Goal: Task Accomplishment & Management: Use online tool/utility

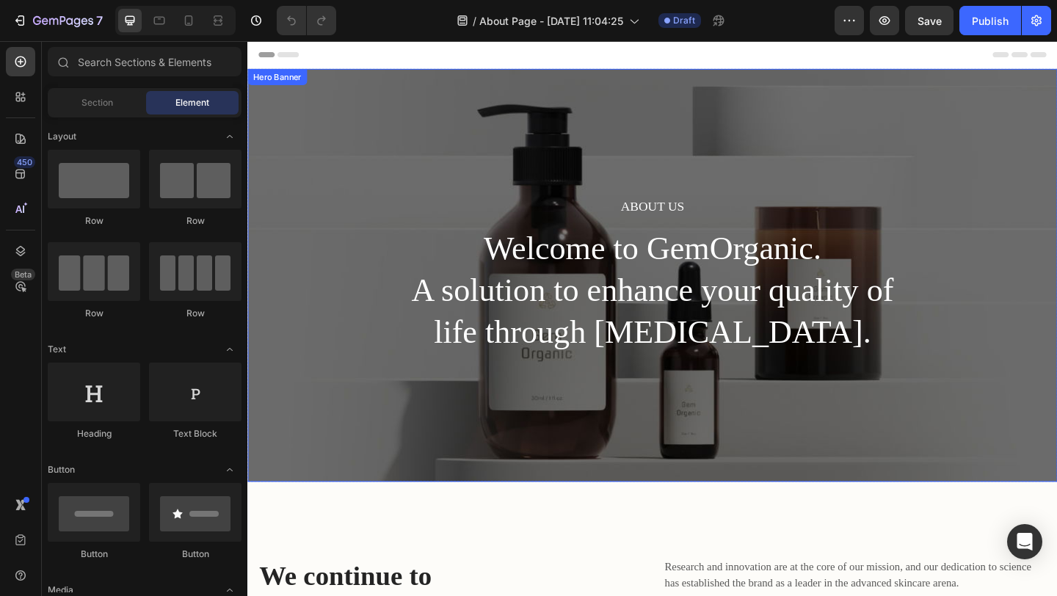
click at [350, 197] on div "About Us Heading Welcome to GemOrganic. A solution to enhance your quality of l…" at bounding box center [687, 295] width 881 height 449
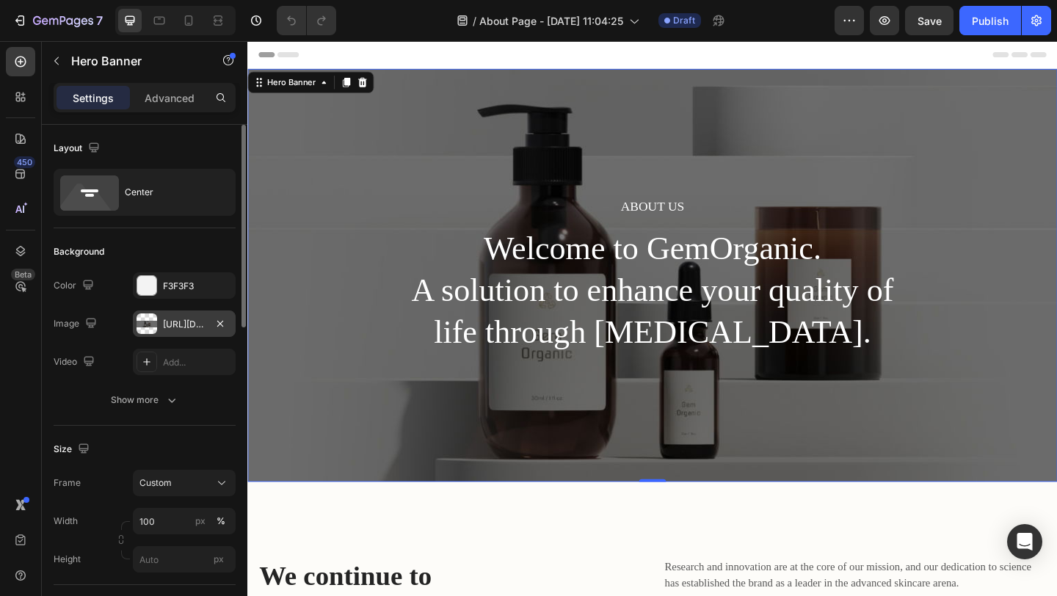
click at [189, 330] on div "[URL][DOMAIN_NAME]" at bounding box center [184, 324] width 43 height 13
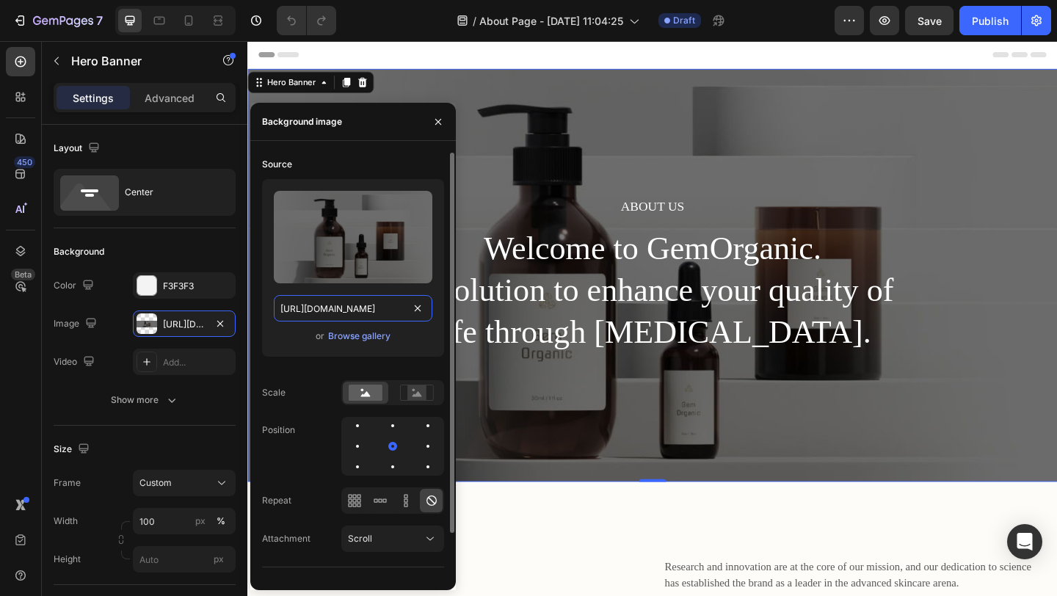
click at [357, 316] on input "[URL][DOMAIN_NAME]" at bounding box center [353, 308] width 159 height 26
paste input "[DOMAIN_NAME][URL]"
type input "[URL][DOMAIN_NAME]"
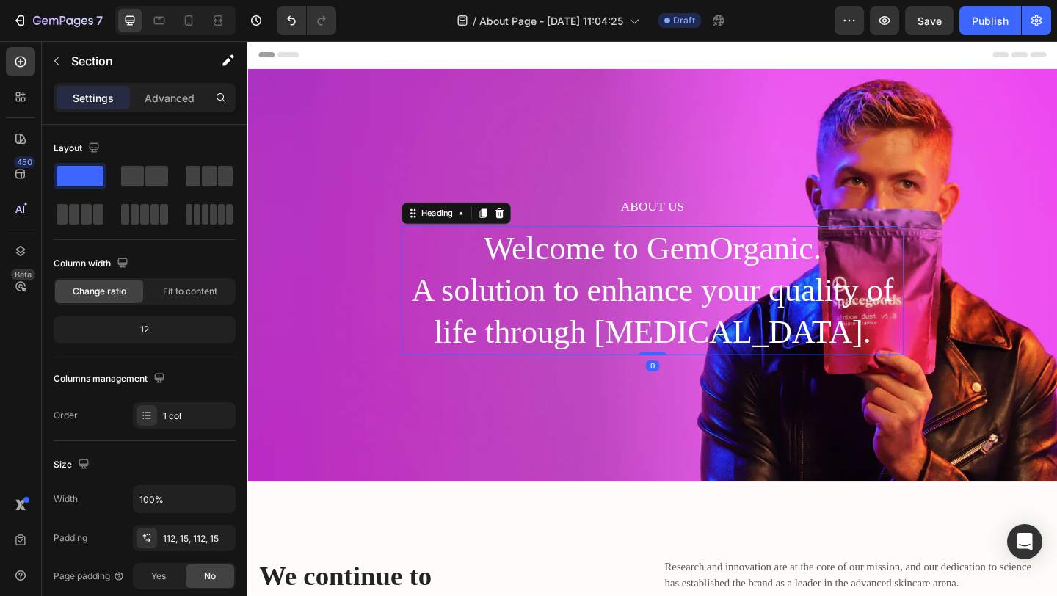
click at [545, 321] on p "Welcome to GemOrganic. A solution to enhance your quality of life through [MEDI…" at bounding box center [687, 312] width 543 height 137
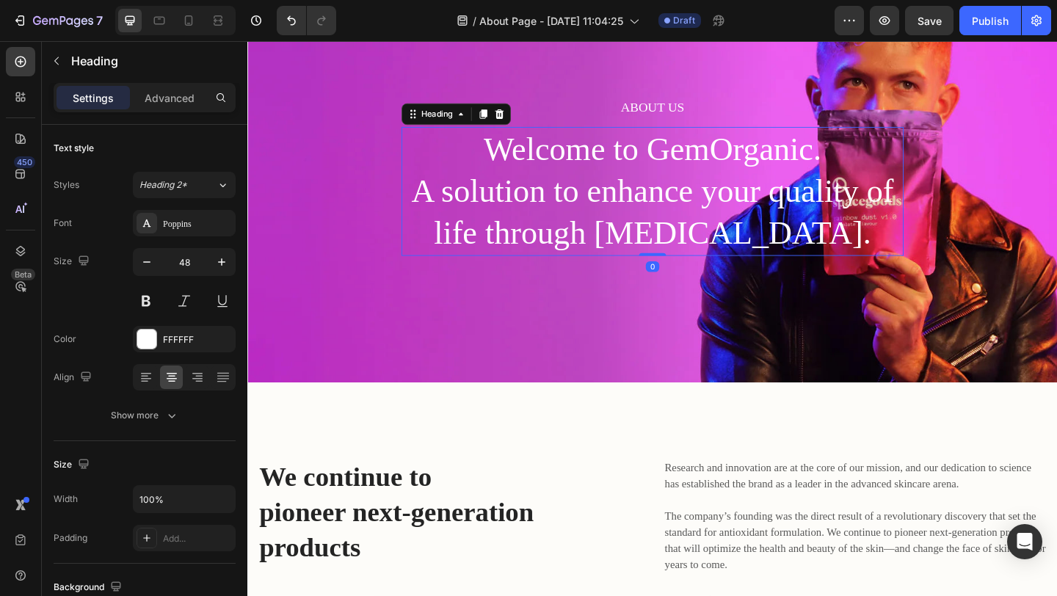
scroll to position [181, 0]
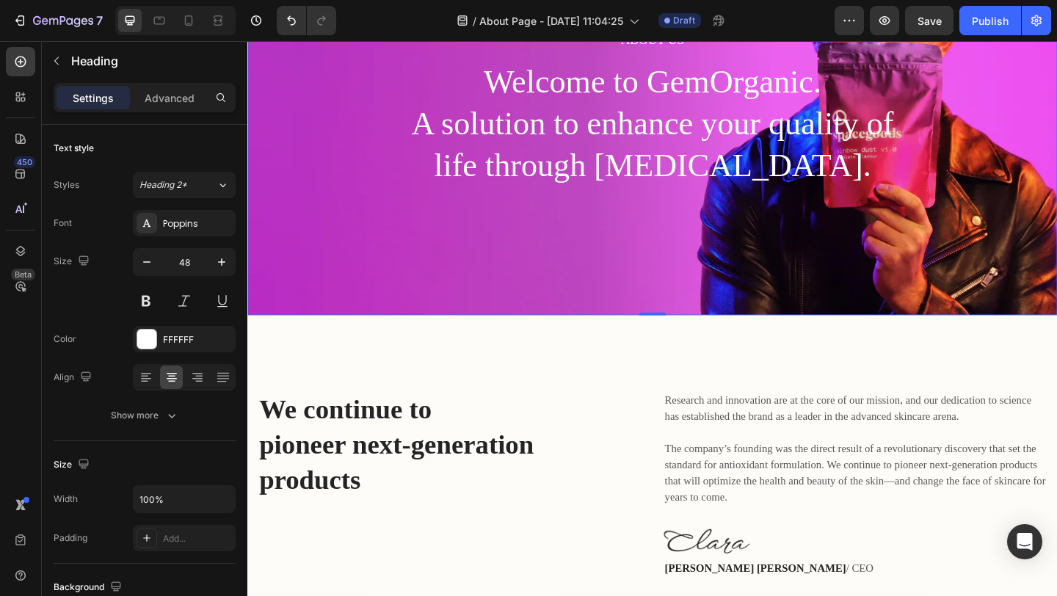
click at [449, 295] on div "About Us Heading Welcome to GemOrganic. A solution to enhance your quality of l…" at bounding box center [687, 114] width 881 height 449
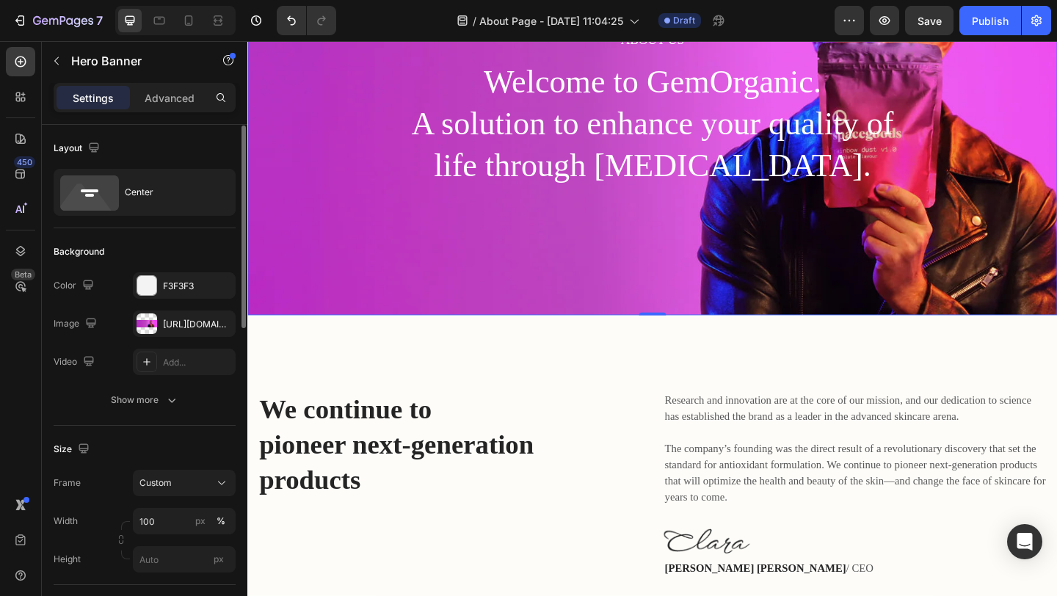
scroll to position [43, 0]
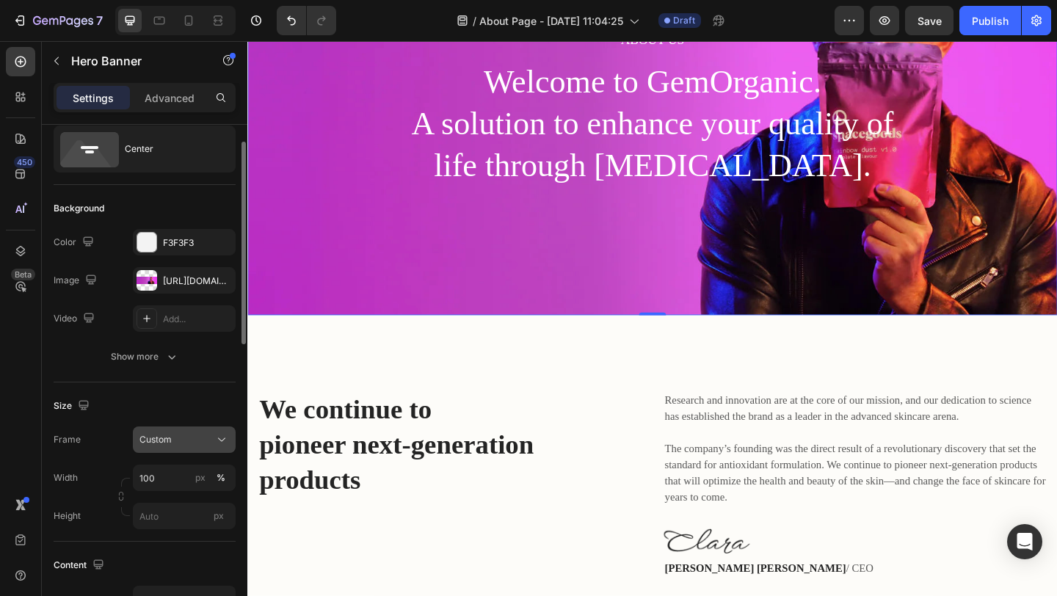
click at [182, 437] on div "Custom" at bounding box center [175, 439] width 72 height 13
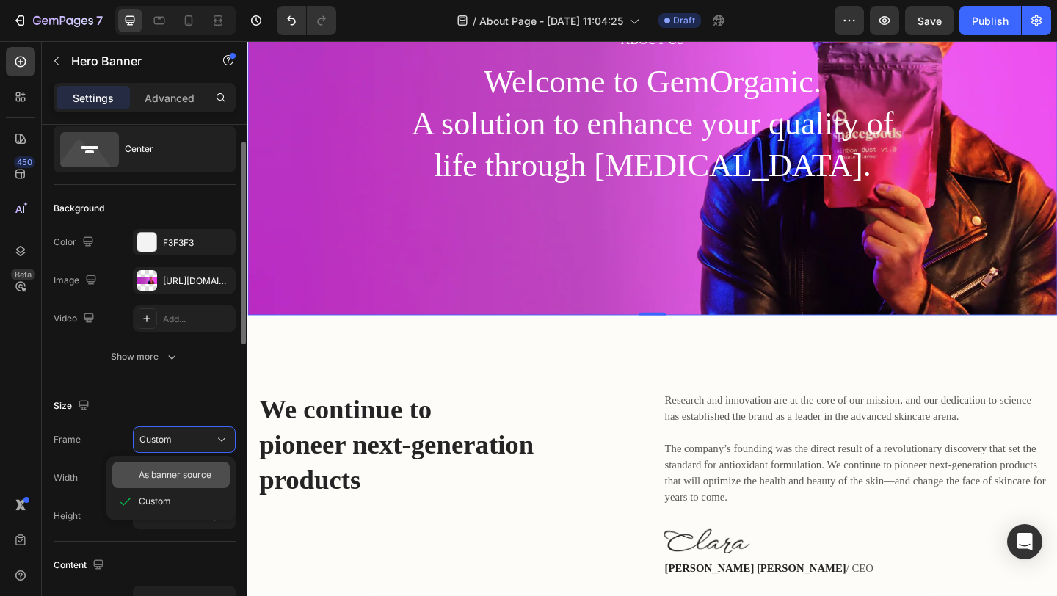
click at [175, 473] on span "As banner source" at bounding box center [175, 474] width 73 height 13
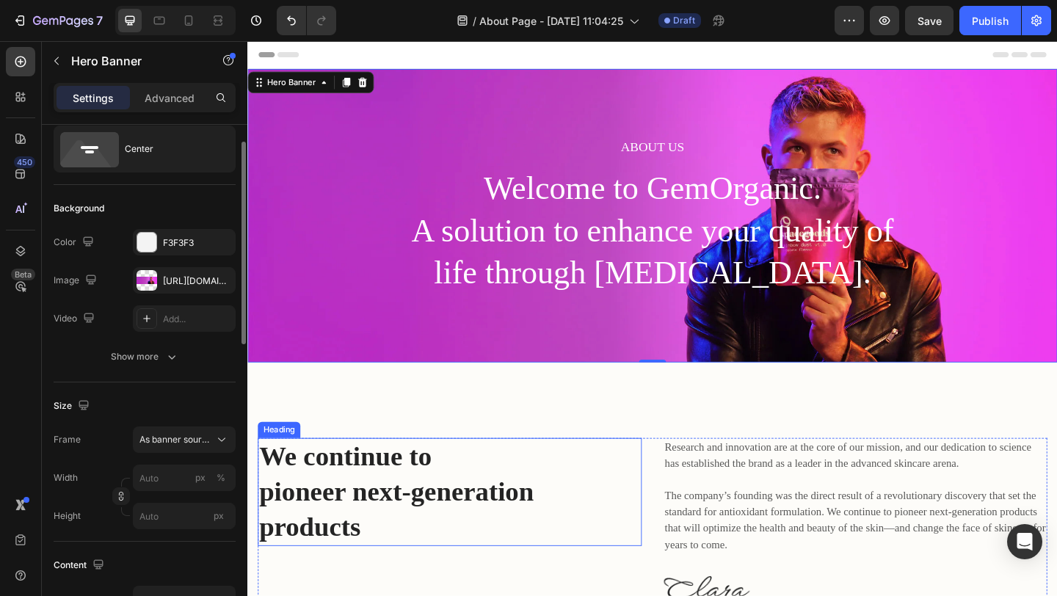
scroll to position [2, 0]
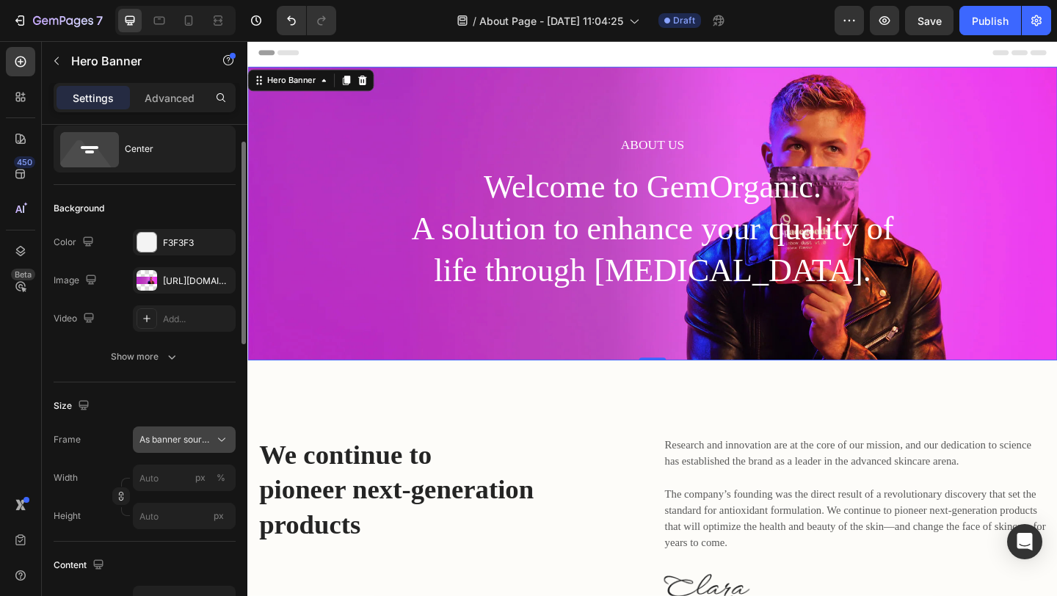
click at [201, 449] on button "As banner source" at bounding box center [184, 439] width 103 height 26
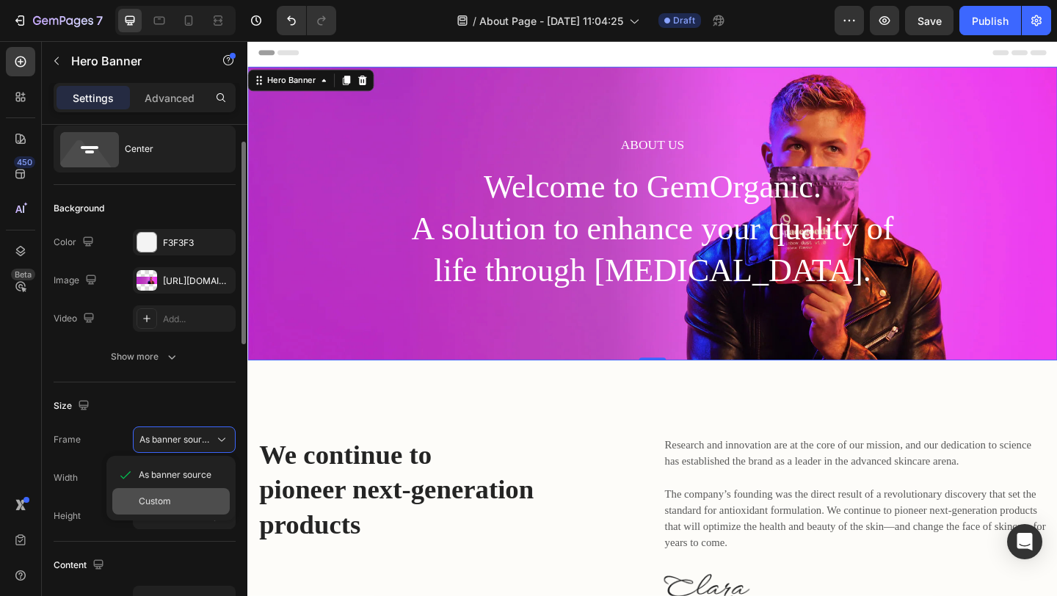
click at [194, 504] on div "Custom" at bounding box center [181, 501] width 85 height 13
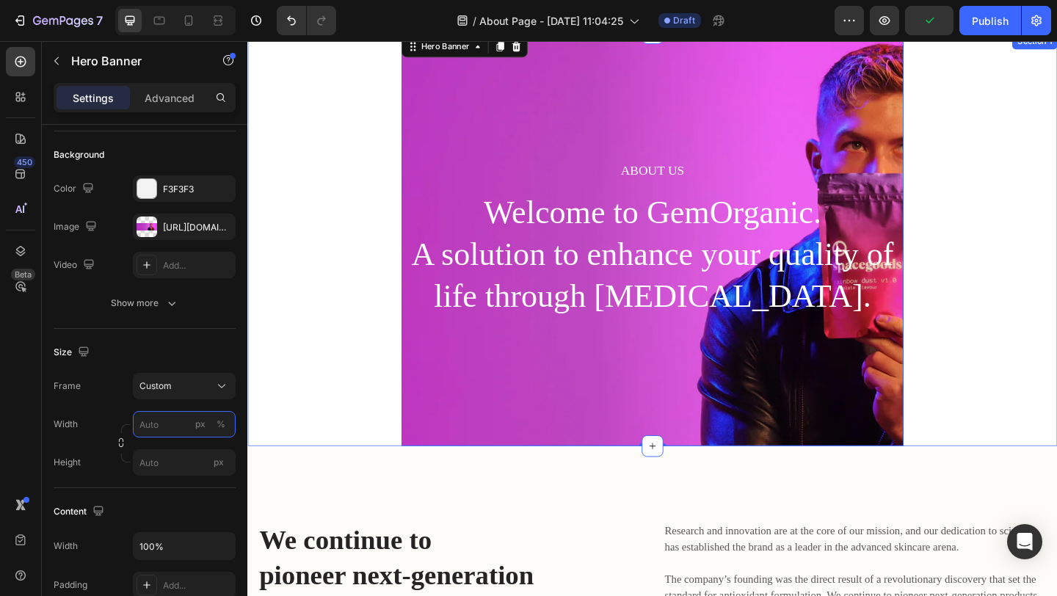
scroll to position [0, 0]
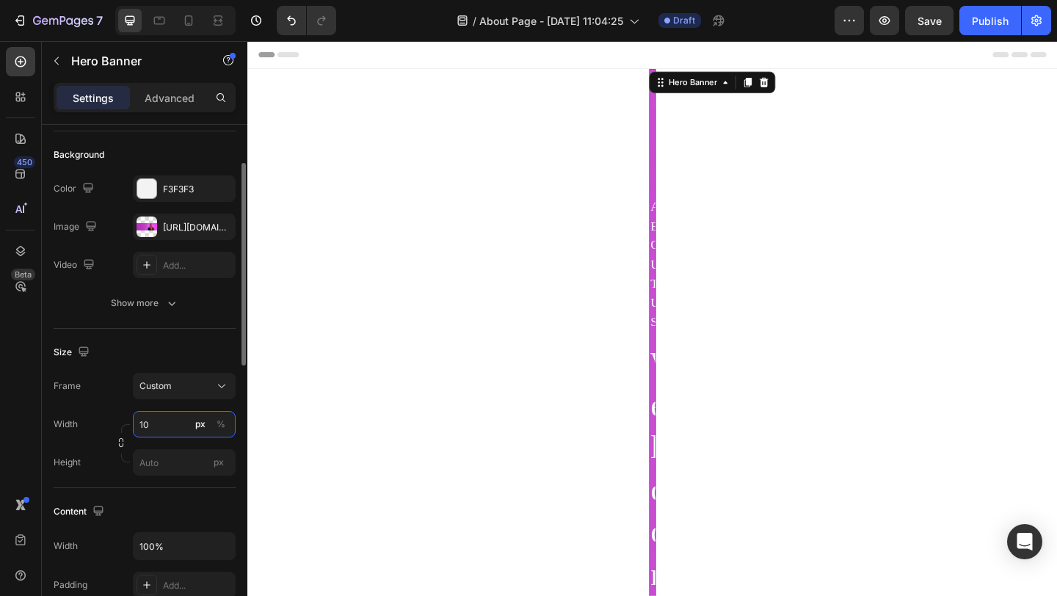
type input "1"
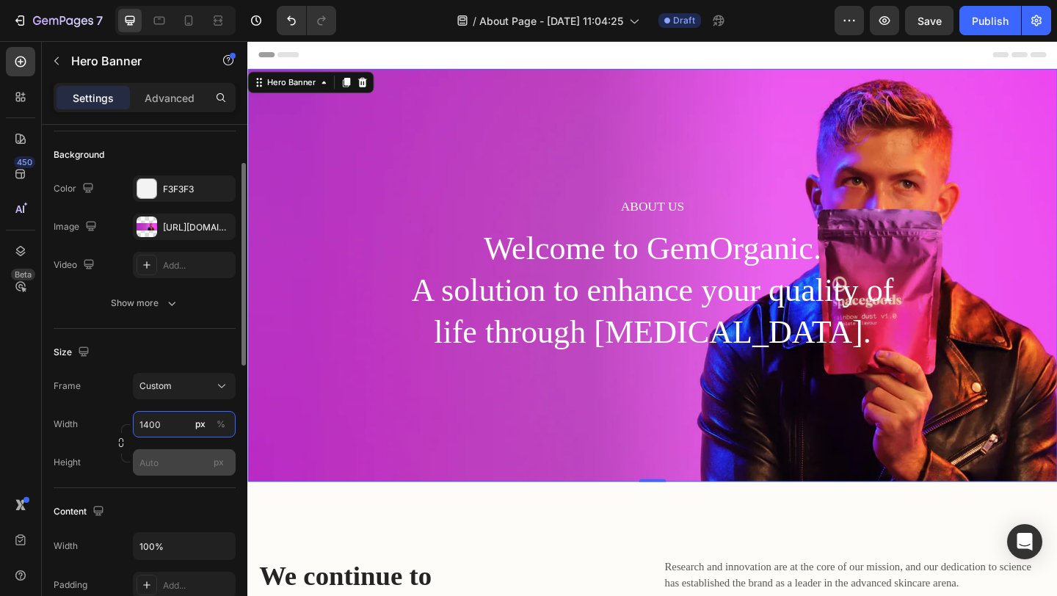
type input "1400"
click at [163, 460] on input "px" at bounding box center [184, 462] width 103 height 26
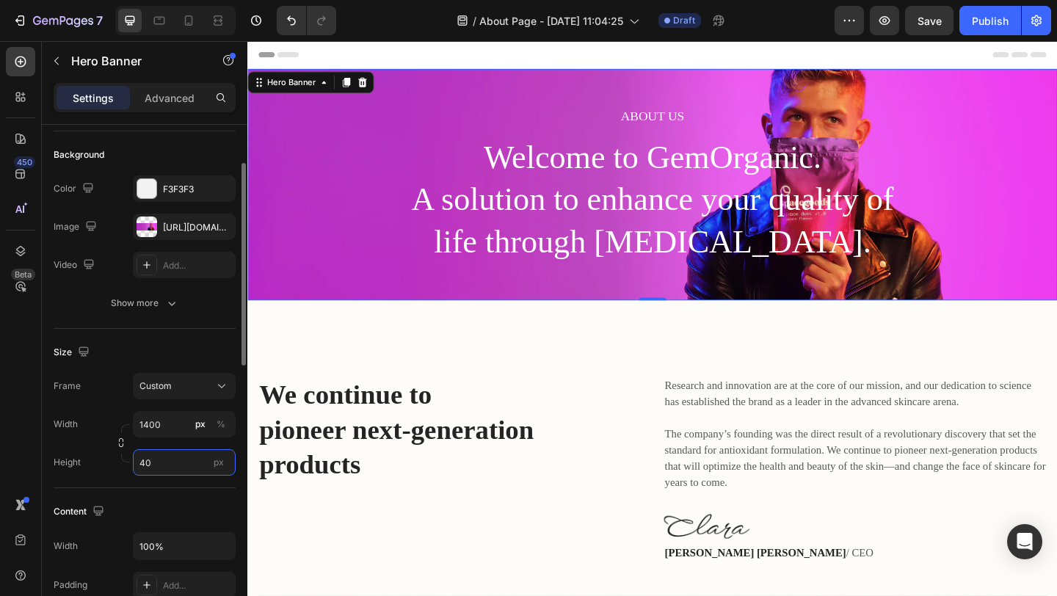
type input "4"
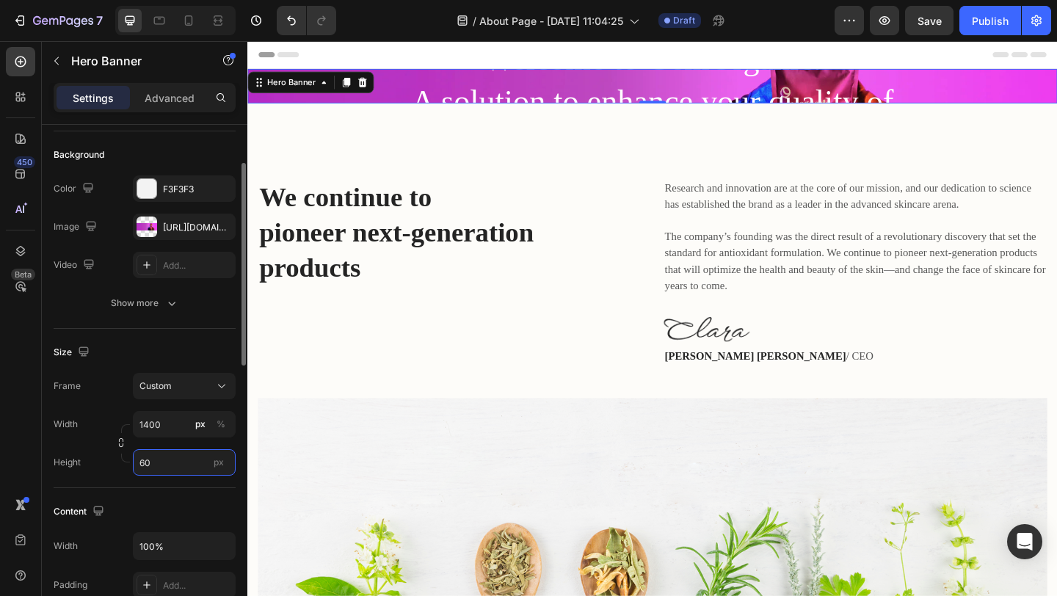
type input "6"
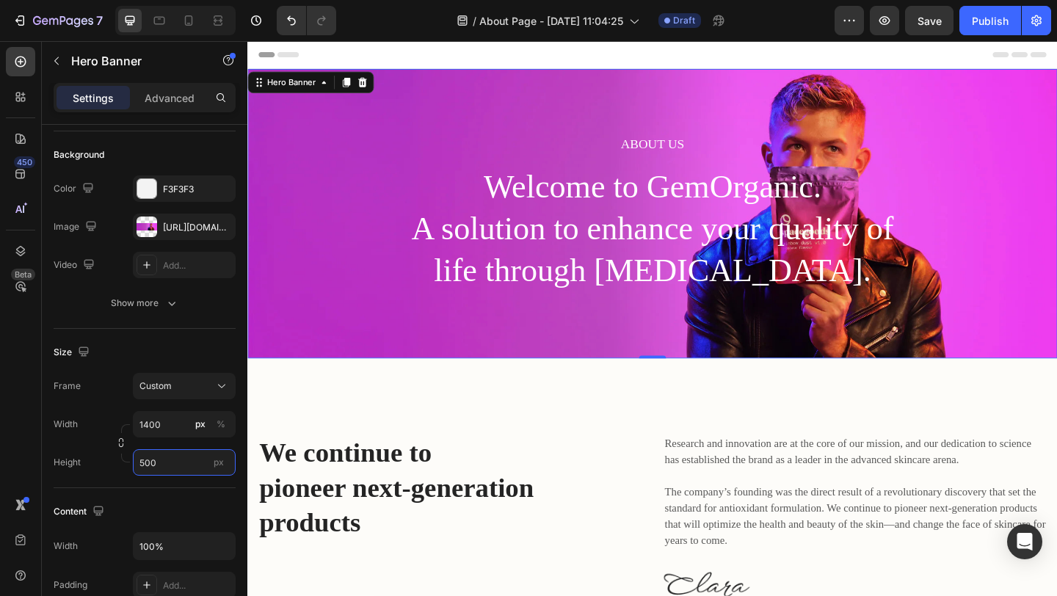
type input "500"
click at [887, 32] on button "button" at bounding box center [884, 20] width 29 height 29
click at [988, 15] on div "Publish" at bounding box center [990, 20] width 37 height 15
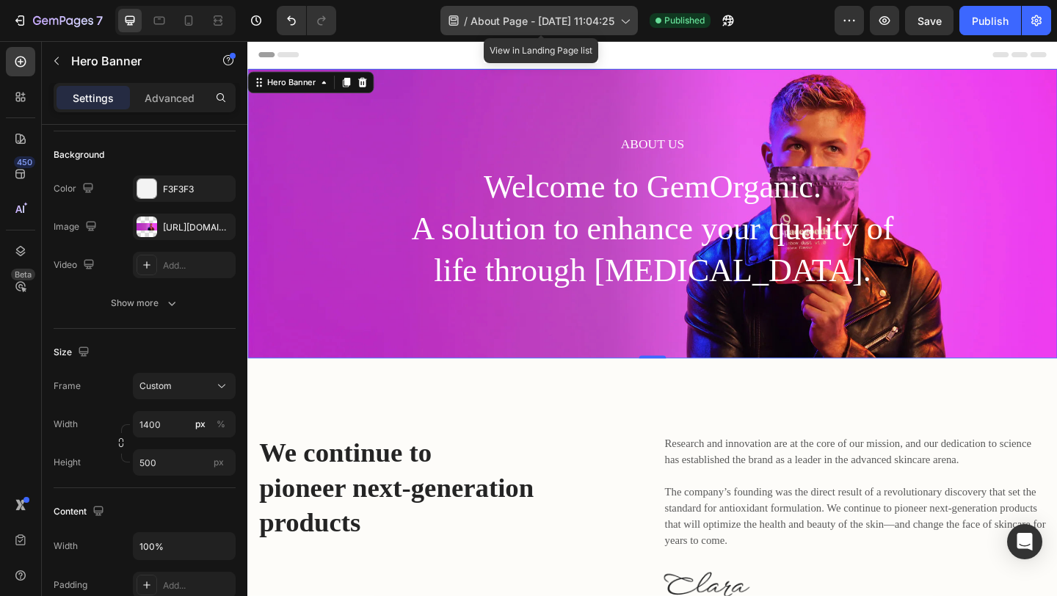
click at [631, 32] on div "/ About Page - [DATE] 11:04:25" at bounding box center [538, 20] width 197 height 29
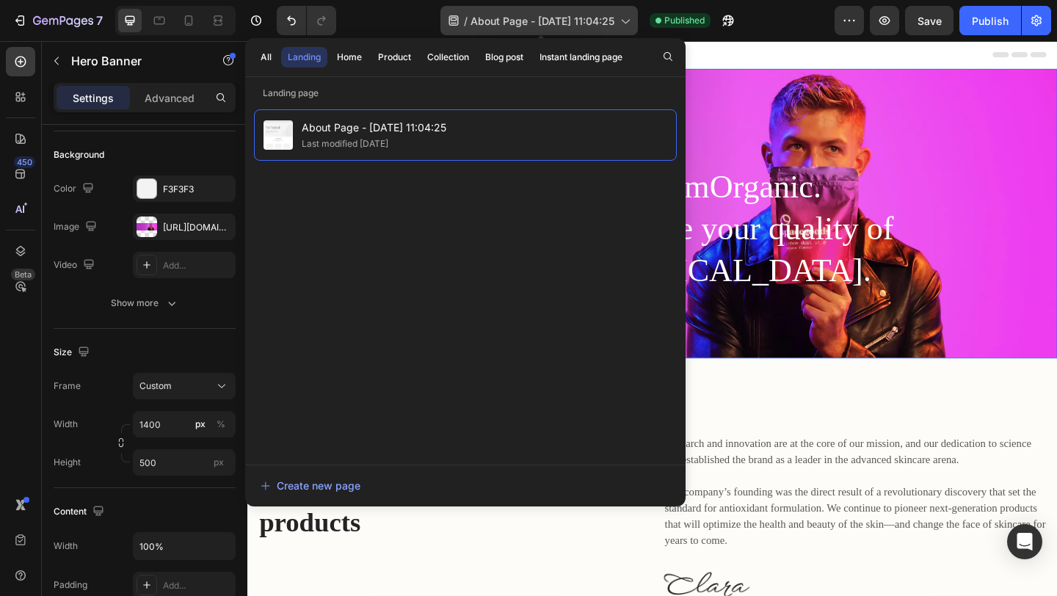
click at [606, 18] on span "About Page - [DATE] 11:04:25" at bounding box center [543, 20] width 144 height 15
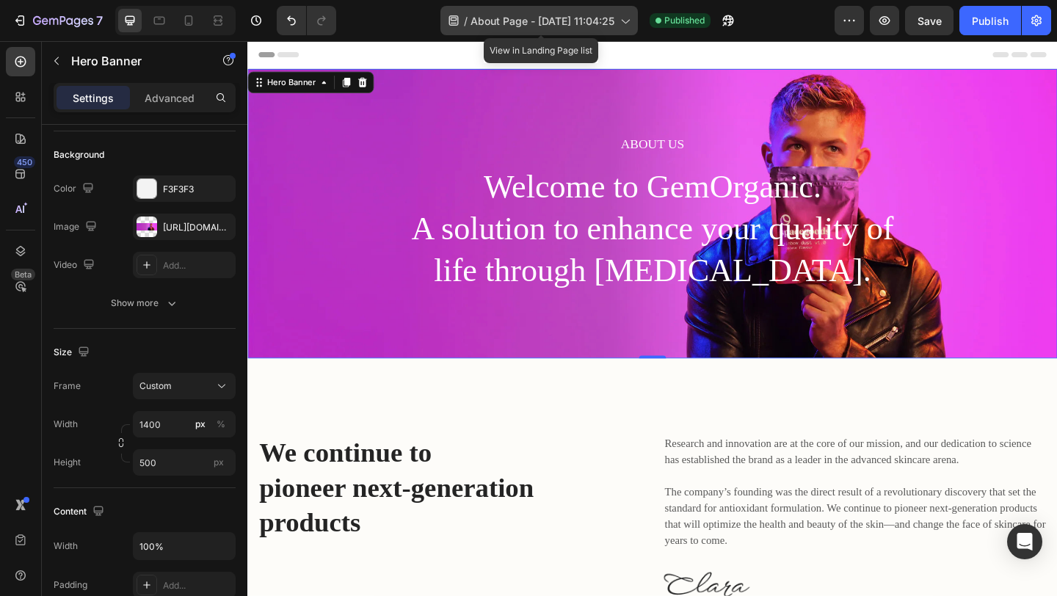
click at [520, 19] on span "About Page - [DATE] 11:04:25" at bounding box center [543, 20] width 144 height 15
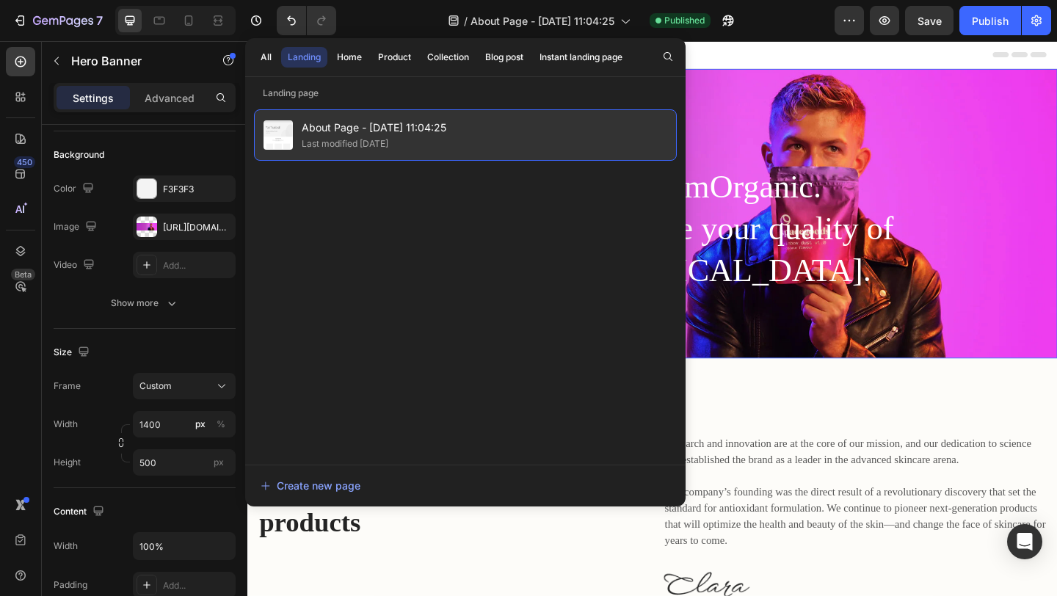
click at [525, 144] on div "About Page - [DATE] 11:04:25 Last modified [DATE]" at bounding box center [465, 134] width 423 height 51
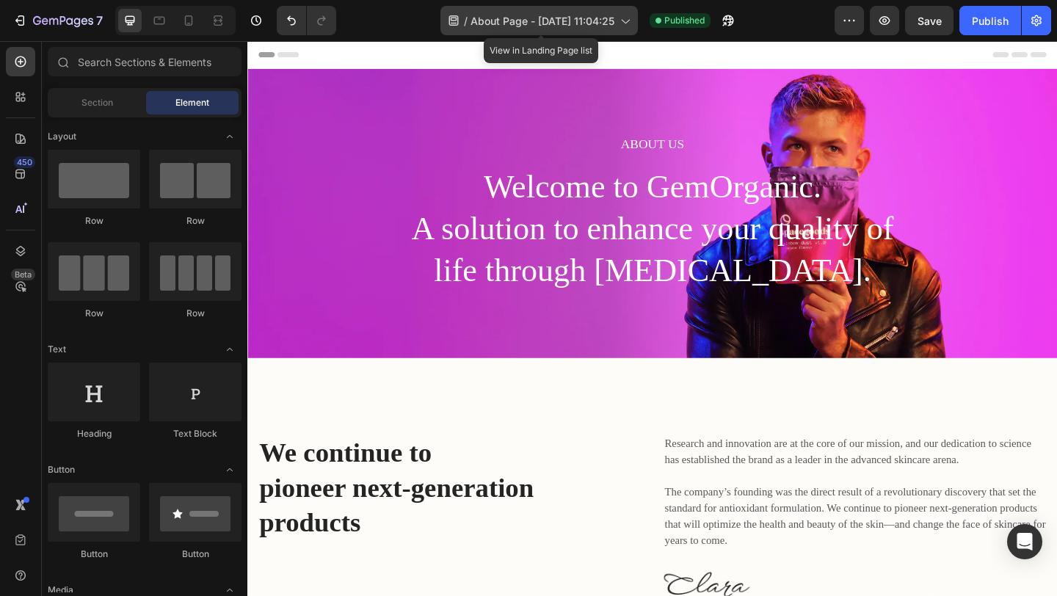
click at [531, 26] on span "About Page - [DATE] 11:04:25" at bounding box center [543, 20] width 144 height 15
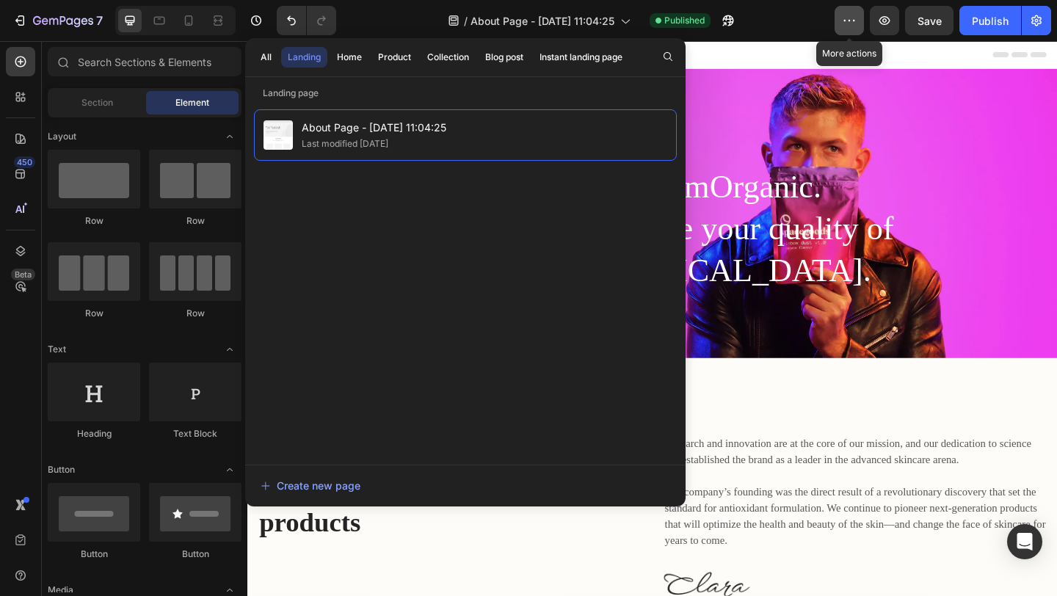
click at [852, 28] on button "button" at bounding box center [849, 20] width 29 height 29
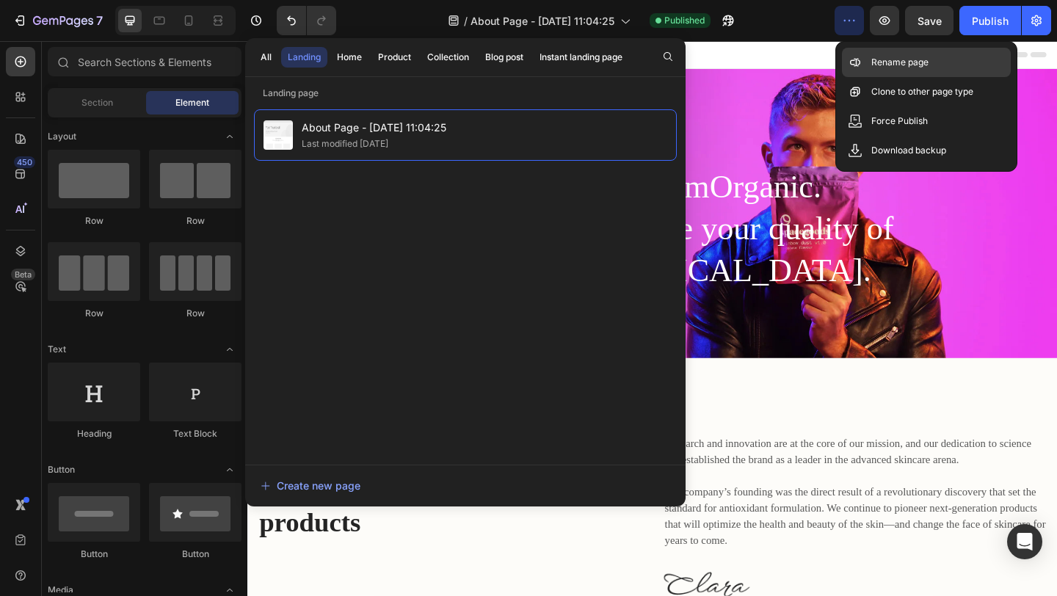
click at [896, 77] on div "Rename page" at bounding box center [926, 91] width 169 height 29
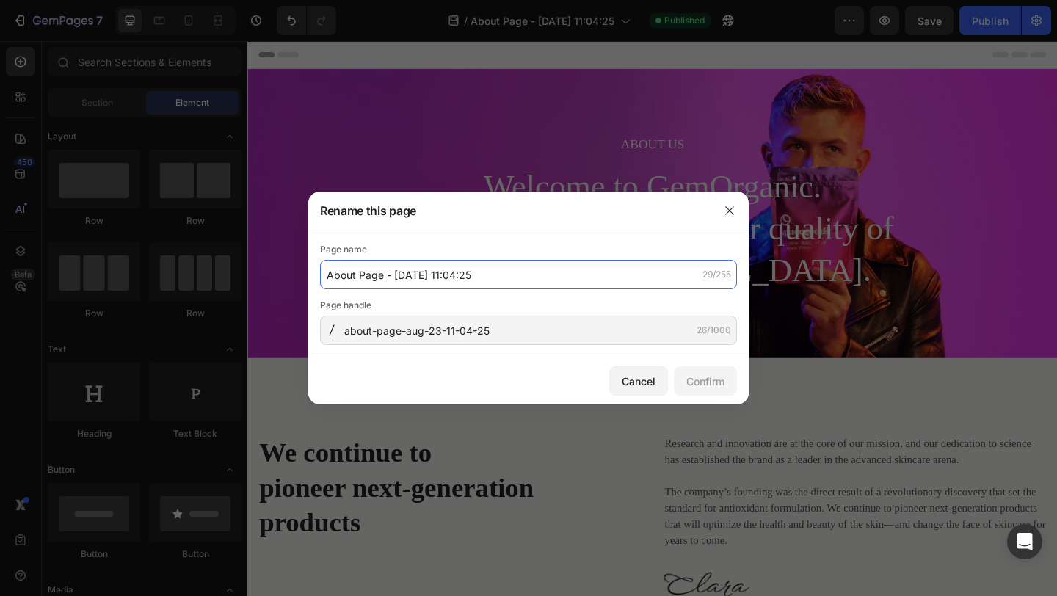
drag, startPoint x: 503, startPoint y: 271, endPoint x: 426, endPoint y: 281, distance: 77.8
click at [426, 281] on input "About Page - [DATE] 11:04:25" at bounding box center [528, 274] width 417 height 29
drag, startPoint x: 490, startPoint y: 279, endPoint x: 387, endPoint y: 274, distance: 103.6
click at [387, 274] on input "About Page - [DATE] 11:04:25" at bounding box center [528, 274] width 417 height 29
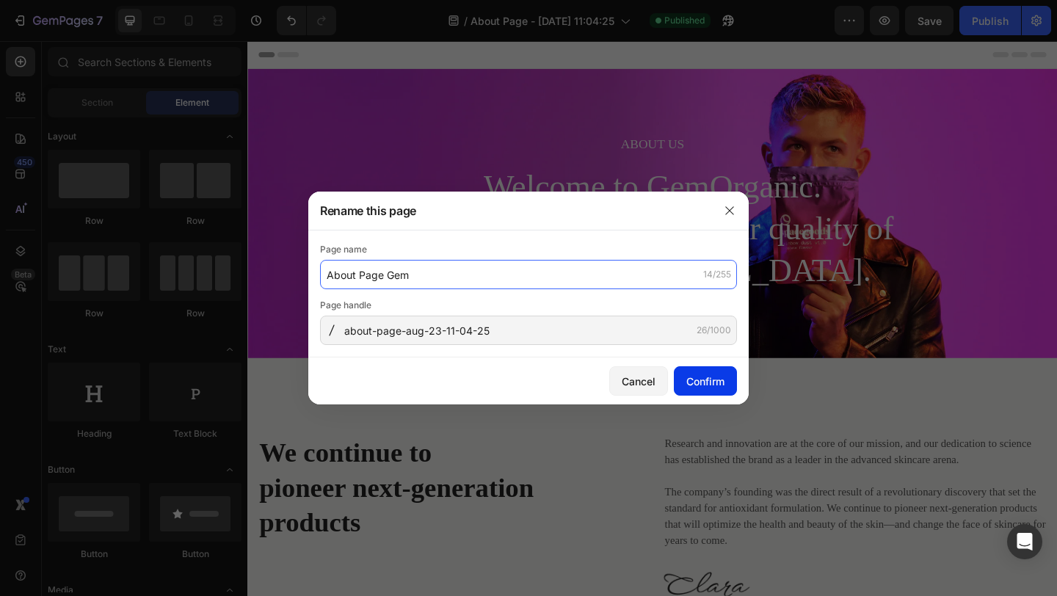
type input "About Page Gem"
click at [714, 388] on button "Confirm" at bounding box center [705, 380] width 63 height 29
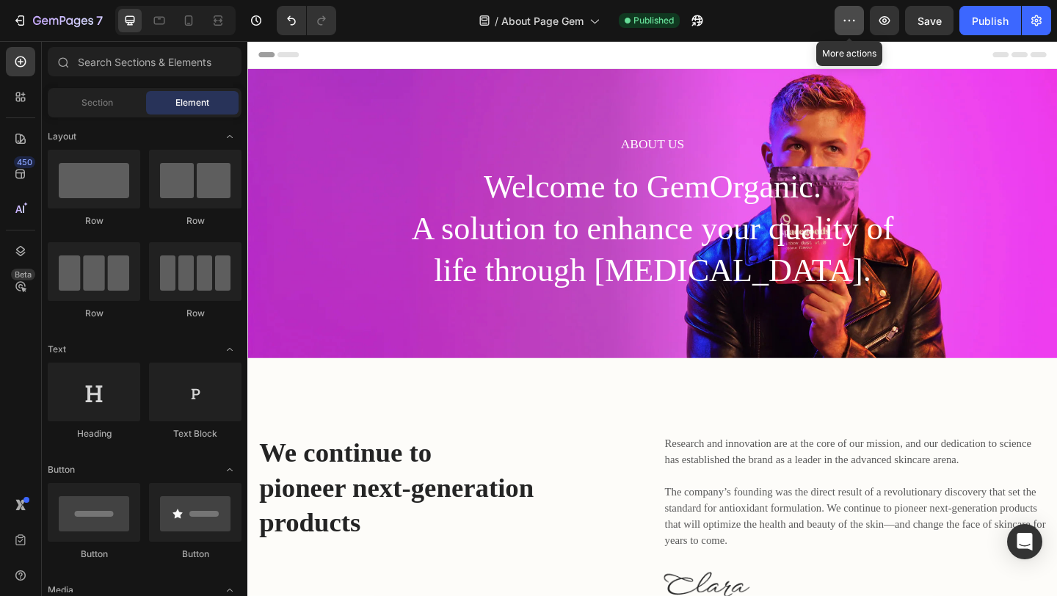
click at [850, 13] on icon "button" at bounding box center [849, 20] width 15 height 15
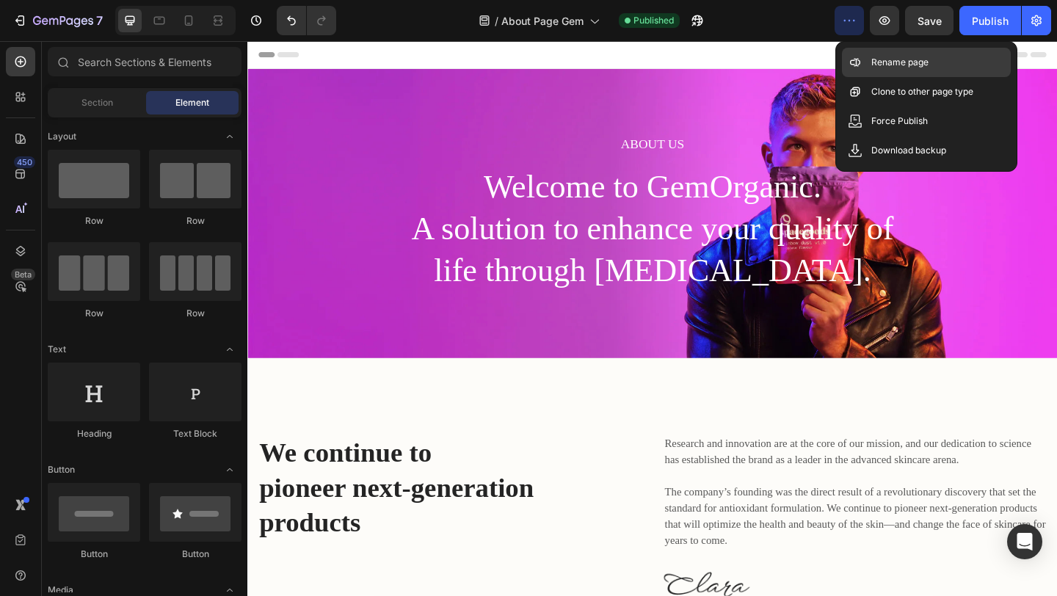
click at [894, 69] on p "Rename page" at bounding box center [899, 62] width 57 height 15
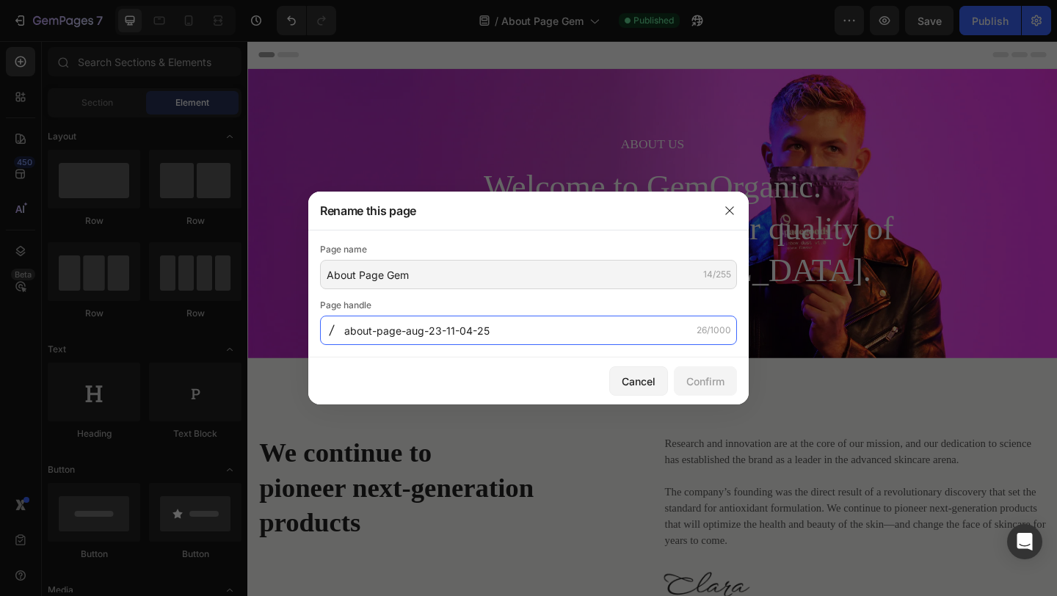
drag, startPoint x: 518, startPoint y: 333, endPoint x: 432, endPoint y: 333, distance: 85.9
click at [432, 333] on input "about-page-aug-23-11-04-25" at bounding box center [528, 330] width 417 height 29
click at [513, 328] on input "about-page-aug-23-11-04-25" at bounding box center [528, 330] width 417 height 29
drag, startPoint x: 517, startPoint y: 335, endPoint x: 379, endPoint y: 336, distance: 138.0
click at [379, 336] on input "about-page-aug-23-11-04-25" at bounding box center [528, 330] width 417 height 29
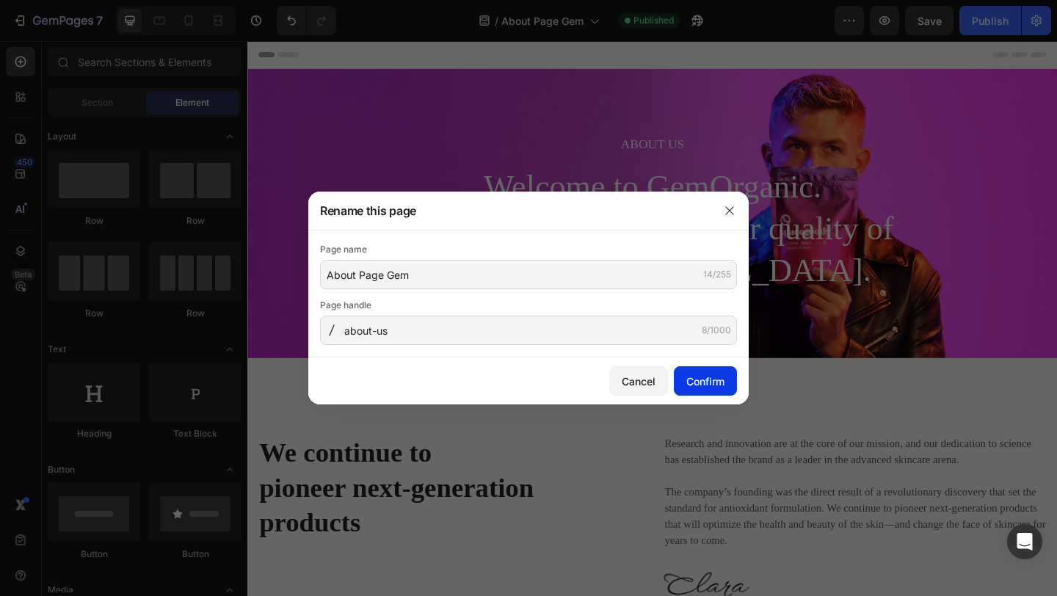
click at [705, 382] on div "Confirm" at bounding box center [705, 381] width 38 height 15
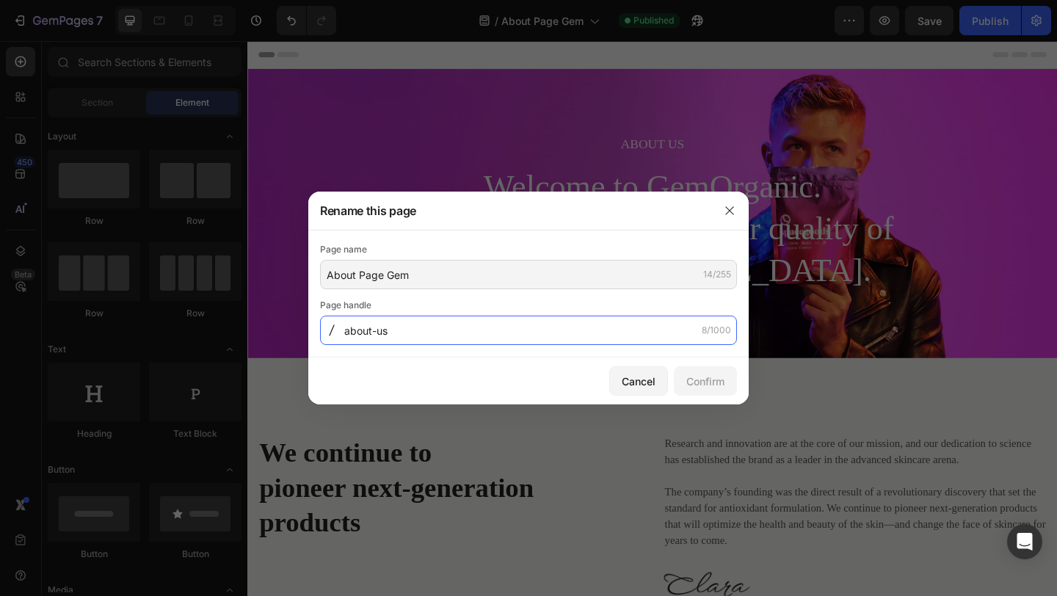
click at [581, 343] on input "about-us" at bounding box center [528, 330] width 417 height 29
type input "a"
type input "our-story"
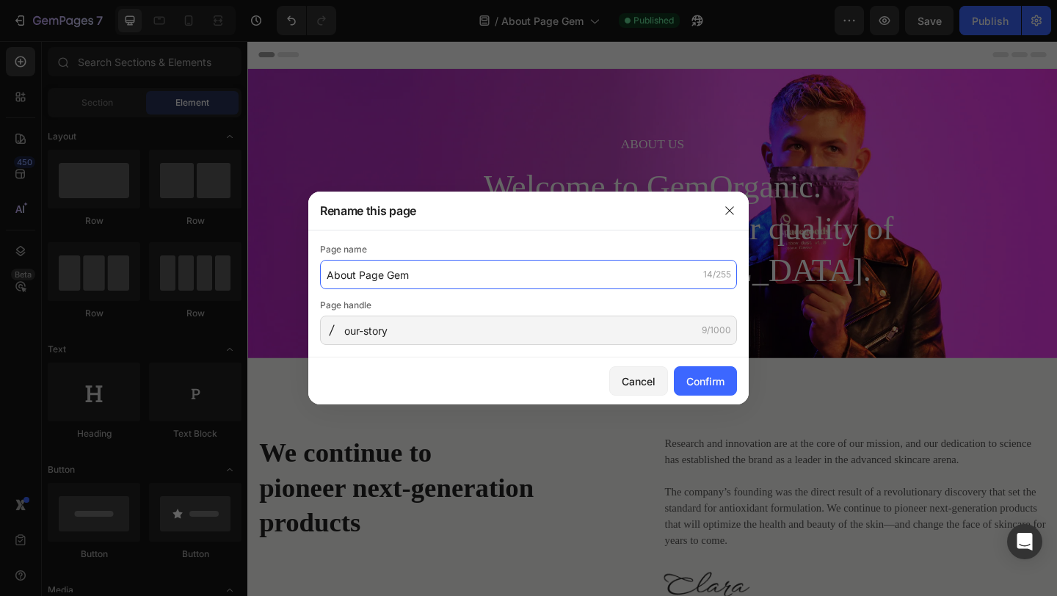
click at [493, 271] on input "About Page Gem" at bounding box center [528, 274] width 417 height 29
type input "Our Story"
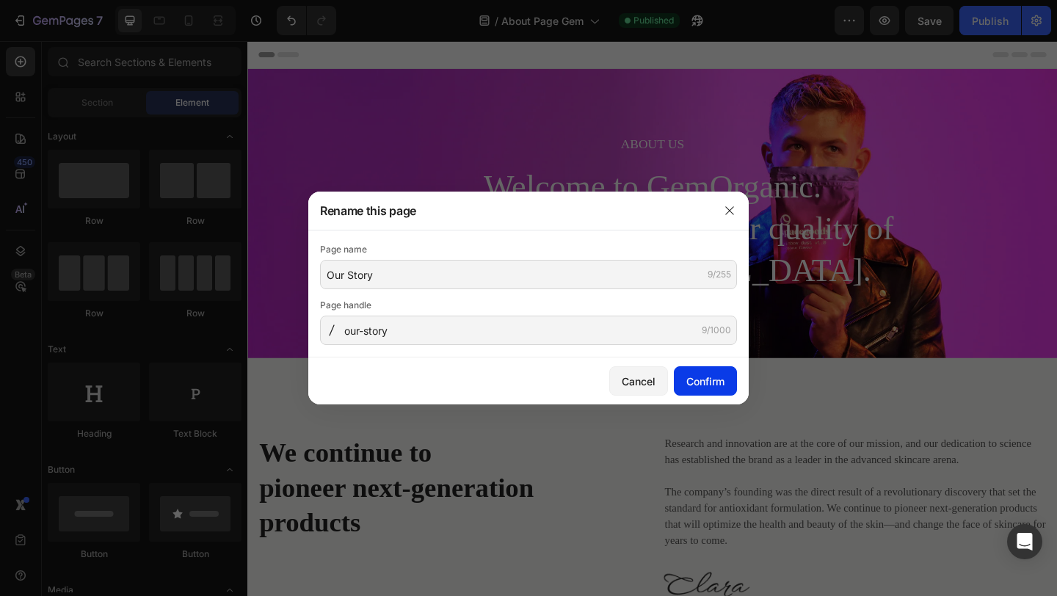
click at [719, 375] on div "Confirm" at bounding box center [705, 381] width 38 height 15
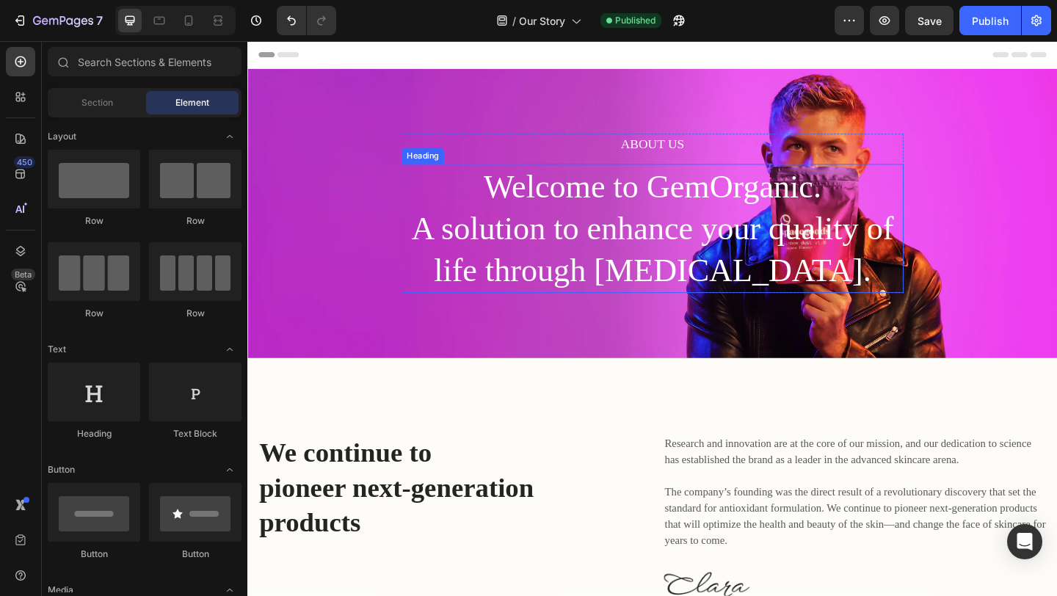
click at [683, 265] on p "Welcome to GemOrganic. A solution to enhance your quality of life through [MEDI…" at bounding box center [687, 244] width 543 height 137
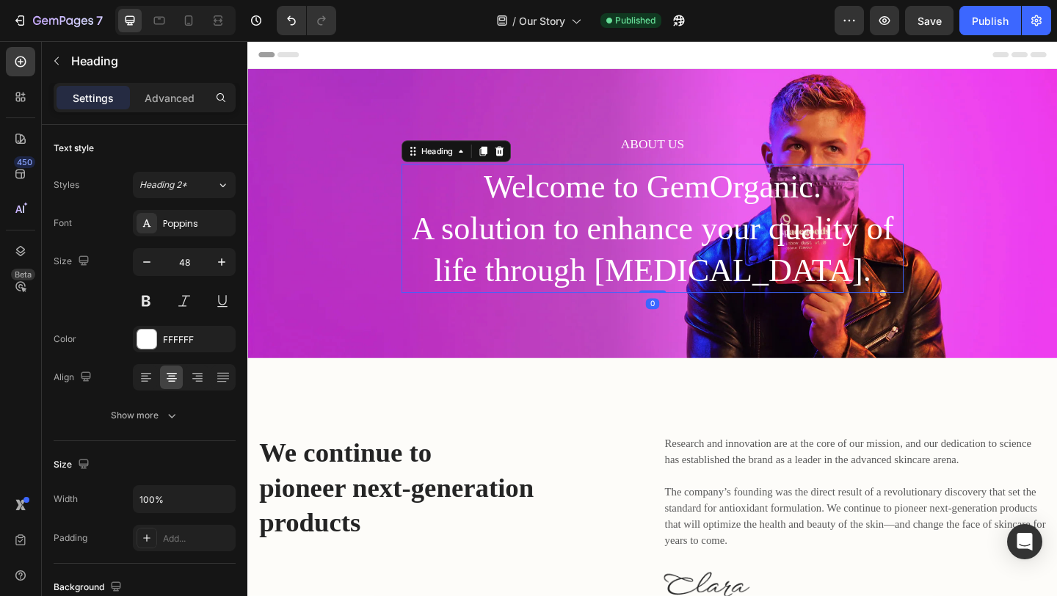
click at [683, 264] on p "Welcome to GemOrganic. A solution to enhance your quality of life through [MEDI…" at bounding box center [687, 244] width 543 height 137
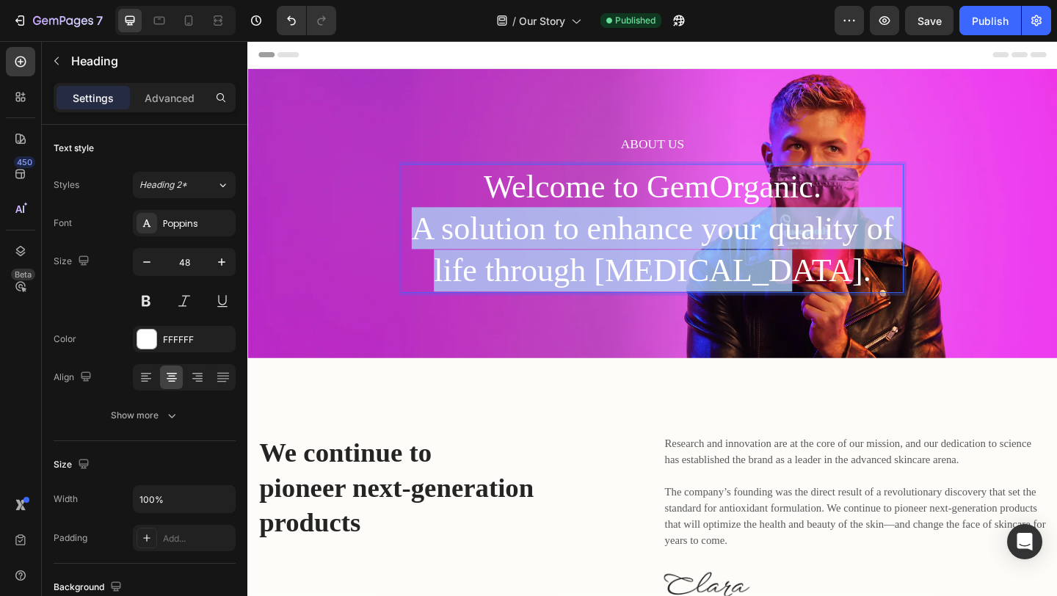
click at [683, 264] on p "Welcome to GemOrganic. A solution to enhance your quality of life through [MEDI…" at bounding box center [687, 244] width 543 height 137
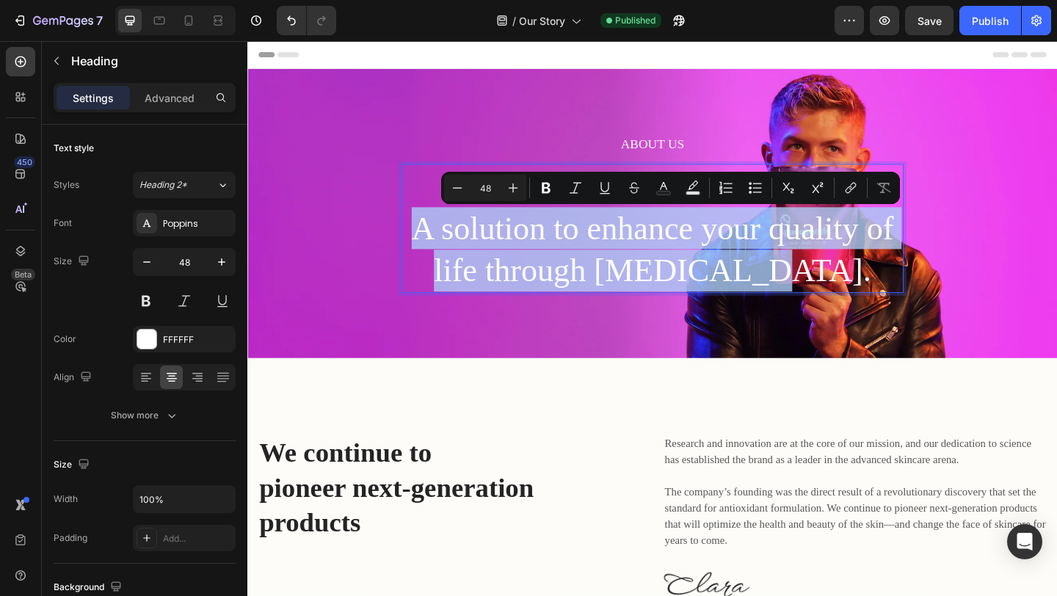
click at [683, 264] on p "Welcome to GemOrganic. A solution to enhance your quality of life through [MEDI…" at bounding box center [687, 244] width 543 height 137
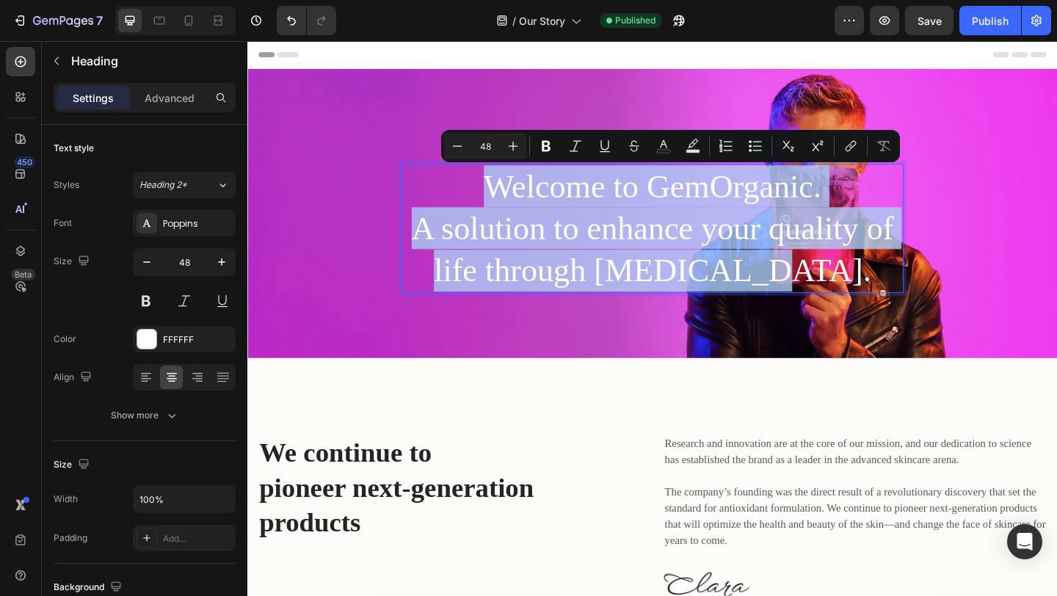
drag, startPoint x: 841, startPoint y: 294, endPoint x: 464, endPoint y: 184, distance: 392.6
click at [463, 184] on p "Welcome to GemOrganic. A solution to enhance your quality of life through [MEDI…" at bounding box center [687, 244] width 543 height 137
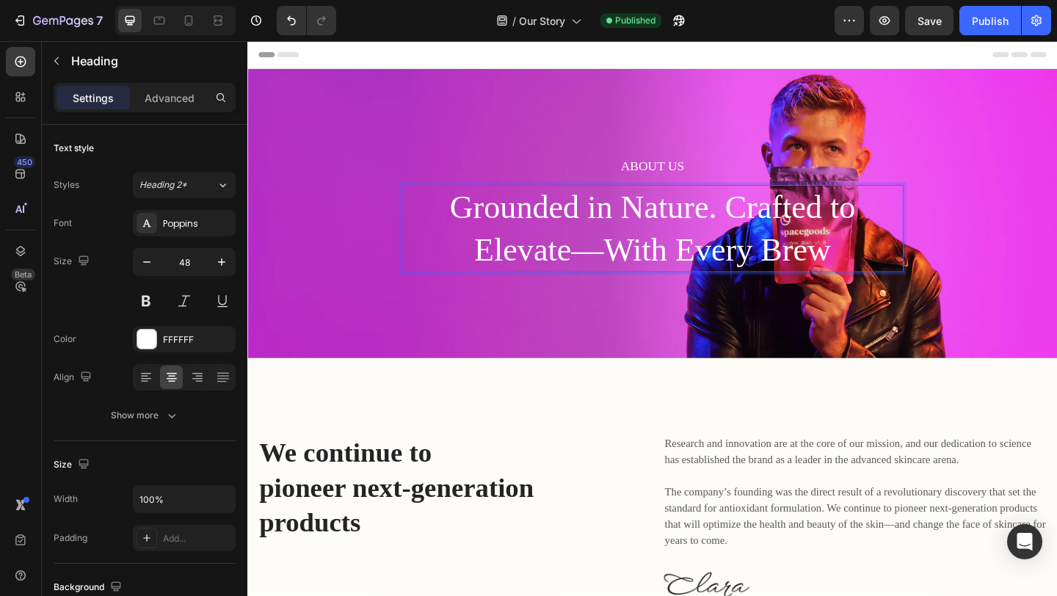
click at [513, 205] on p "Grounded in Nature. Crafted to Elevate—With Every Brew" at bounding box center [687, 245] width 543 height 92
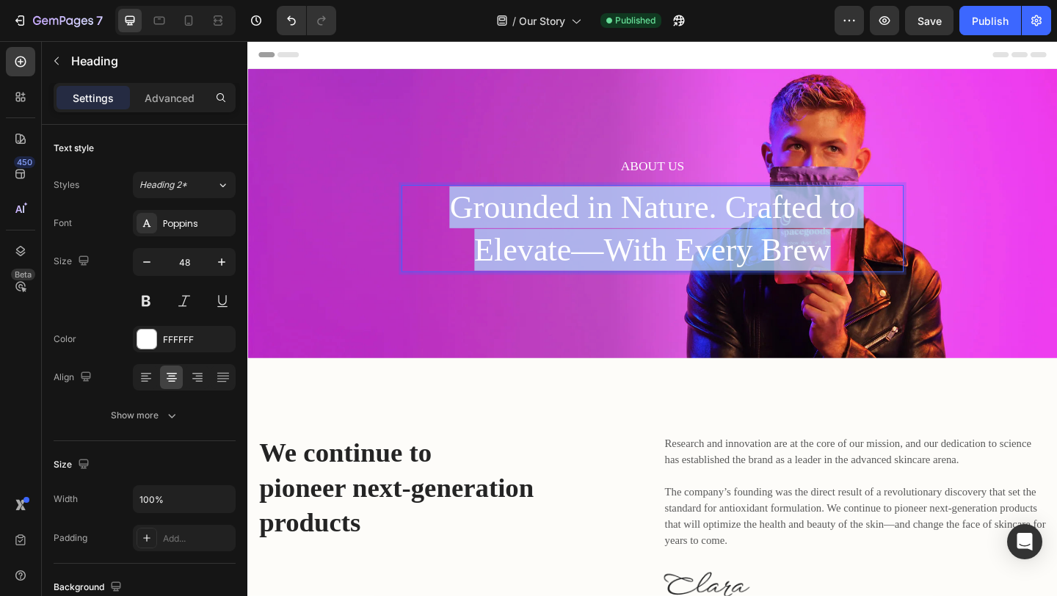
click at [513, 205] on p "Grounded in Nature. Crafted to Elevate—With Every Brew" at bounding box center [687, 245] width 543 height 92
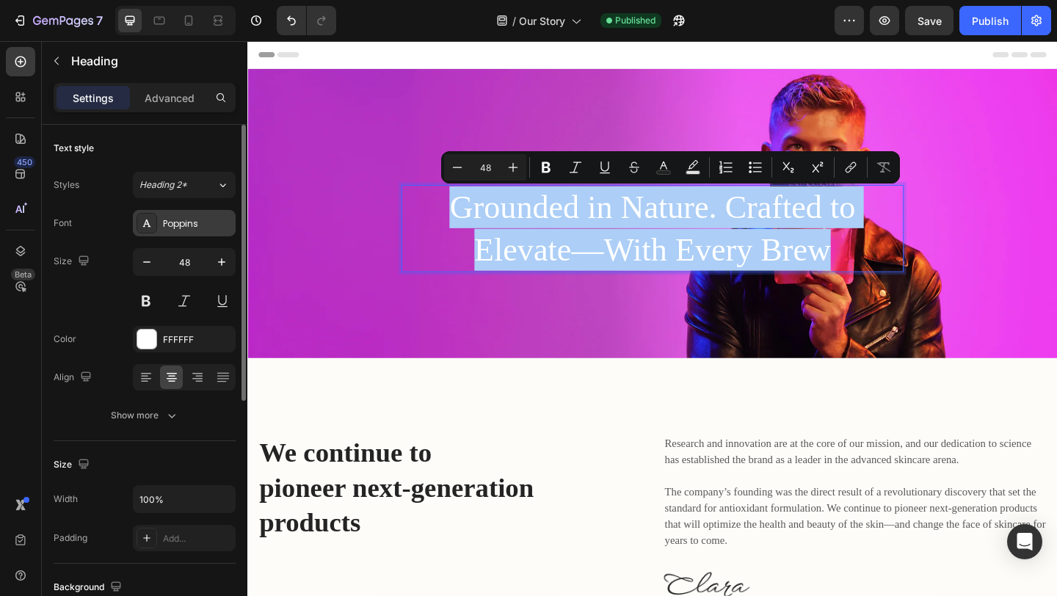
click at [179, 223] on div "Poppins" at bounding box center [197, 223] width 69 height 13
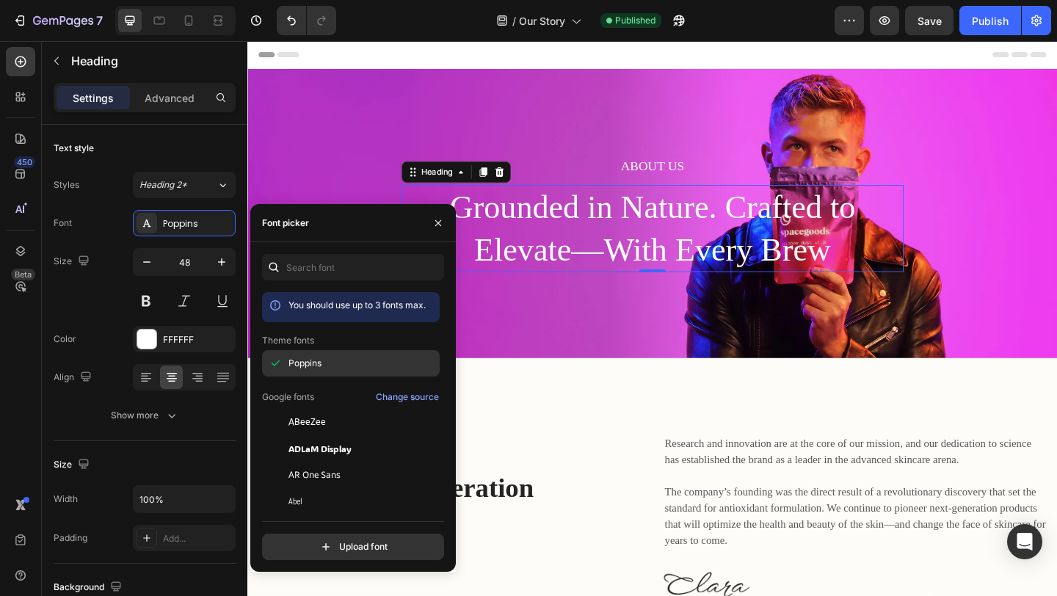
click at [348, 360] on div "Poppins" at bounding box center [362, 363] width 148 height 13
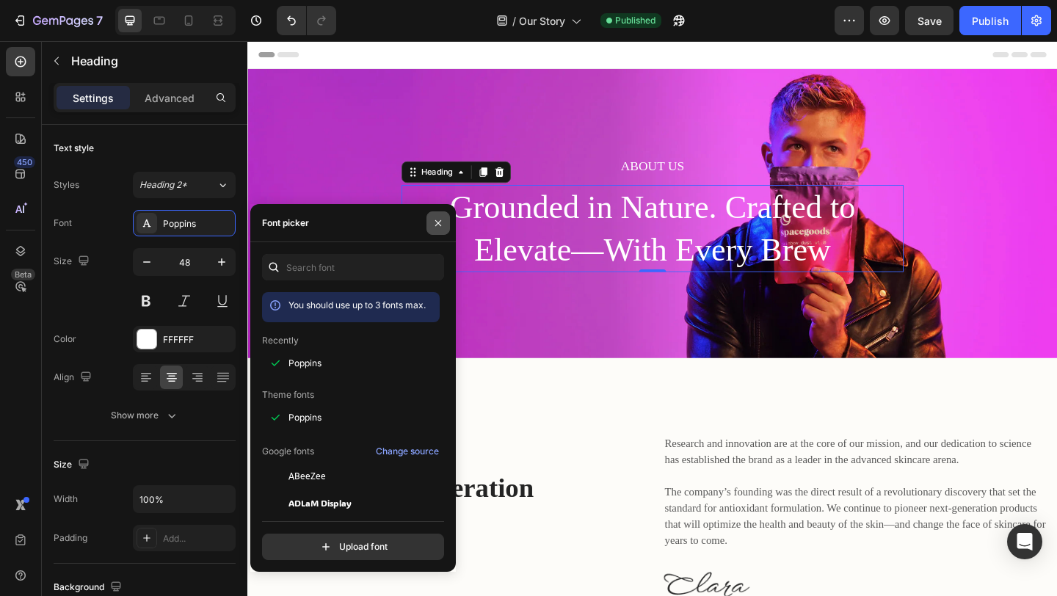
click at [436, 222] on icon "button" at bounding box center [438, 223] width 12 height 12
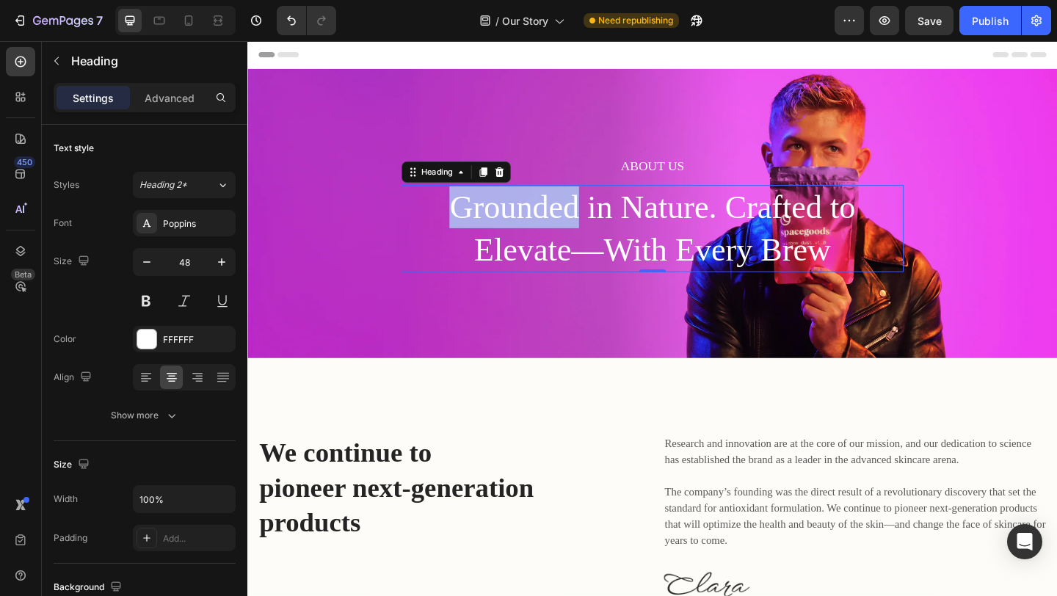
click at [532, 209] on p "Grounded in Nature. Crafted to Elevate—With Every Brew" at bounding box center [687, 245] width 543 height 92
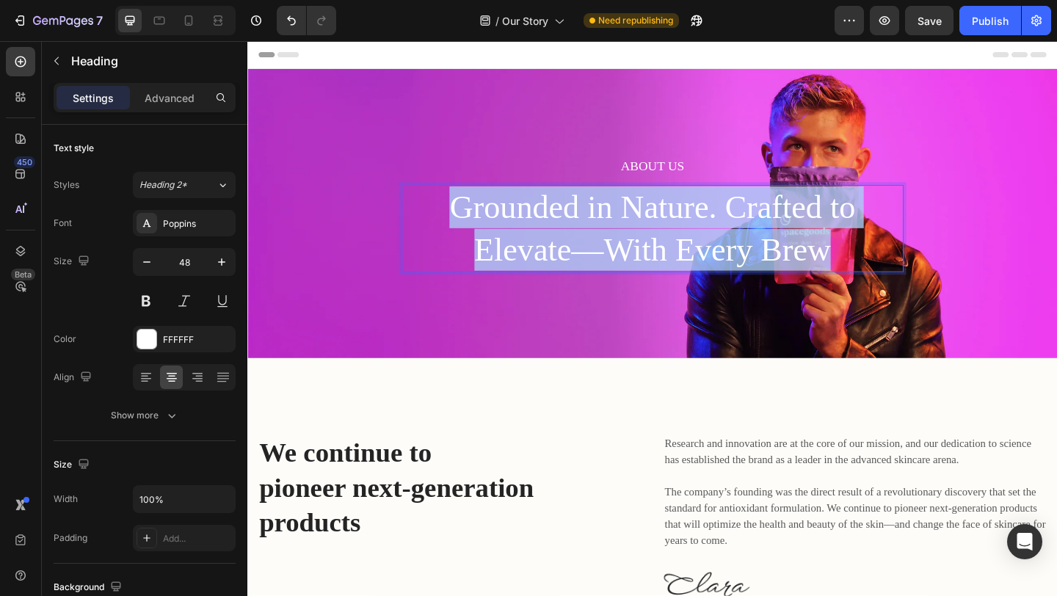
click at [532, 209] on p "Grounded in Nature. Crafted to Elevate—With Every Brew" at bounding box center [687, 245] width 543 height 92
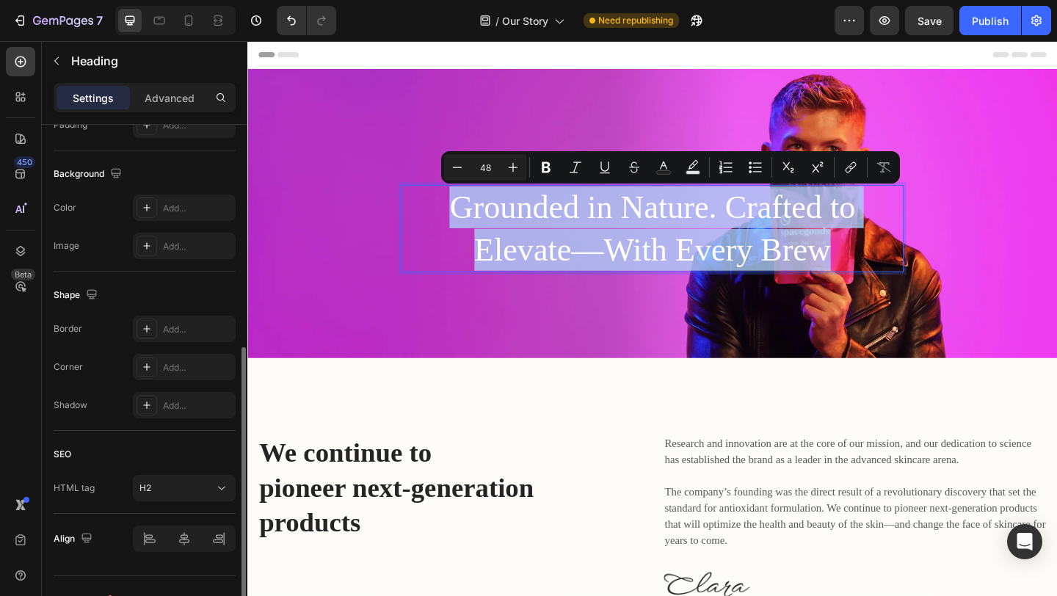
scroll to position [415, 0]
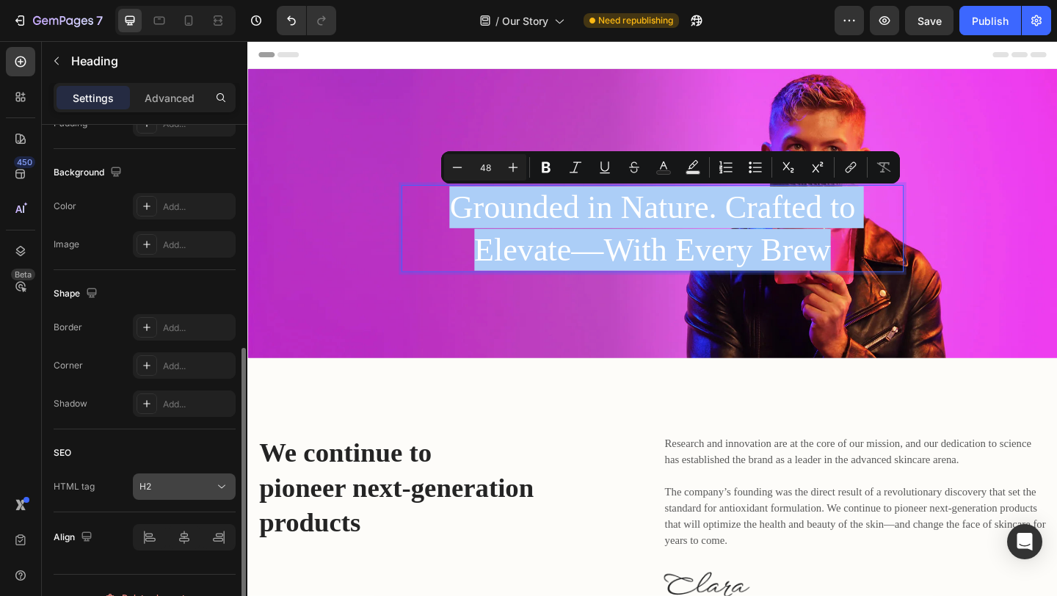
click at [179, 494] on button "H2" at bounding box center [184, 486] width 103 height 26
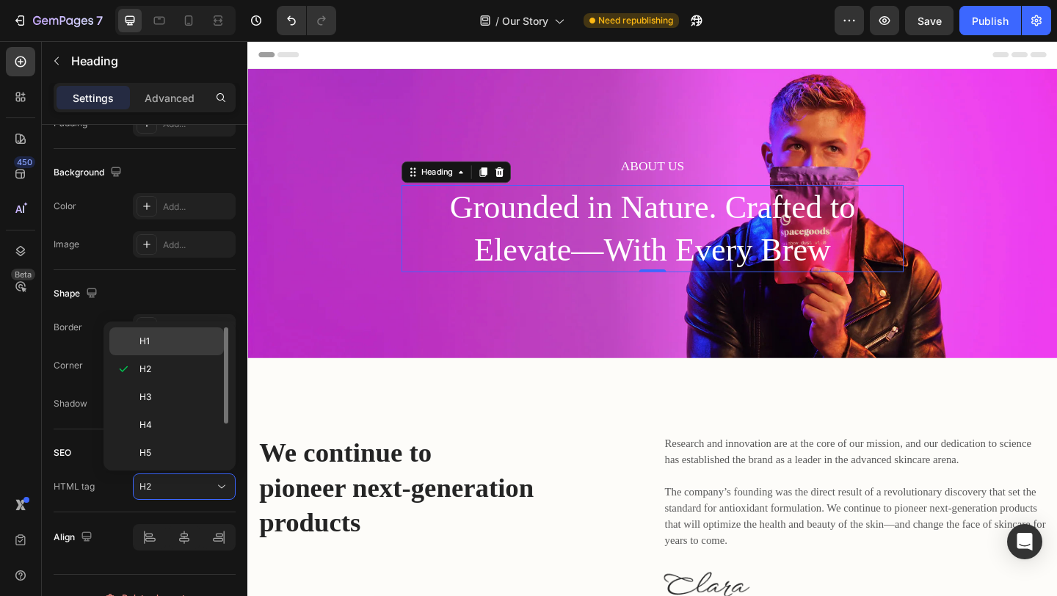
click at [197, 348] on div "H1" at bounding box center [166, 341] width 115 height 28
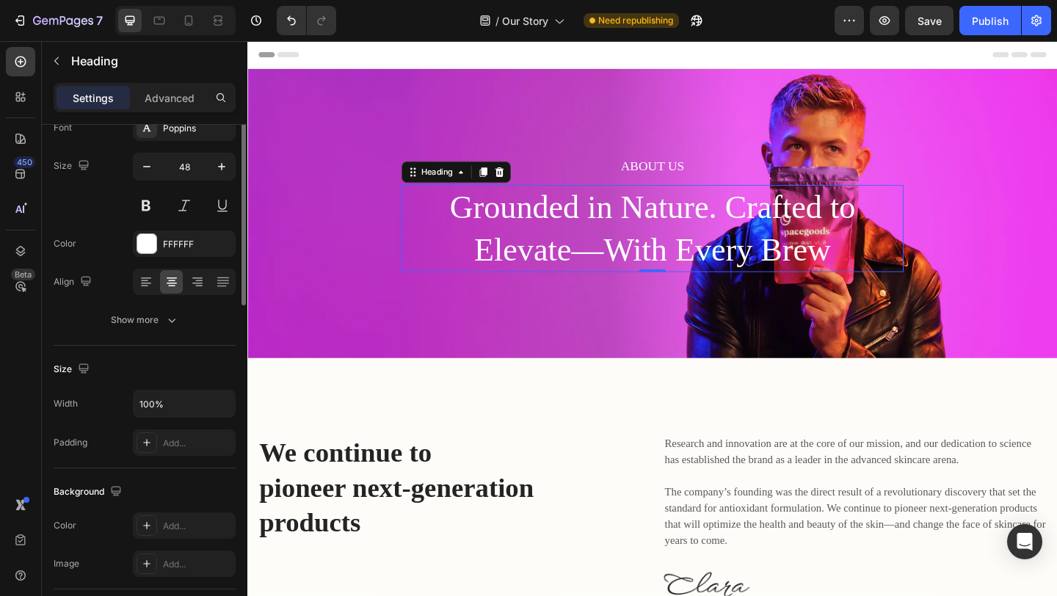
scroll to position [0, 0]
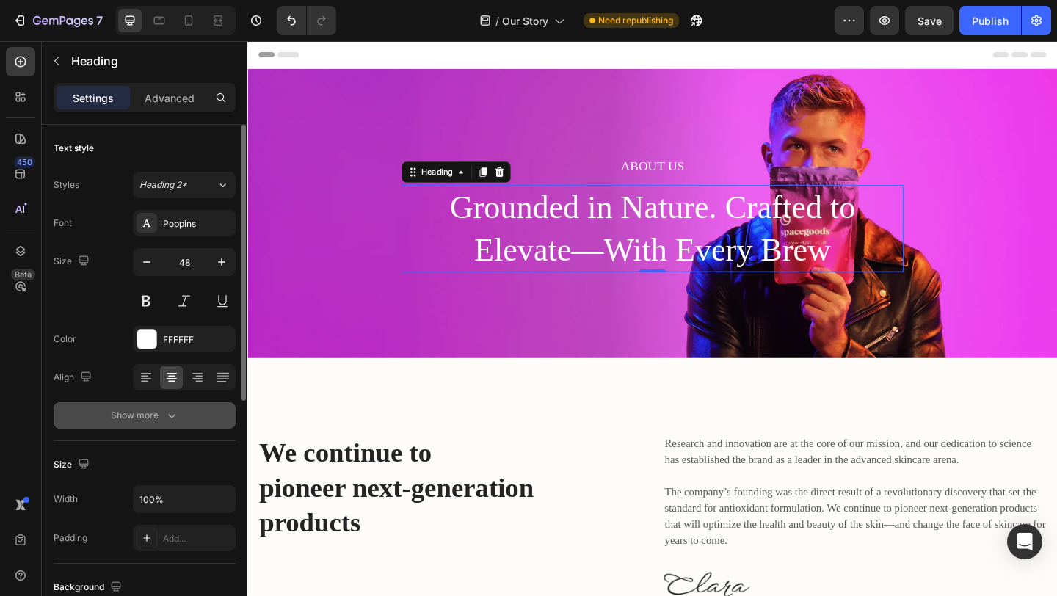
click at [173, 418] on icon "button" at bounding box center [171, 415] width 15 height 15
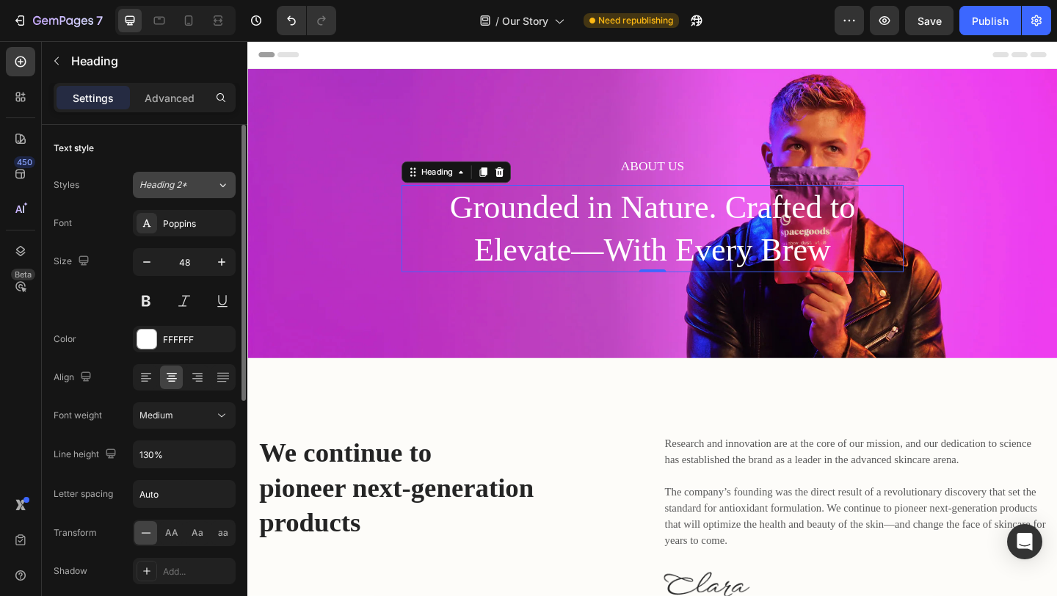
click at [211, 176] on button "Heading 2*" at bounding box center [184, 185] width 103 height 26
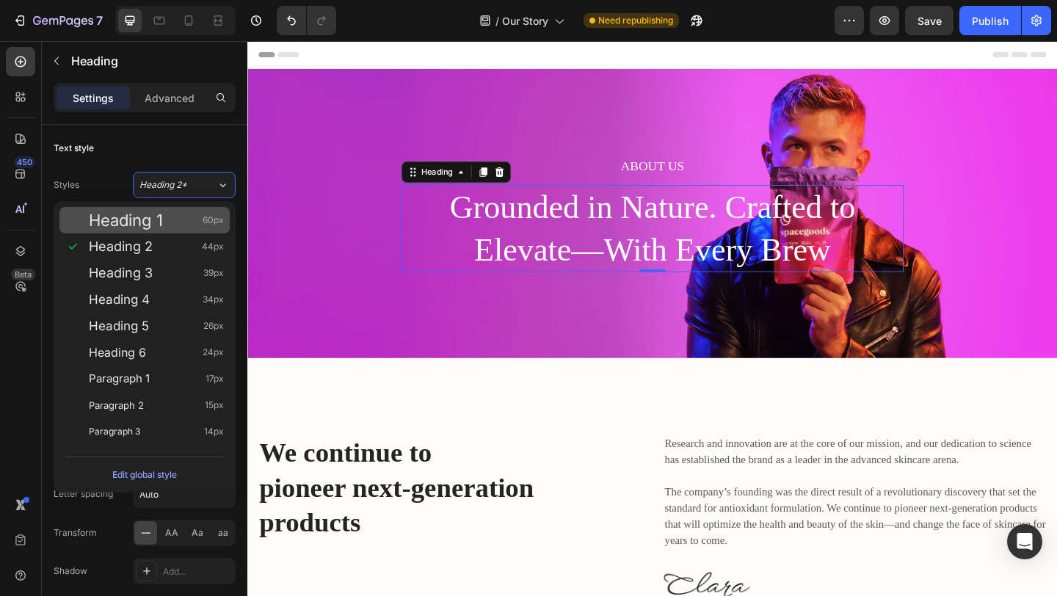
click at [196, 215] on div "Heading 1 60px" at bounding box center [156, 220] width 135 height 15
type input "60"
type input "120%"
type input "0.66"
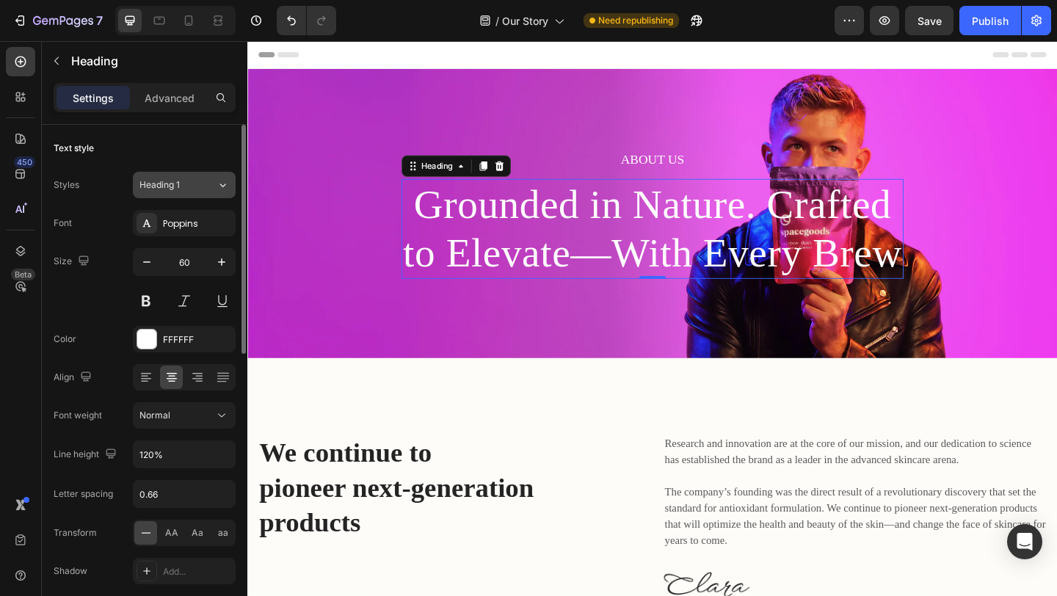
click at [198, 197] on button "Heading 1" at bounding box center [184, 185] width 103 height 26
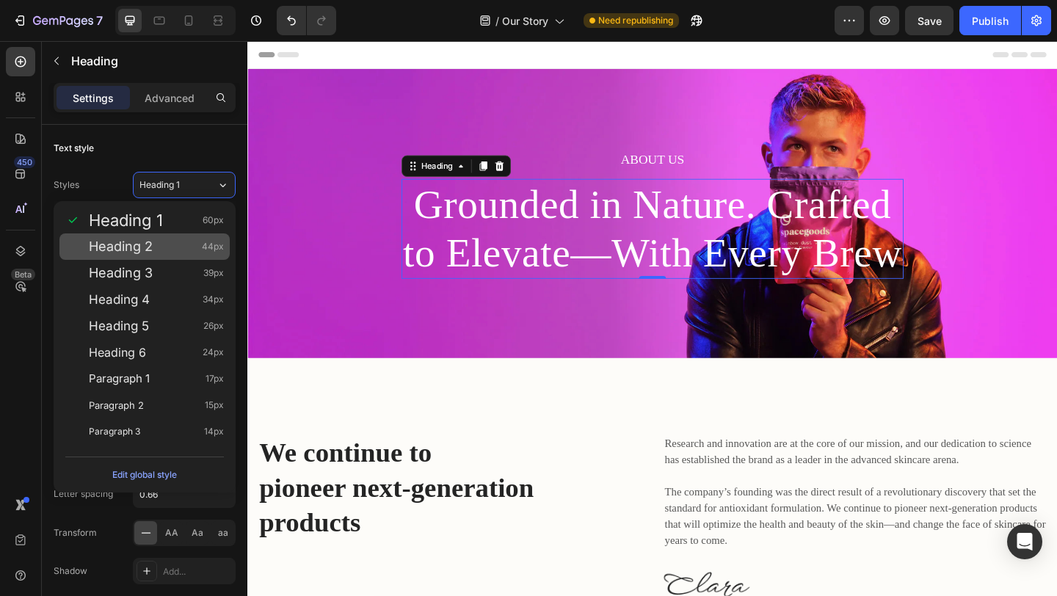
click at [187, 247] on div "Heading 2 44px" at bounding box center [156, 246] width 135 height 15
type input "44"
type input "130%"
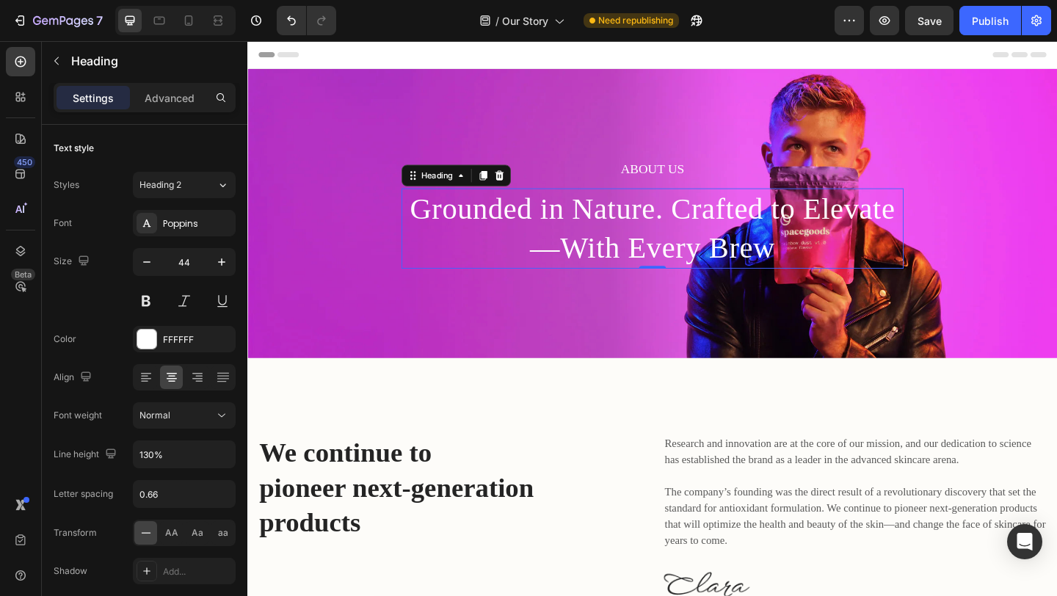
click at [503, 222] on h1 "Grounded in Nature. Crafted to Elevate—With Every Brew" at bounding box center [688, 244] width 546 height 87
click at [503, 222] on p "Grounded in Nature. Crafted to Elevate—With Every Brew" at bounding box center [687, 245] width 543 height 84
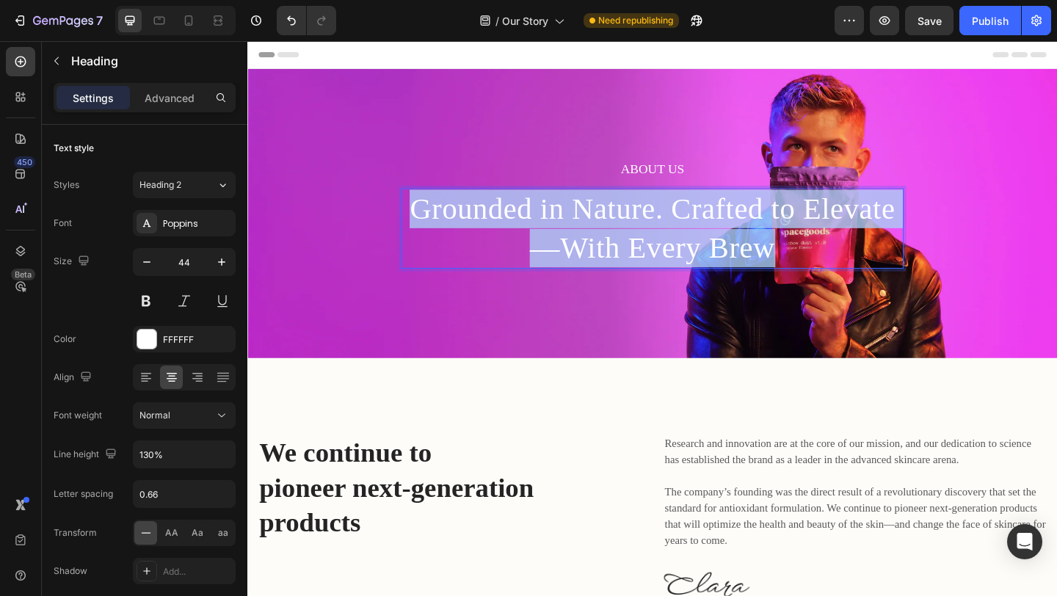
click at [503, 222] on p "Grounded in Nature. Crafted to Elevate—With Every Brew" at bounding box center [687, 245] width 543 height 84
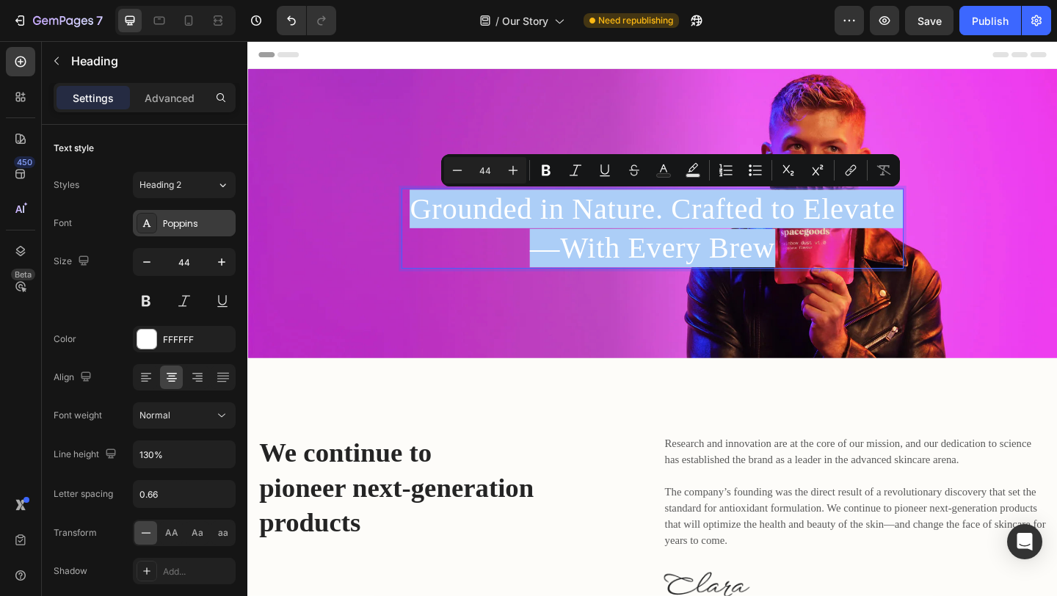
click at [145, 211] on div "Poppins" at bounding box center [184, 223] width 103 height 26
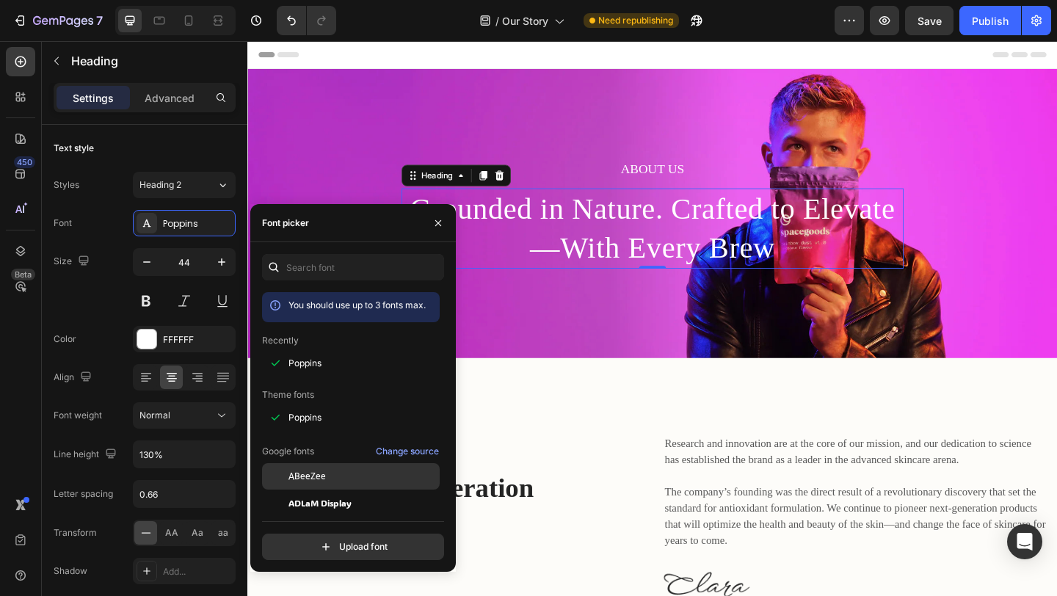
click at [366, 482] on div "ABeeZee" at bounding box center [362, 476] width 148 height 13
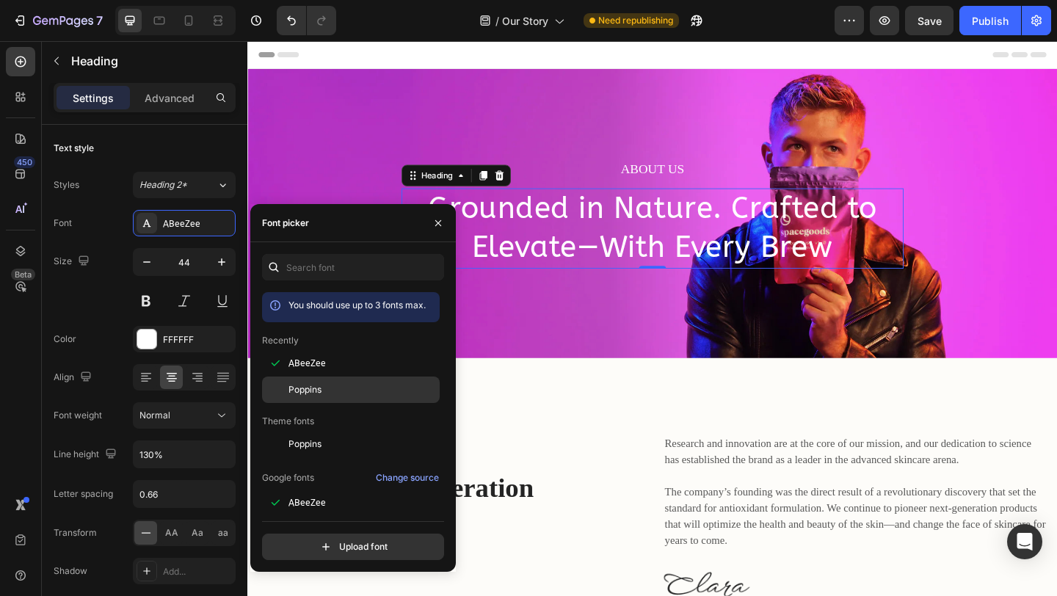
click at [356, 390] on div "Poppins" at bounding box center [362, 389] width 148 height 13
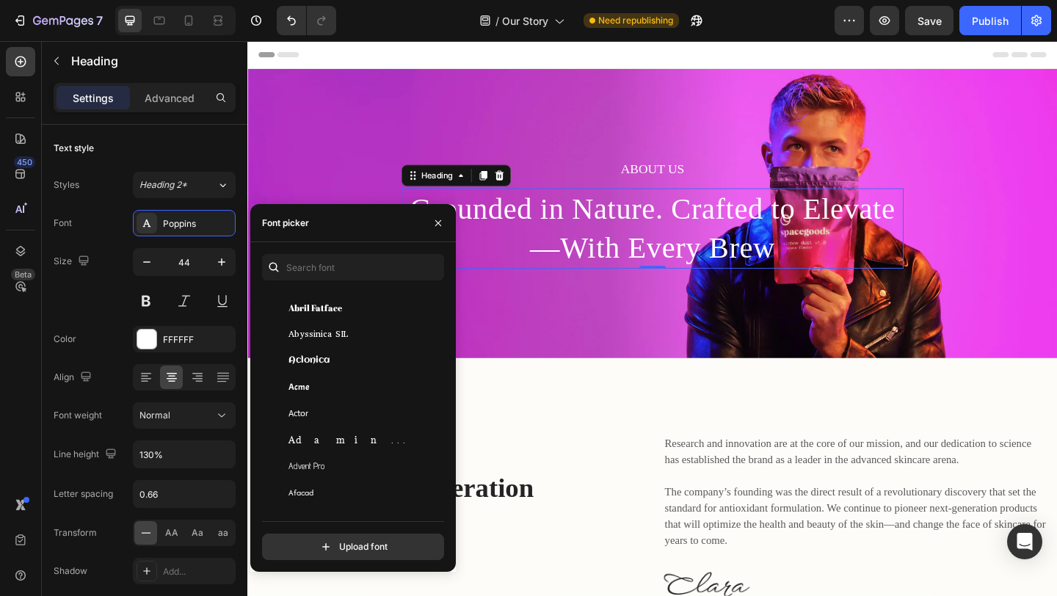
scroll to position [300, 0]
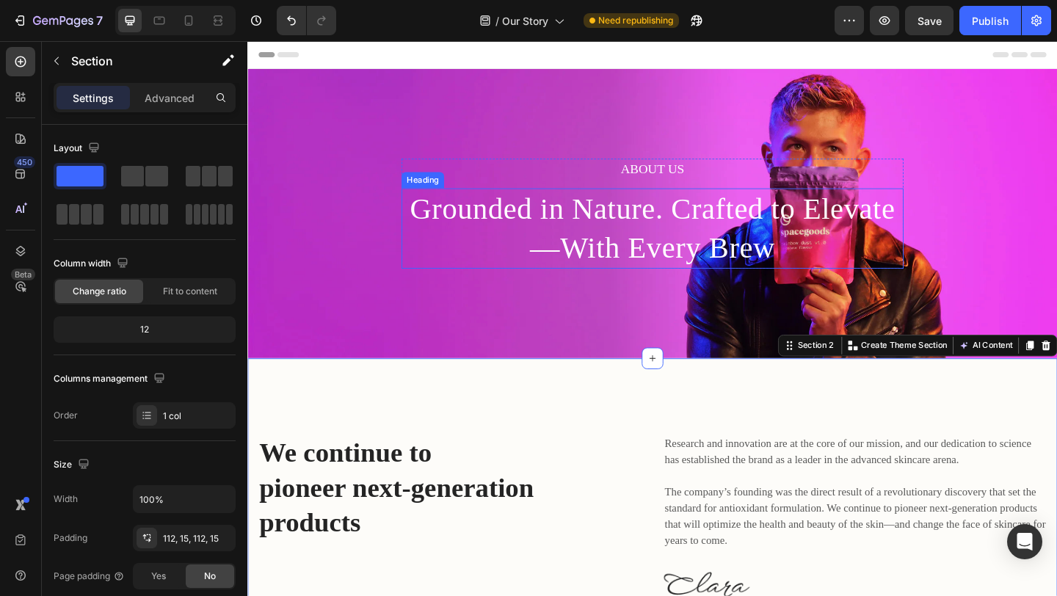
click at [603, 233] on p "Grounded in Nature. Crafted to Elevate—With Every Brew" at bounding box center [687, 245] width 543 height 84
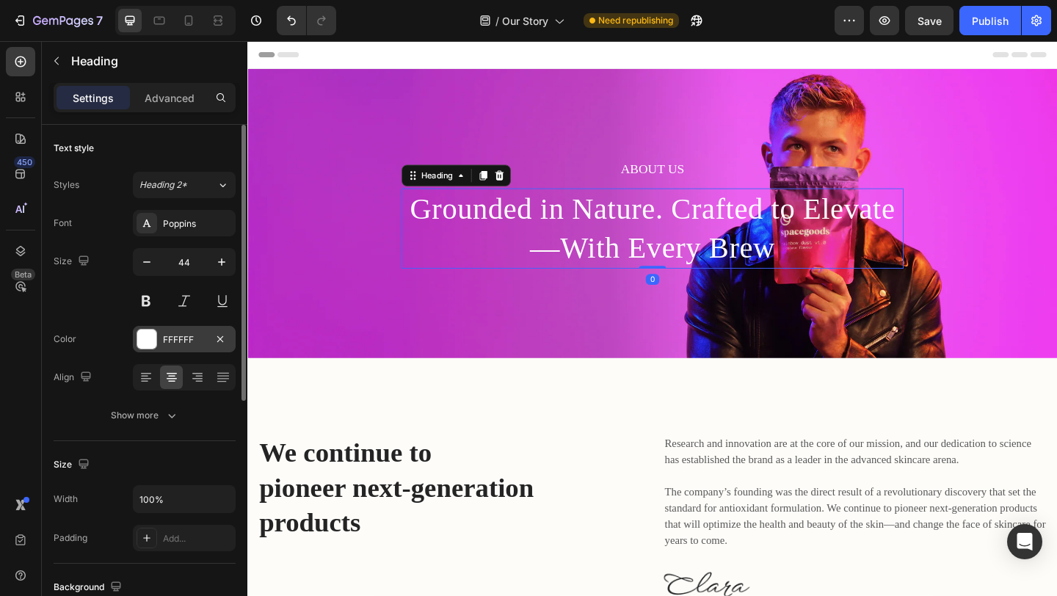
click at [200, 338] on div "FFFFFF" at bounding box center [184, 339] width 43 height 13
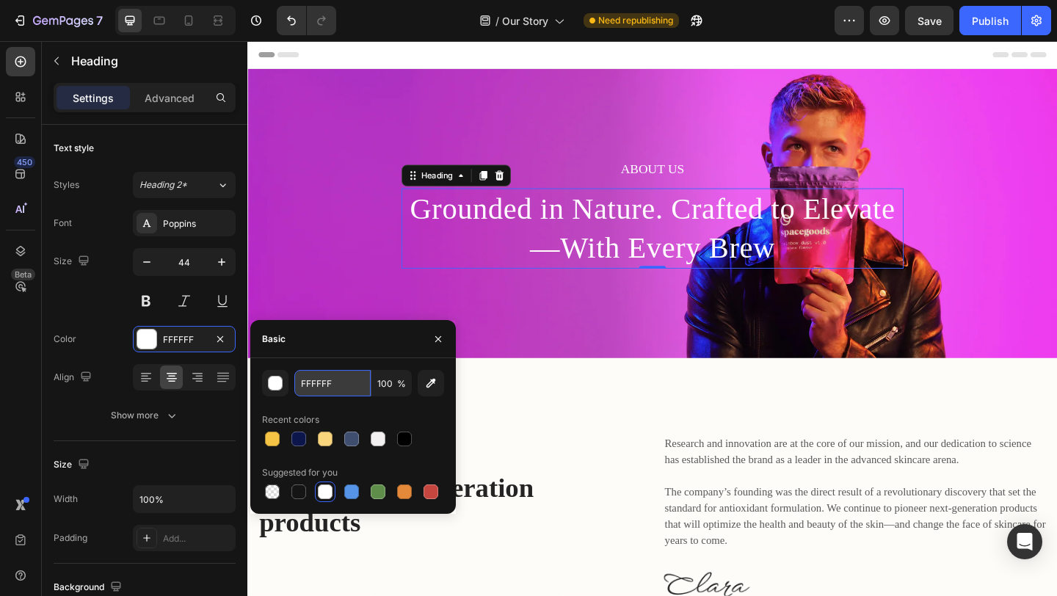
click at [329, 389] on input "FFFFFF" at bounding box center [332, 383] width 76 height 26
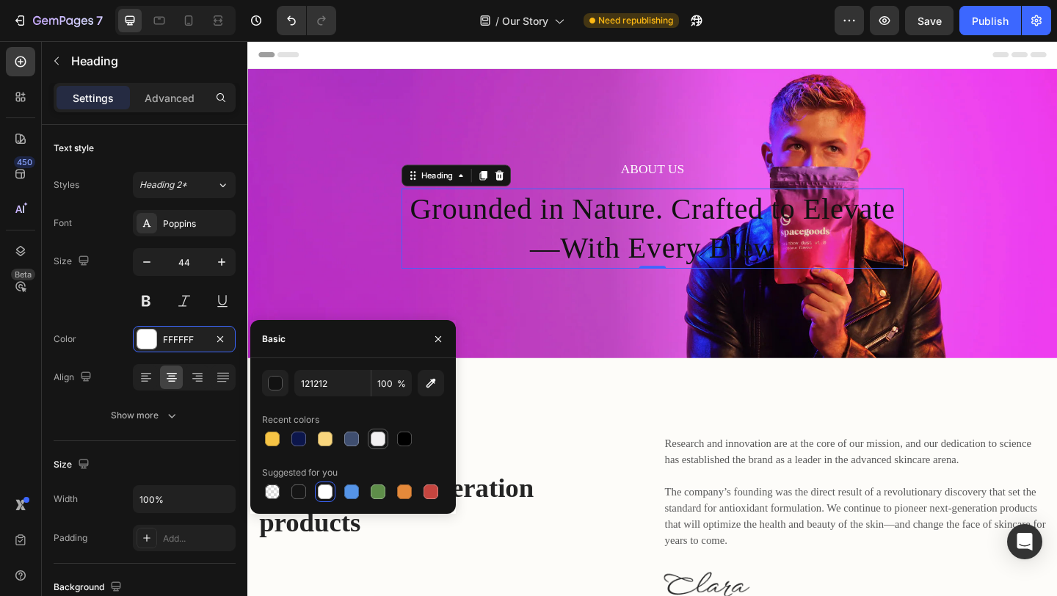
click at [382, 443] on div at bounding box center [353, 439] width 182 height 21
click at [409, 440] on div at bounding box center [404, 439] width 15 height 15
type input "F2F0F1"
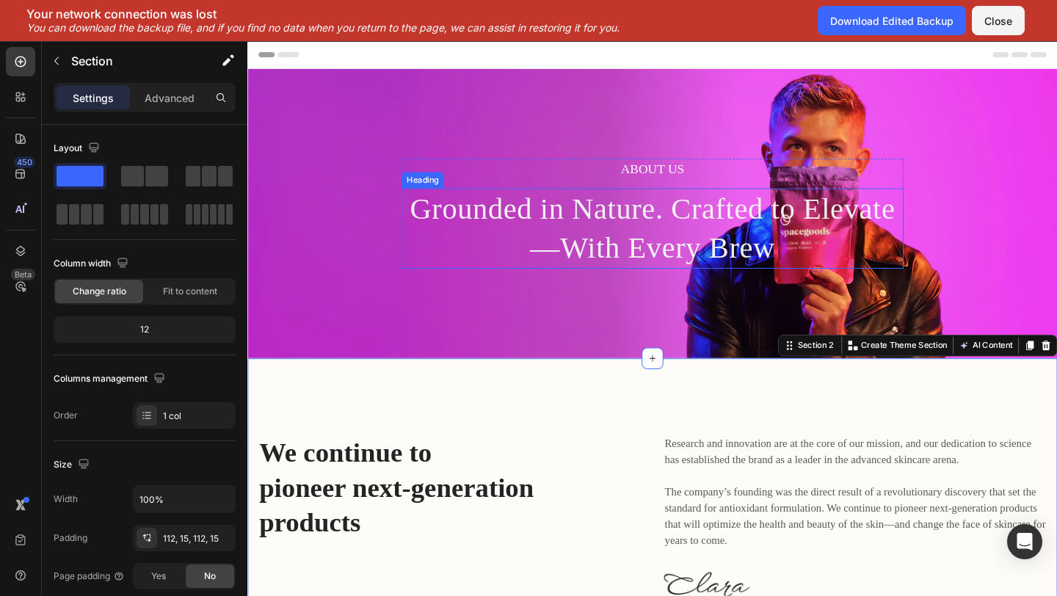
click at [765, 261] on p "Grounded in Nature. Crafted to Elevate—With Every Brew" at bounding box center [687, 245] width 543 height 84
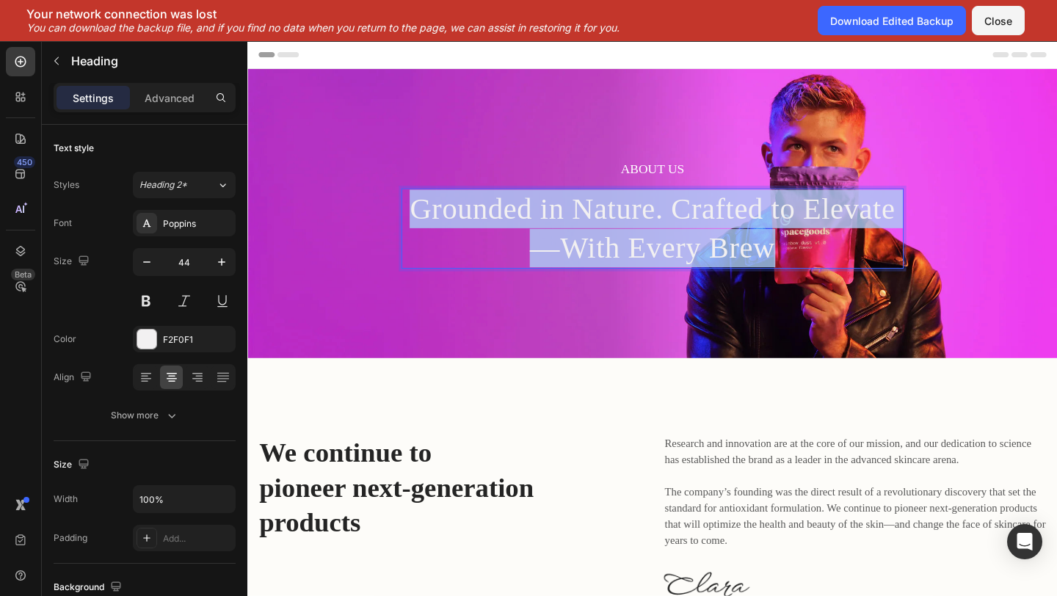
click at [765, 261] on p "Grounded in Nature. Crafted to Elevate—With Every Brew" at bounding box center [687, 245] width 543 height 84
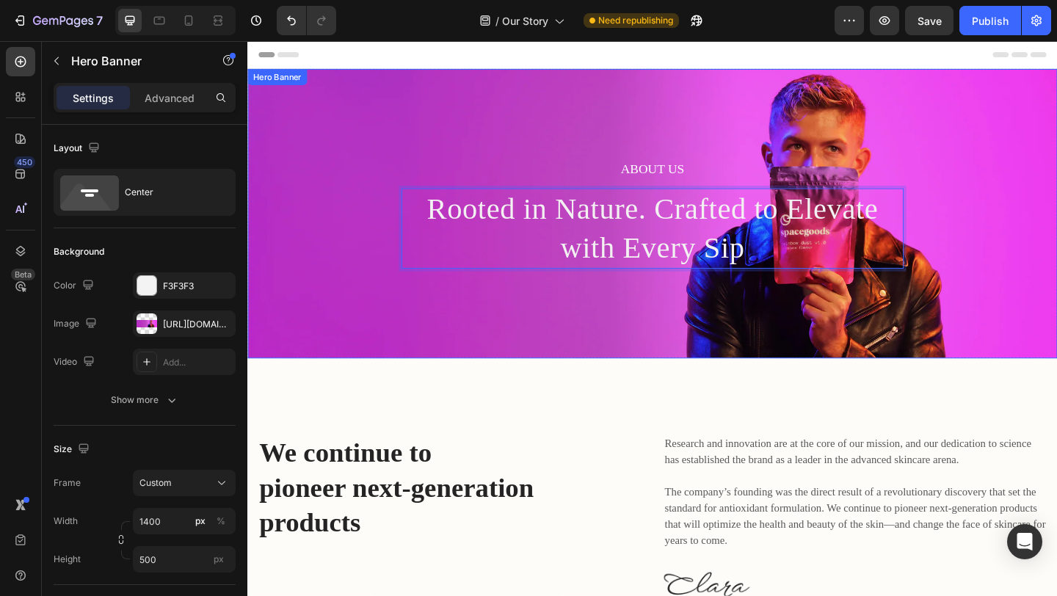
click at [612, 98] on div "About Us Heading Rooted in Nature. Crafted to Elevate with Every Sip Heading 0 …" at bounding box center [687, 229] width 881 height 396
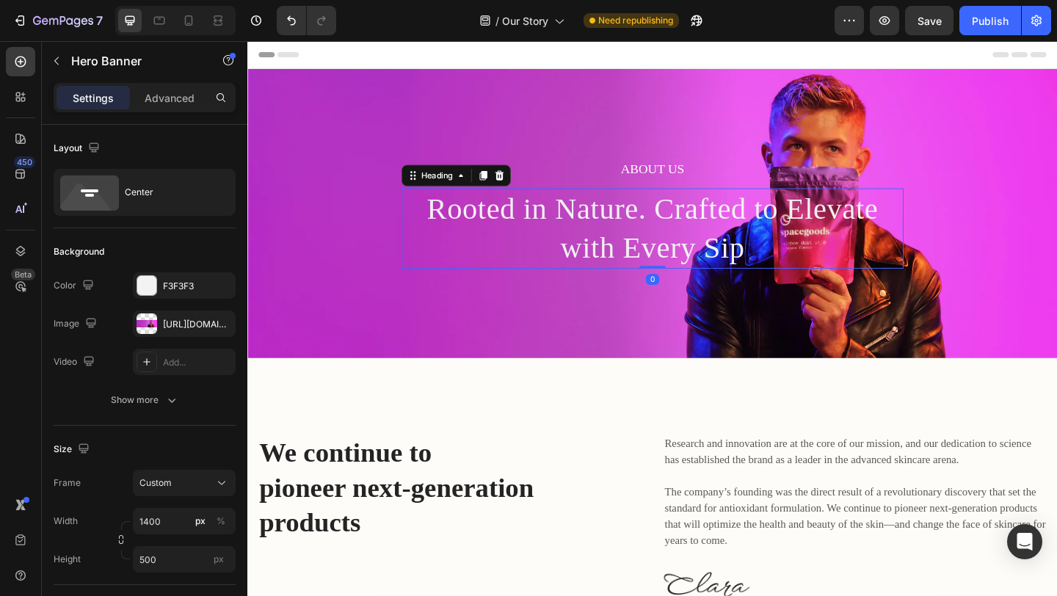
click at [679, 231] on p "Rooted in Nature. Crafted to Elevate with Every Sip" at bounding box center [687, 245] width 543 height 84
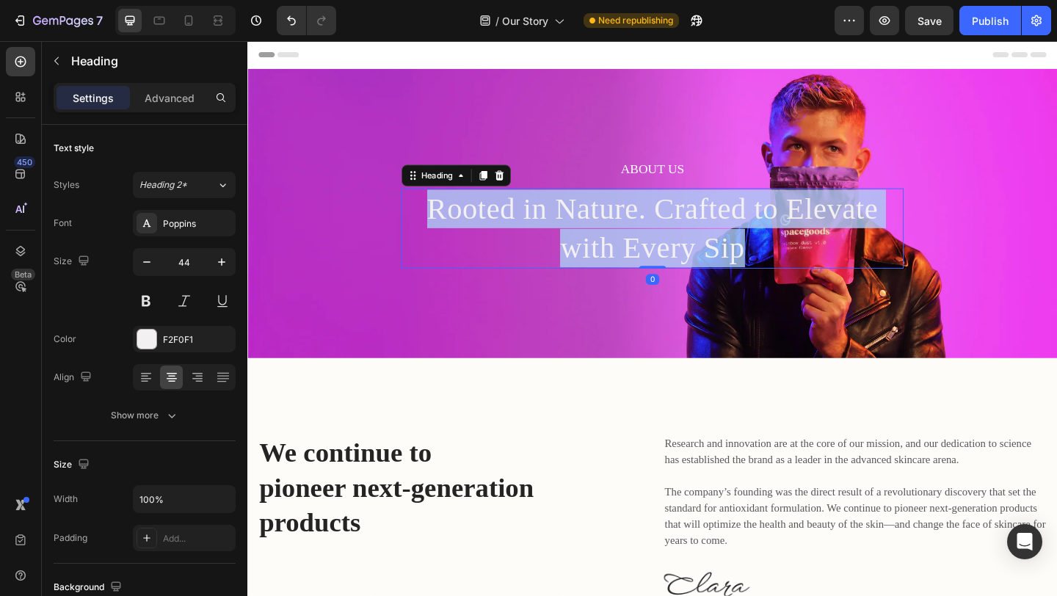
click at [679, 231] on p "Rooted in Nature. Crafted to Elevate with Every Sip" at bounding box center [687, 245] width 543 height 84
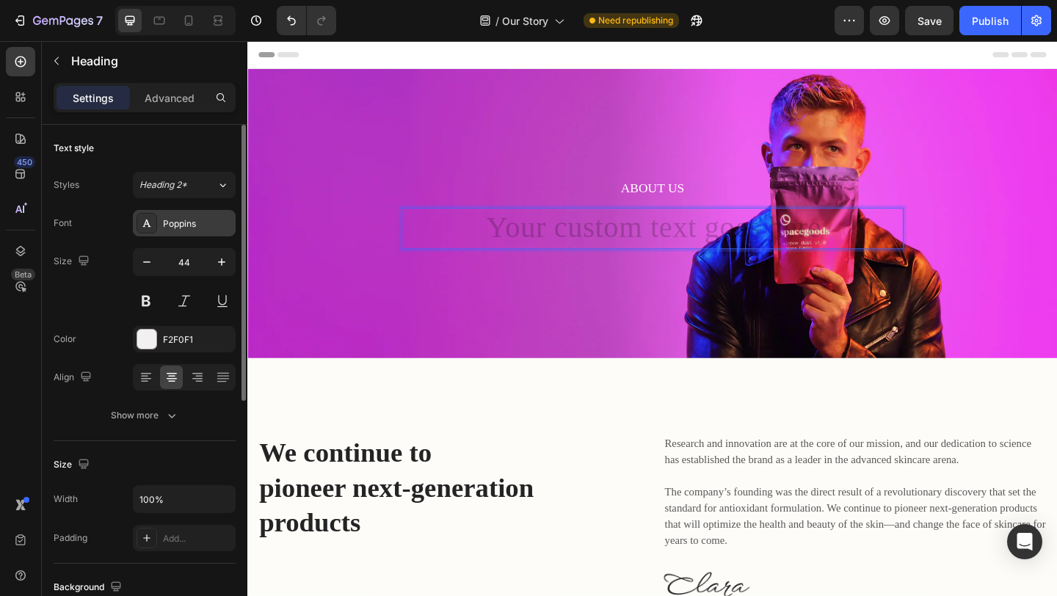
click at [186, 226] on div "Poppins" at bounding box center [197, 223] width 69 height 13
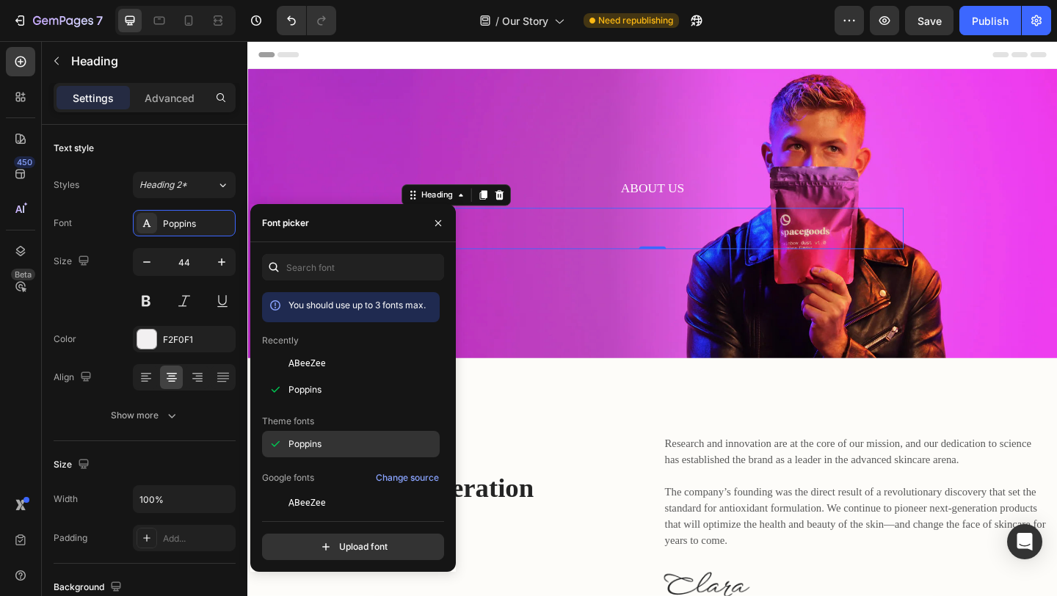
click at [323, 444] on div "Poppins" at bounding box center [362, 444] width 148 height 13
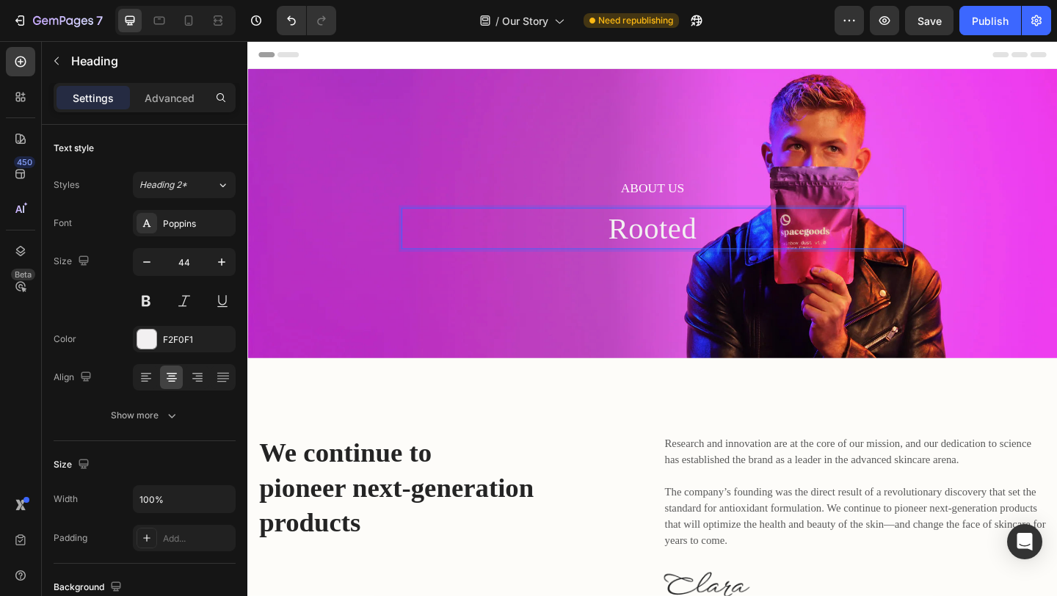
click at [716, 245] on p "Rooted" at bounding box center [687, 245] width 543 height 42
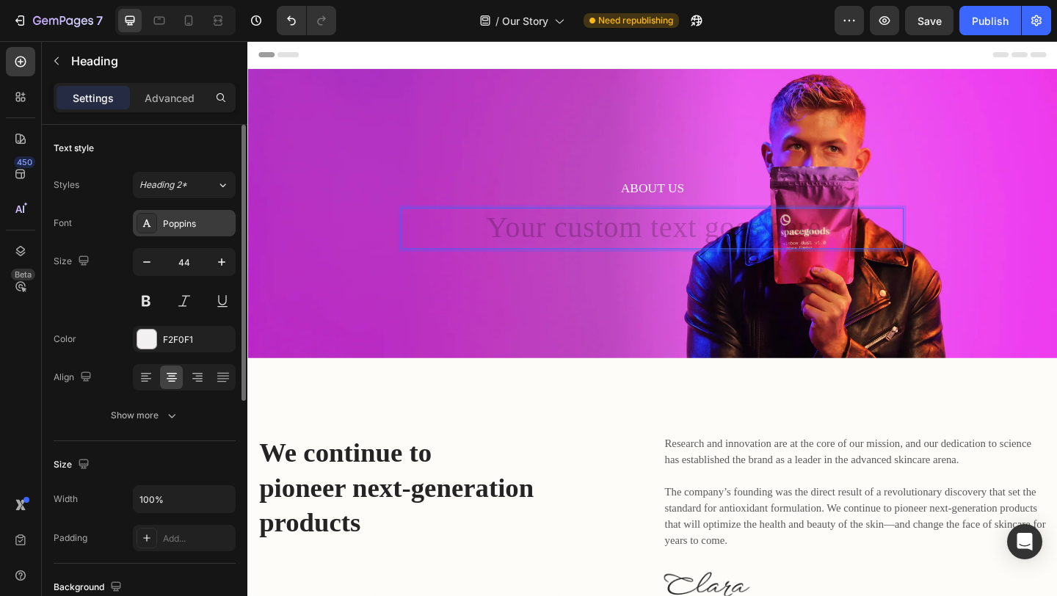
click at [190, 222] on div "Poppins" at bounding box center [197, 223] width 69 height 13
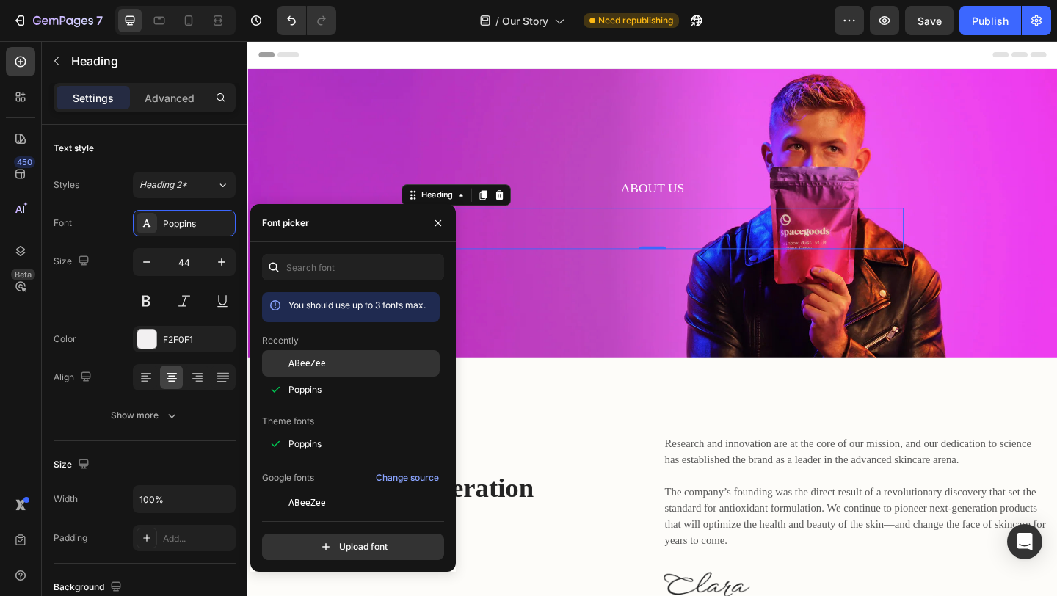
click at [316, 360] on span "ABeeZee" at bounding box center [306, 363] width 37 height 13
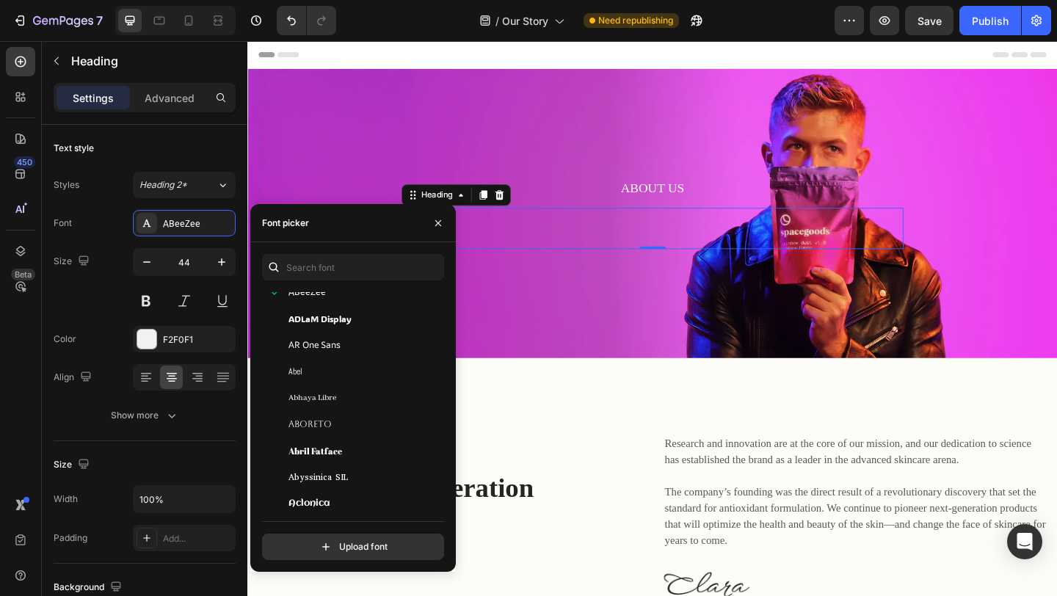
scroll to position [0, 0]
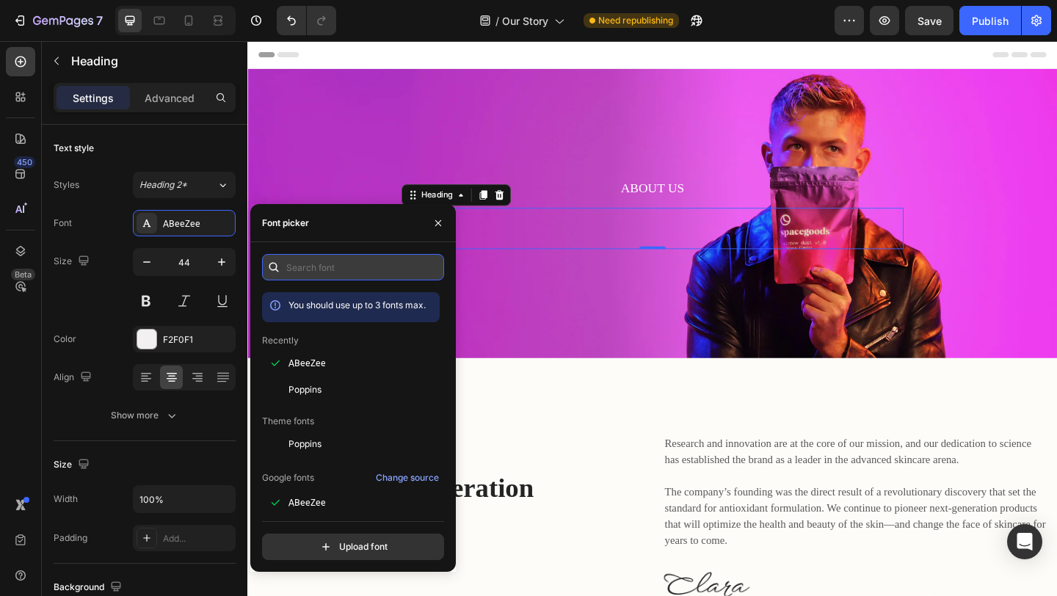
click at [346, 262] on input "text" at bounding box center [353, 267] width 182 height 26
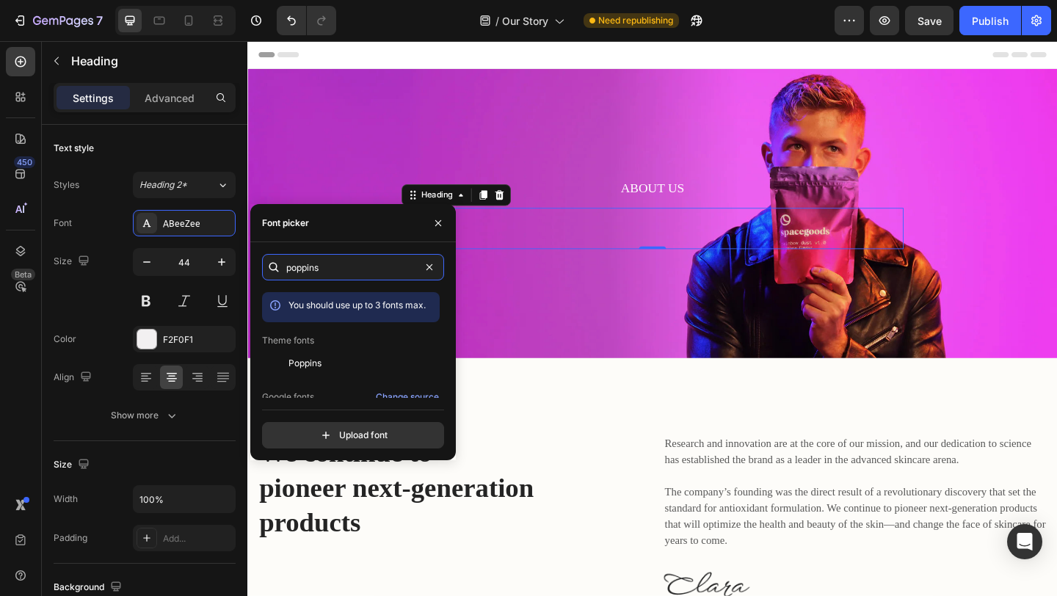
scroll to position [37, 0]
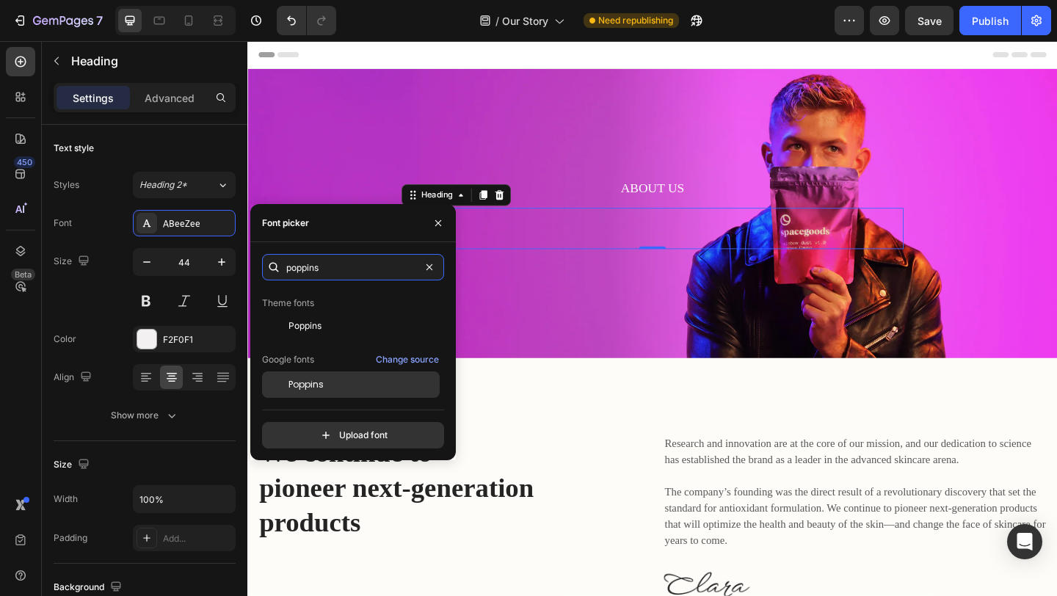
type input "poppins"
click at [349, 395] on div "Poppins" at bounding box center [351, 384] width 178 height 26
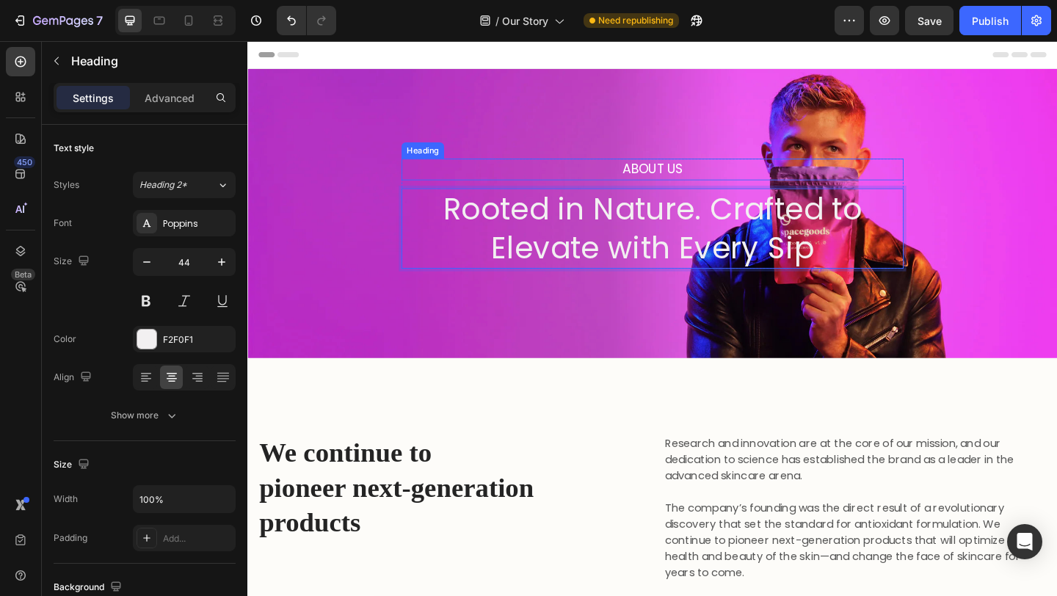
click at [703, 189] on p "About Us" at bounding box center [687, 180] width 543 height 21
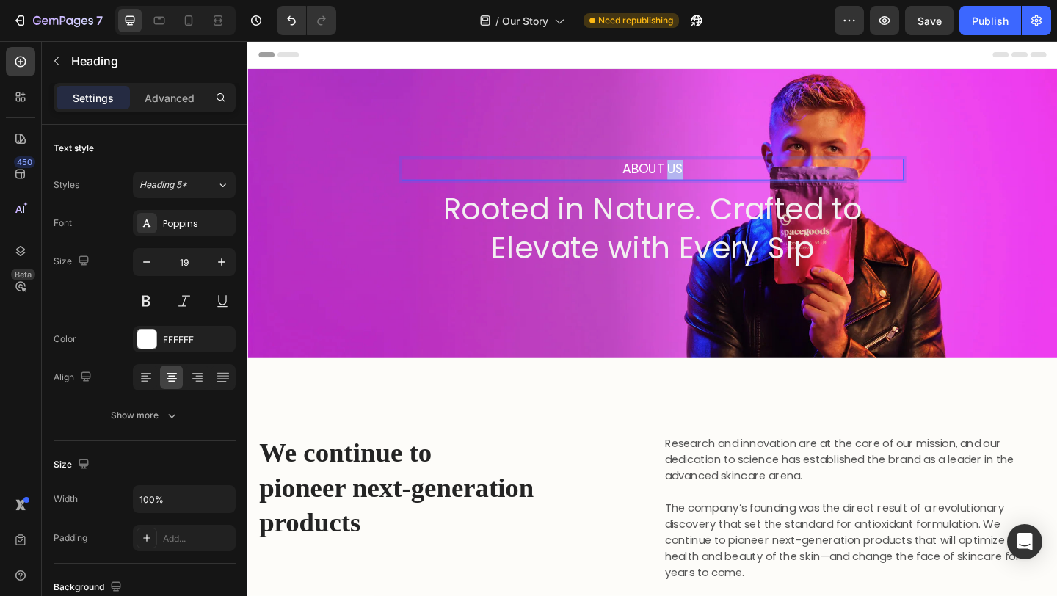
click at [703, 189] on p "About Us" at bounding box center [687, 180] width 543 height 21
click at [595, 568] on p "We continue to pioneer next-generation products" at bounding box center [467, 527] width 415 height 115
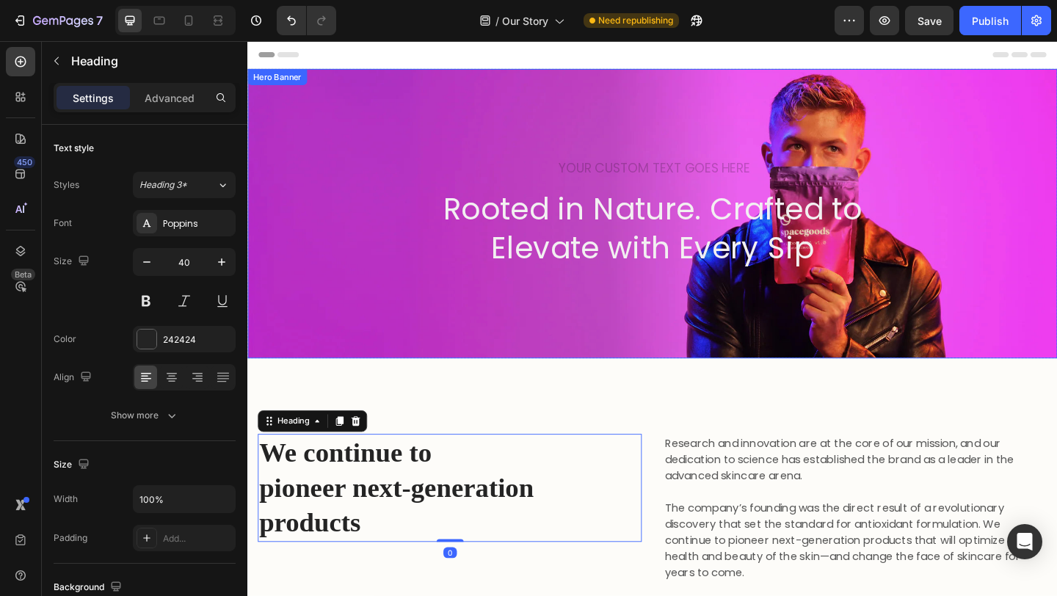
click at [709, 167] on div "Heading Rooted in Nature. Crafted to Elevate with Every Sip Heading Row" at bounding box center [687, 229] width 881 height 396
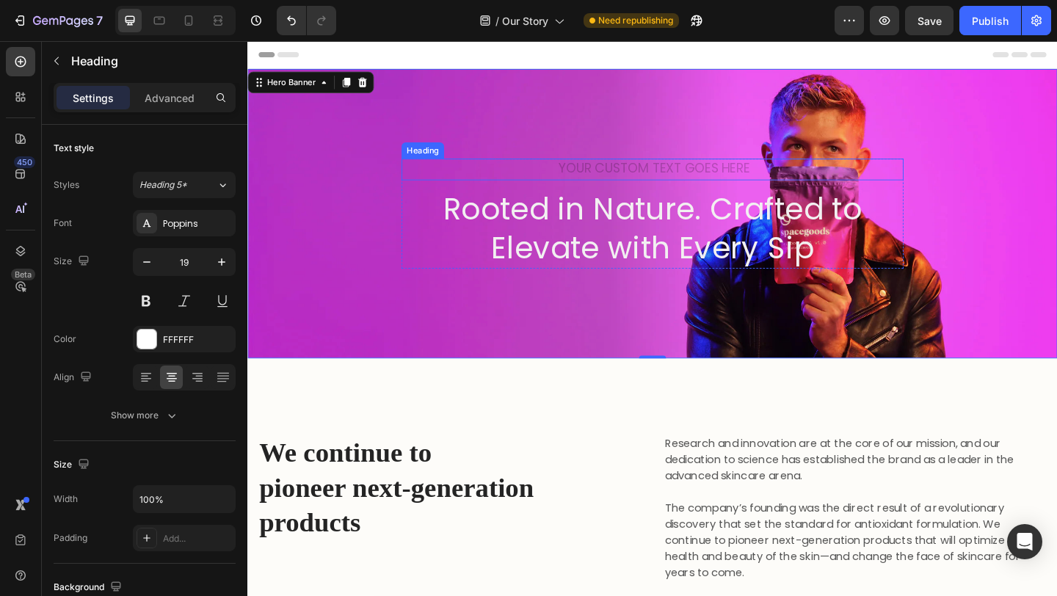
click at [709, 170] on h2 "Rich Text Editor. Editing area: main" at bounding box center [688, 181] width 546 height 24
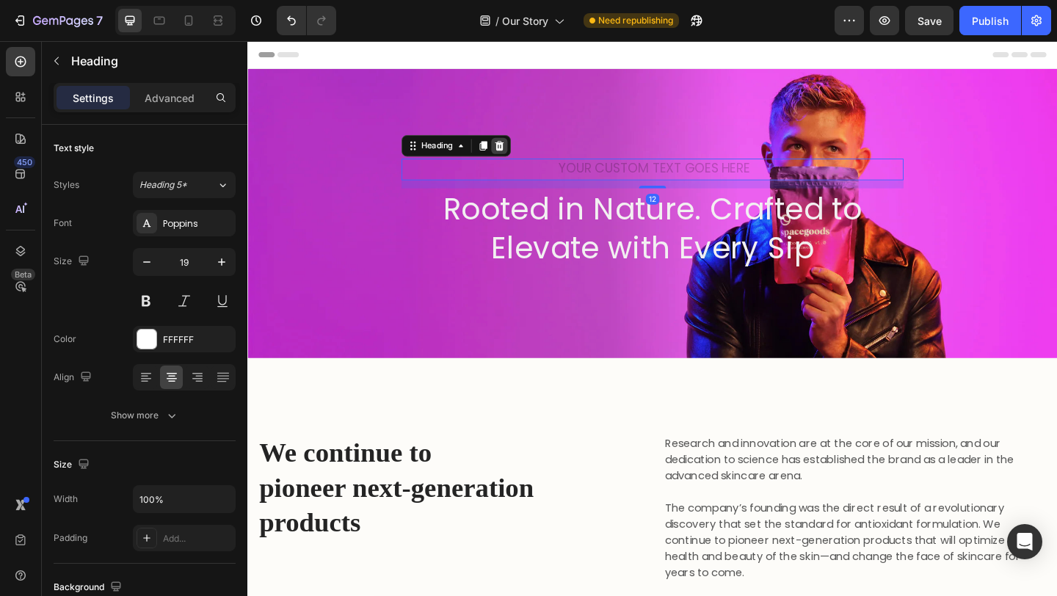
click at [522, 156] on icon at bounding box center [522, 155] width 10 height 10
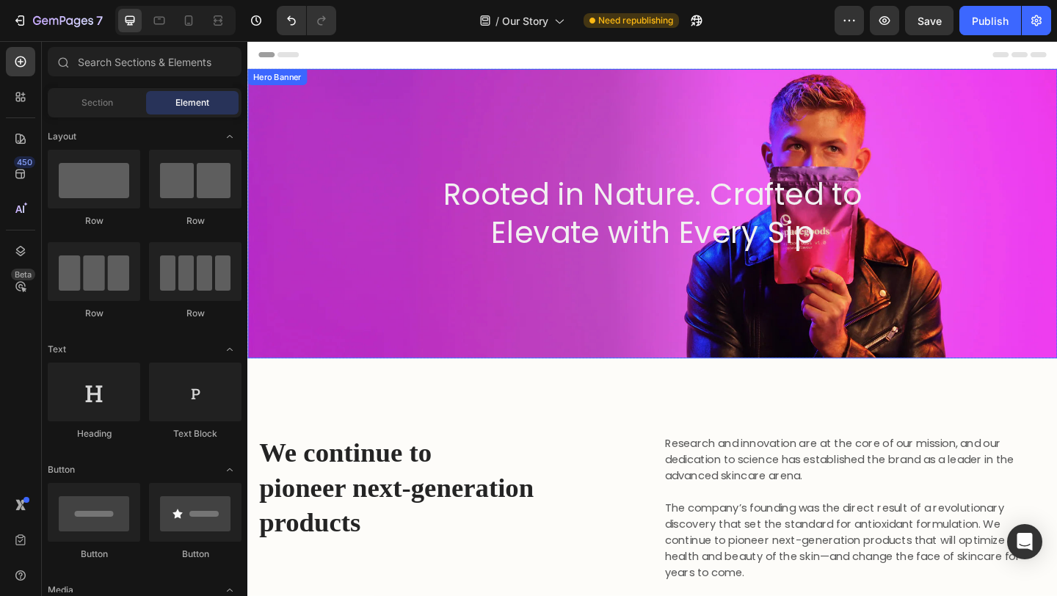
click at [596, 240] on p "Rooted in Nature. Crafted to Elevate with Every Sip" at bounding box center [687, 228] width 543 height 84
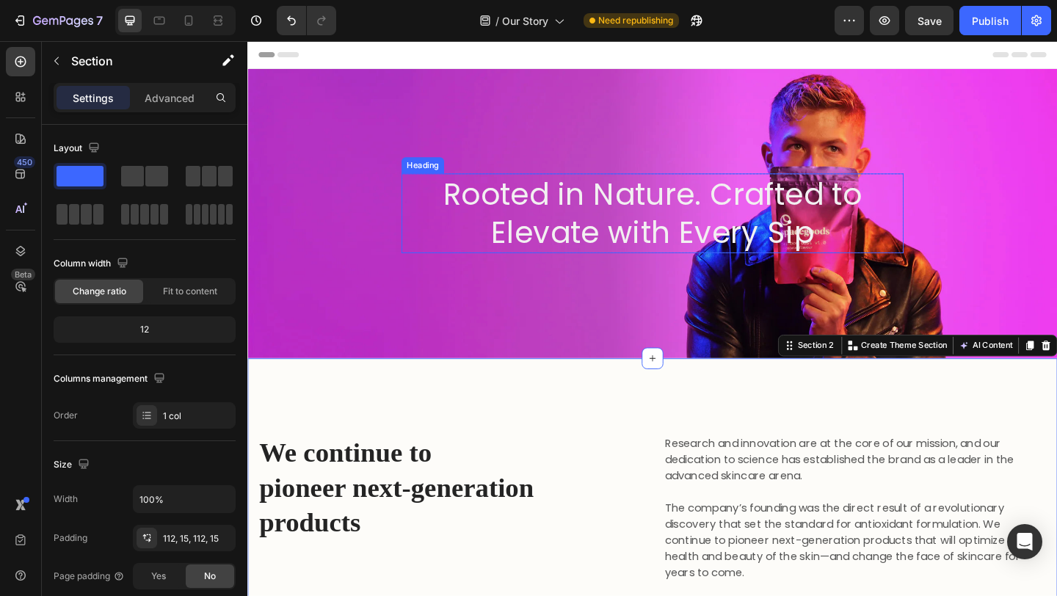
click at [647, 242] on p "Rooted in Nature. Crafted to Elevate with Every Sip" at bounding box center [687, 228] width 543 height 84
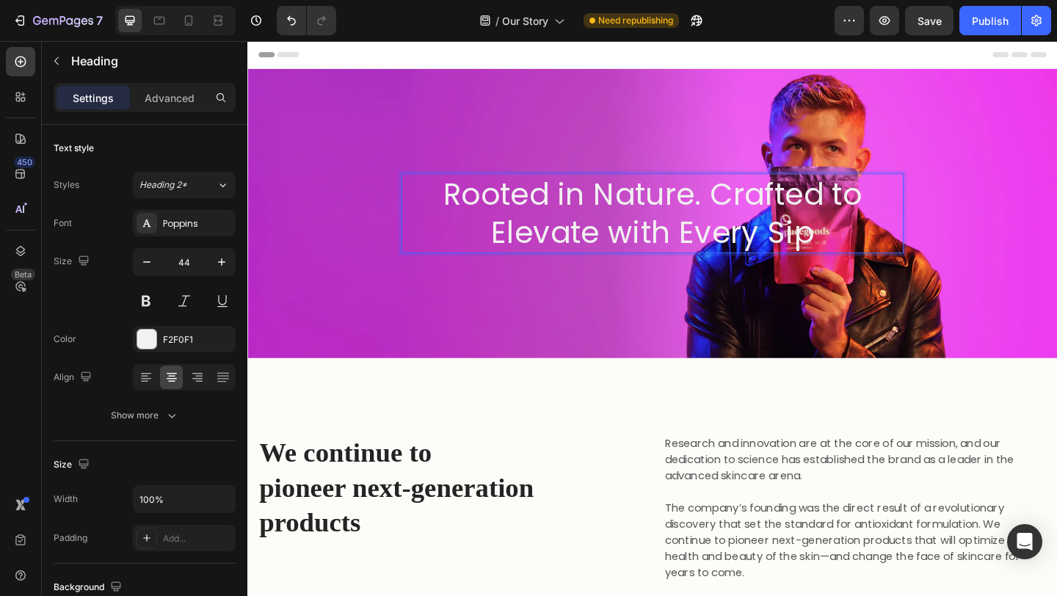
click at [760, 204] on p "Rooted in Nature. Crafted to Elevate with Every Sip" at bounding box center [687, 228] width 543 height 84
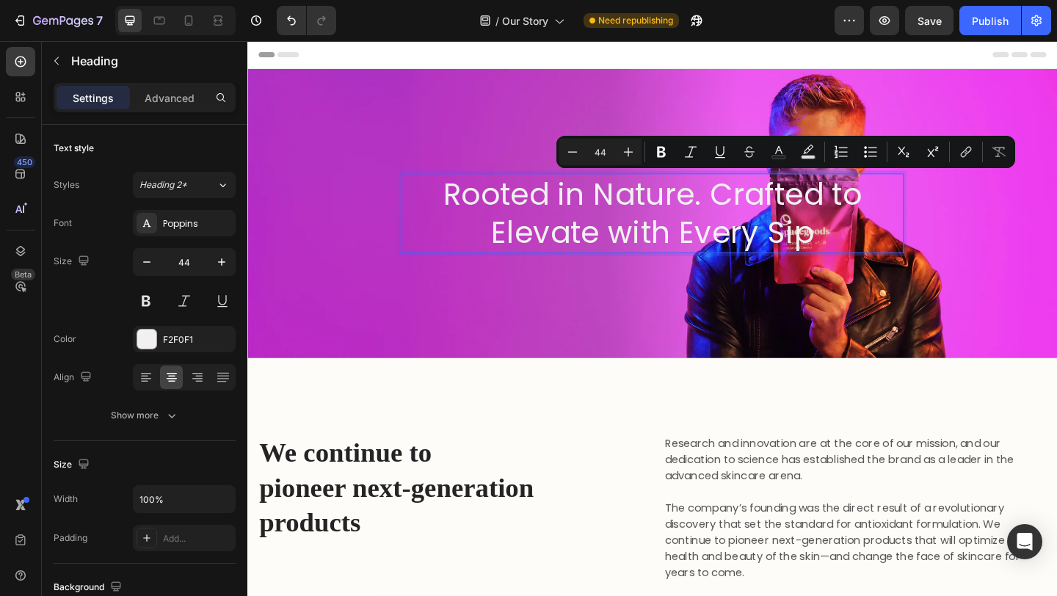
click at [746, 211] on p "Rooted in Nature. Crafted to Elevate with Every Sip" at bounding box center [687, 228] width 543 height 84
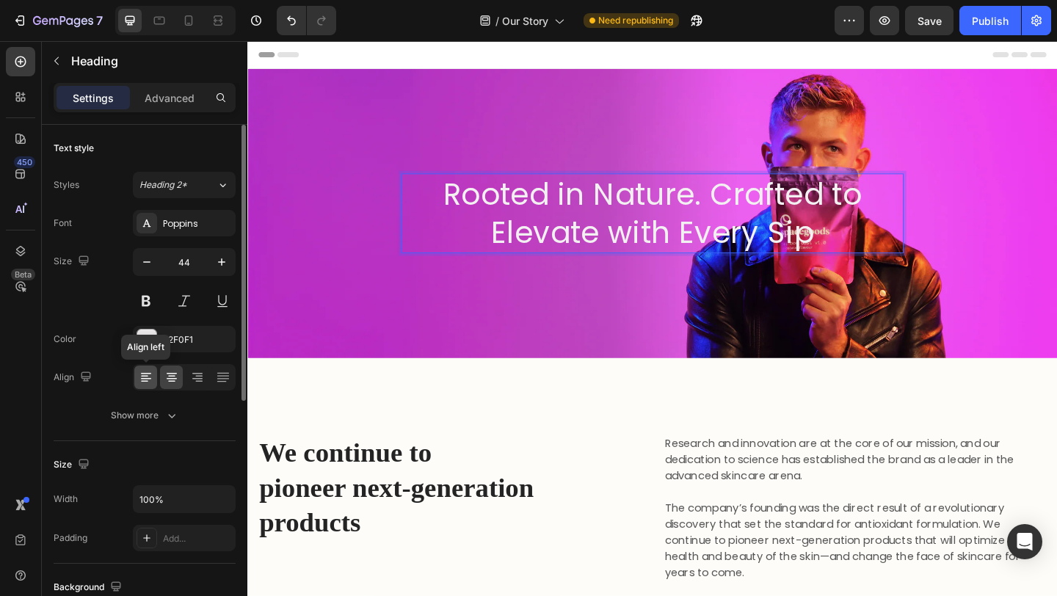
click at [141, 377] on icon at bounding box center [146, 377] width 15 height 15
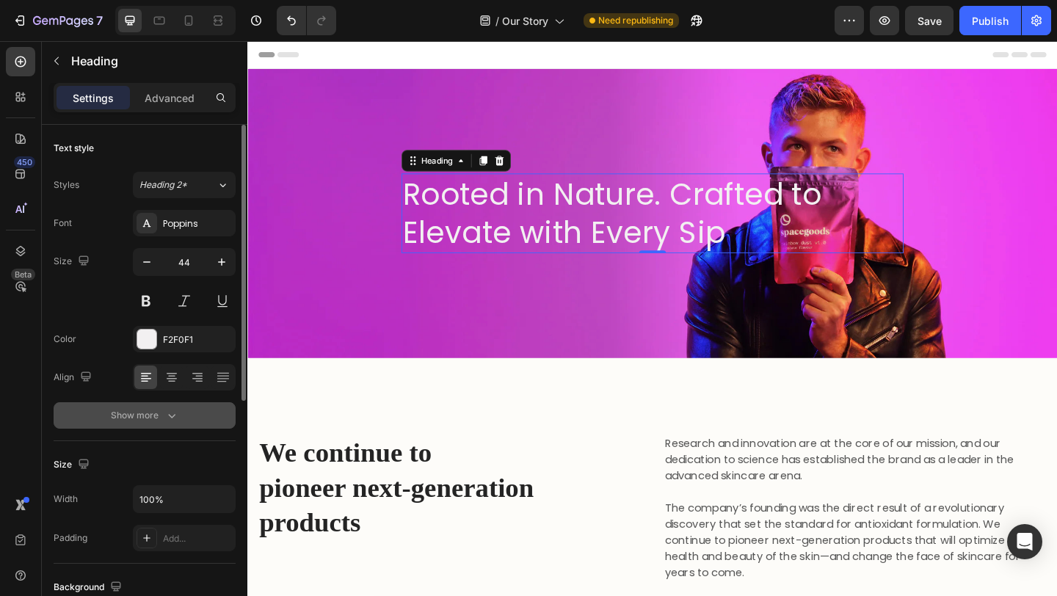
click at [141, 418] on div "Show more" at bounding box center [145, 415] width 68 height 15
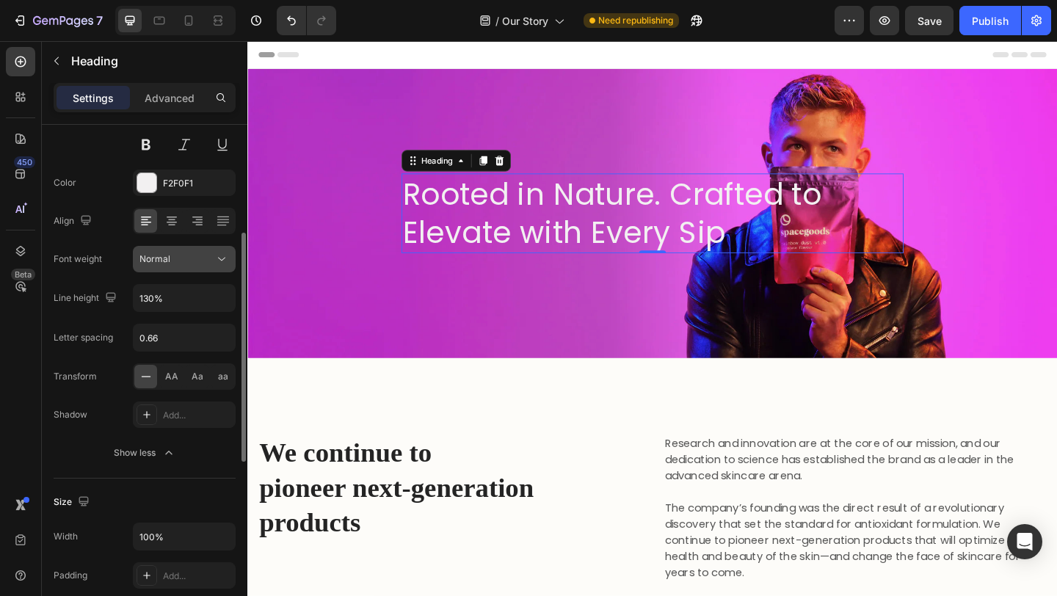
scroll to position [444, 0]
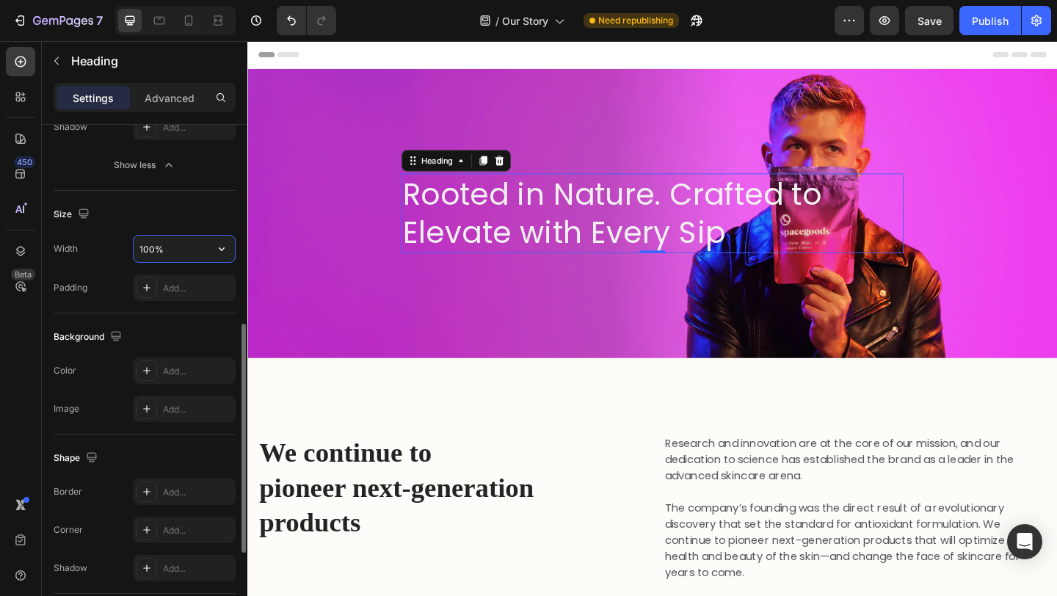
click at [176, 252] on input "100%" at bounding box center [184, 249] width 101 height 26
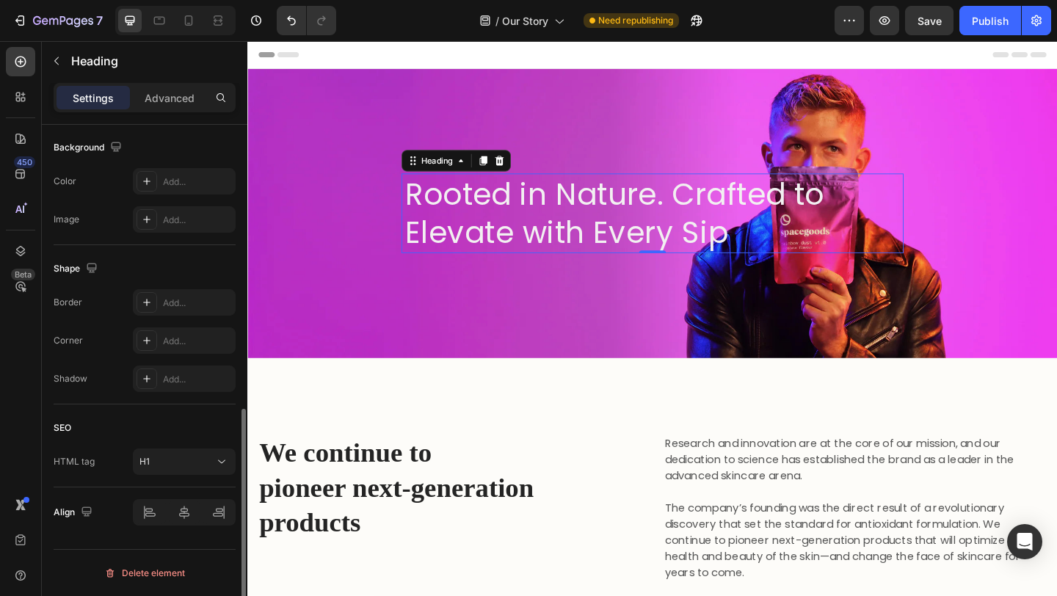
type input "99%"
click at [117, 515] on div "Align" at bounding box center [145, 512] width 182 height 26
click at [154, 504] on div at bounding box center [150, 512] width 32 height 23
click at [178, 507] on icon at bounding box center [184, 512] width 15 height 15
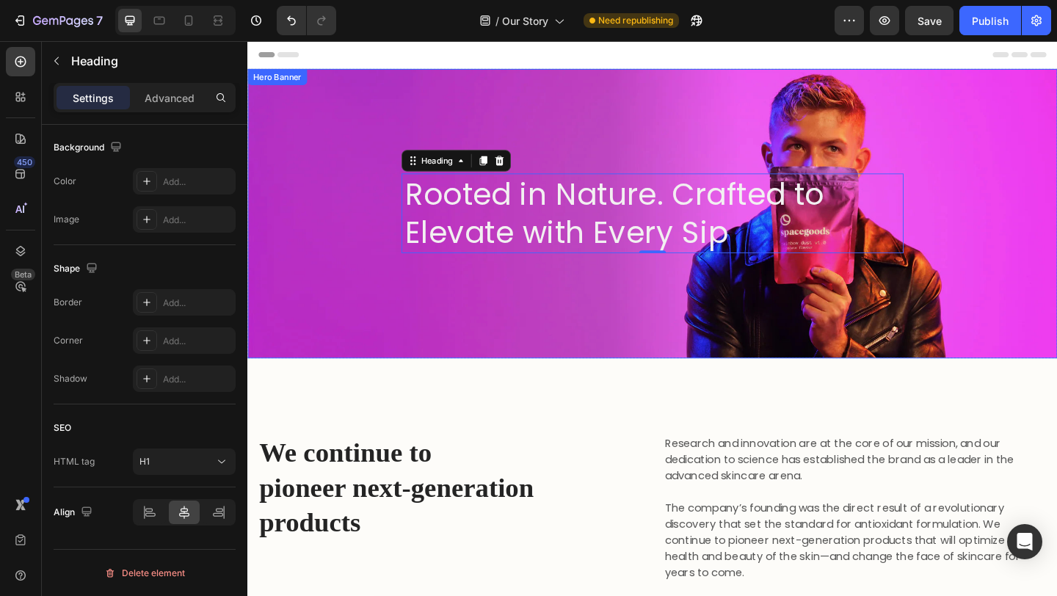
click at [362, 209] on div "Rooted in Nature. Crafted to Elevate with Every Sip Heading 0 Row" at bounding box center [687, 228] width 881 height 363
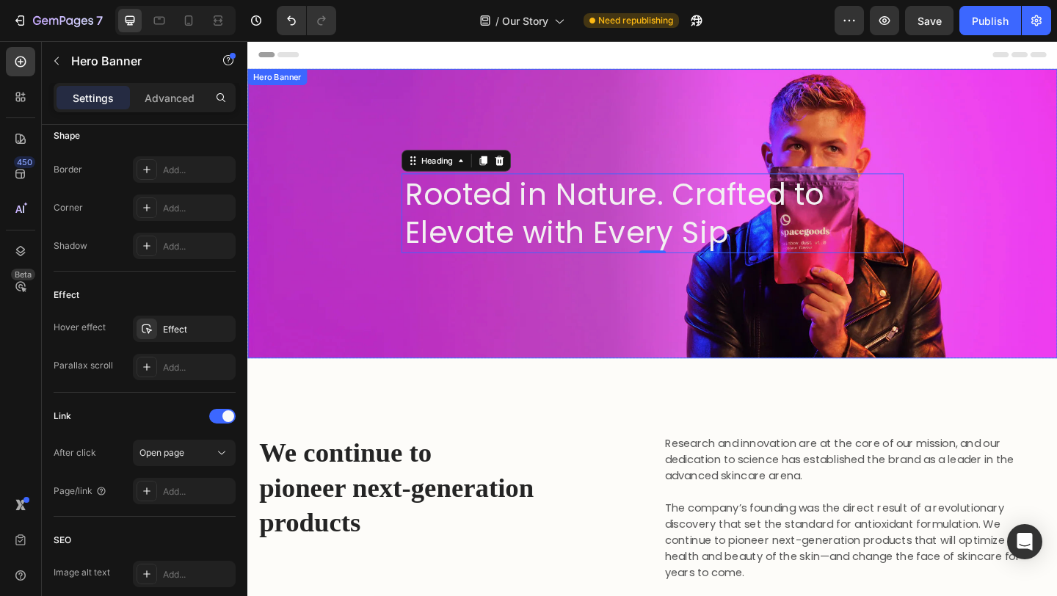
scroll to position [0, 0]
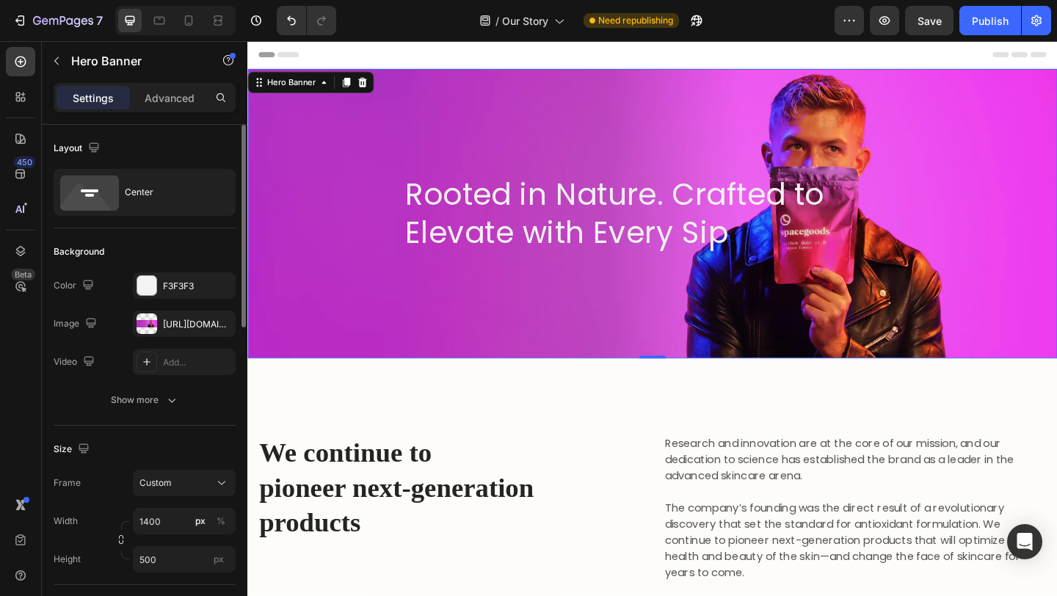
click at [498, 134] on div "Rooted in Nature. Crafted to Elevate with Every Sip Heading Row" at bounding box center [687, 228] width 881 height 363
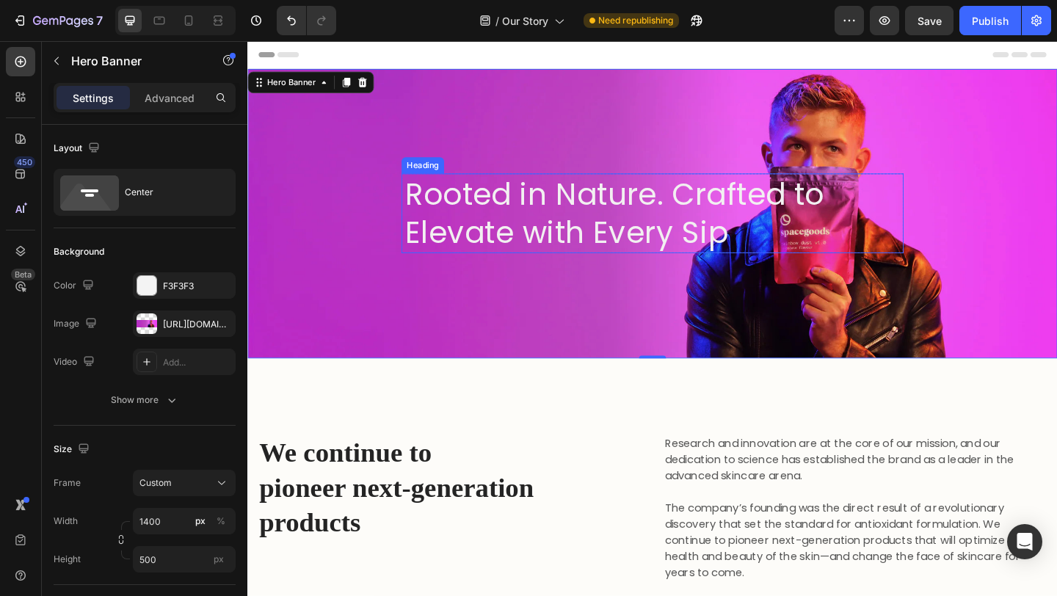
click at [569, 204] on p "Rooted in Nature. Crafted to Elevate with Every Sip" at bounding box center [688, 228] width 538 height 84
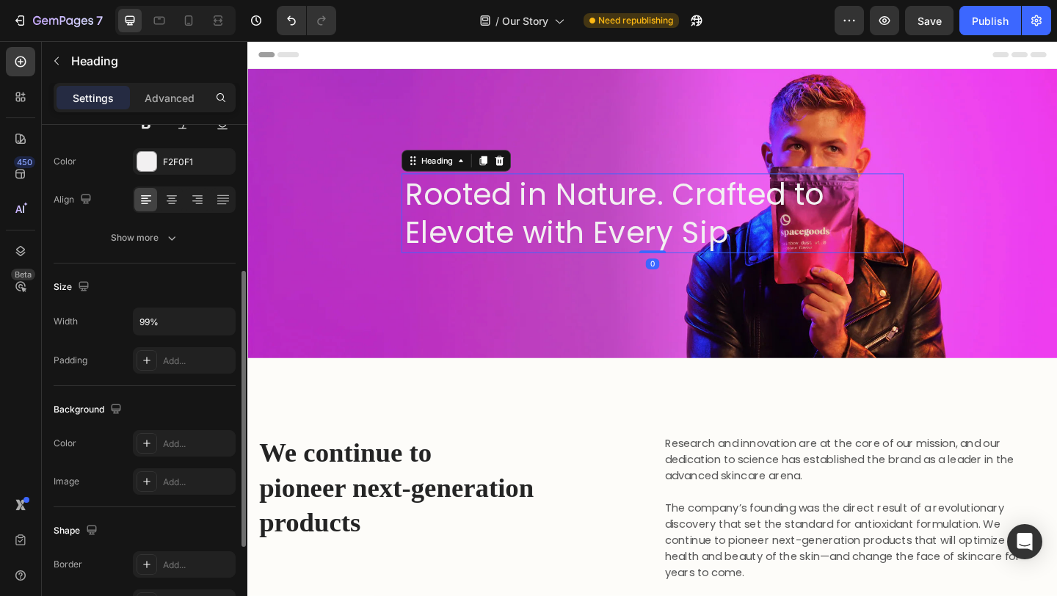
scroll to position [211, 0]
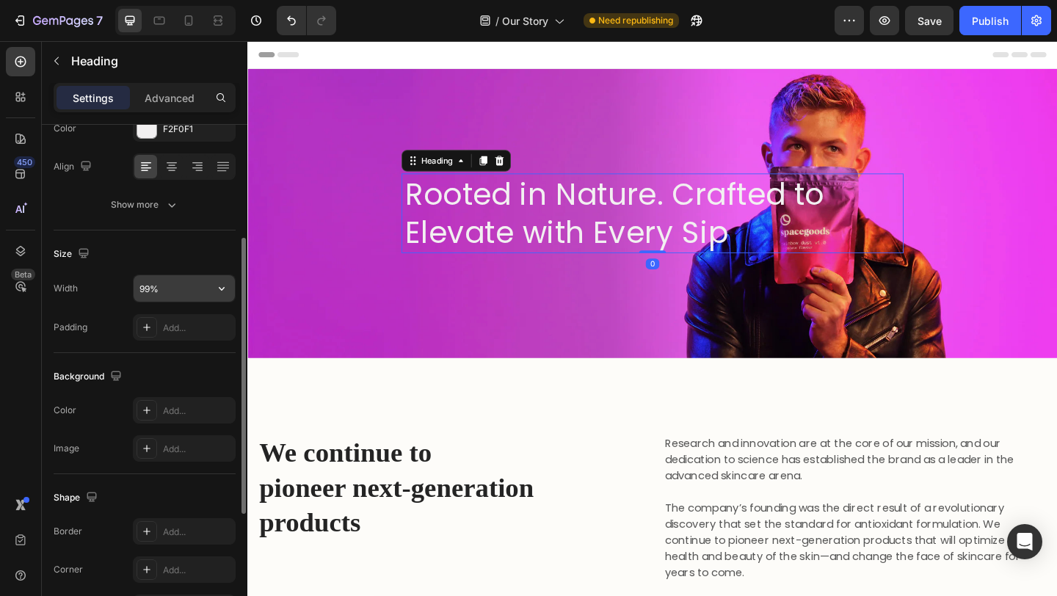
click at [142, 291] on input "99%" at bounding box center [184, 288] width 101 height 26
click at [150, 292] on input "99%" at bounding box center [184, 288] width 101 height 26
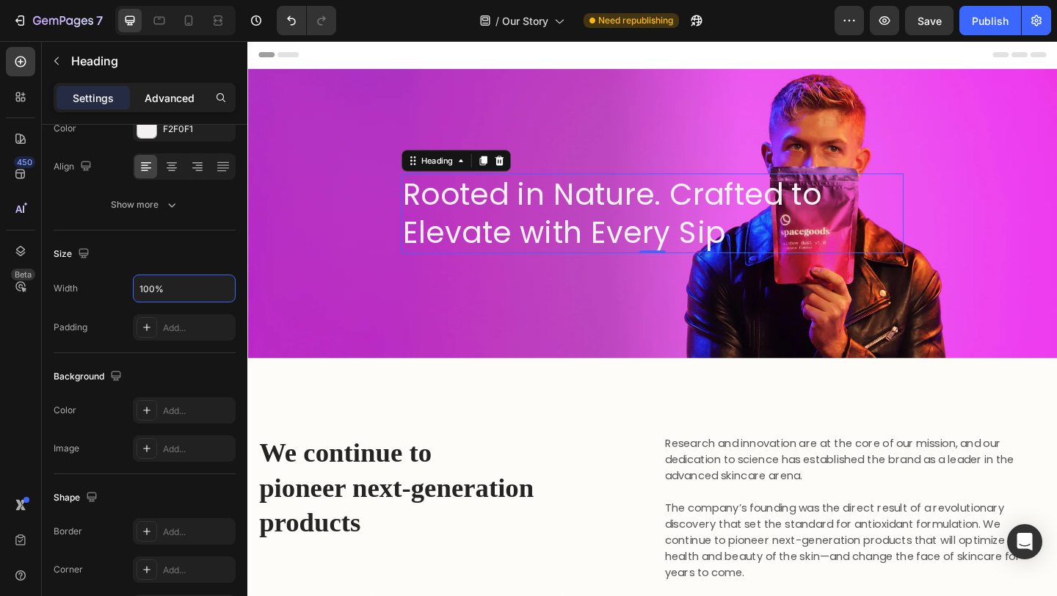
type input "100%"
click at [161, 94] on p "Advanced" at bounding box center [170, 97] width 50 height 15
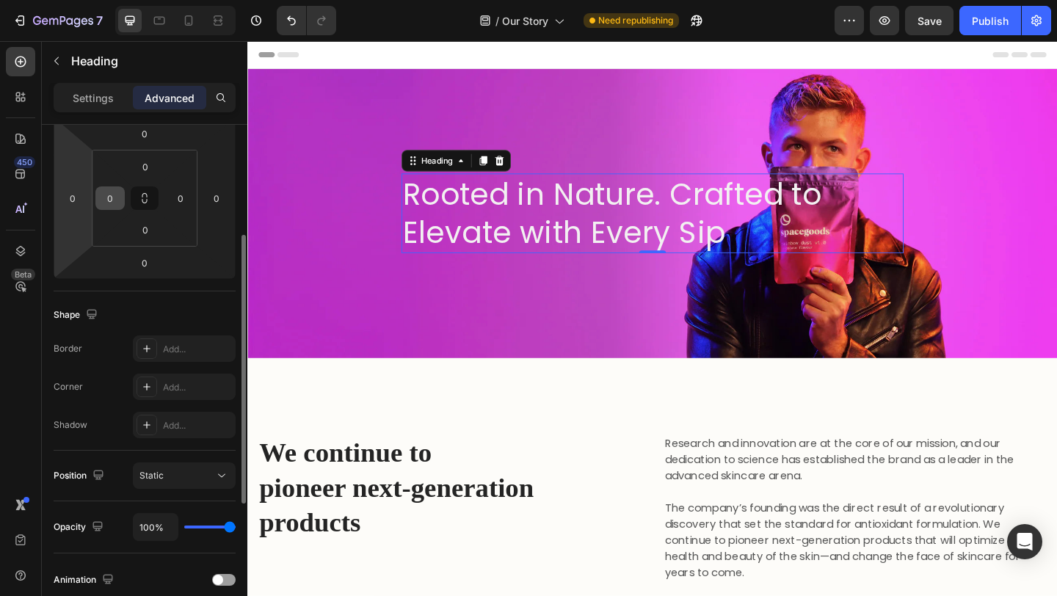
click at [106, 197] on input "0" at bounding box center [110, 198] width 22 height 22
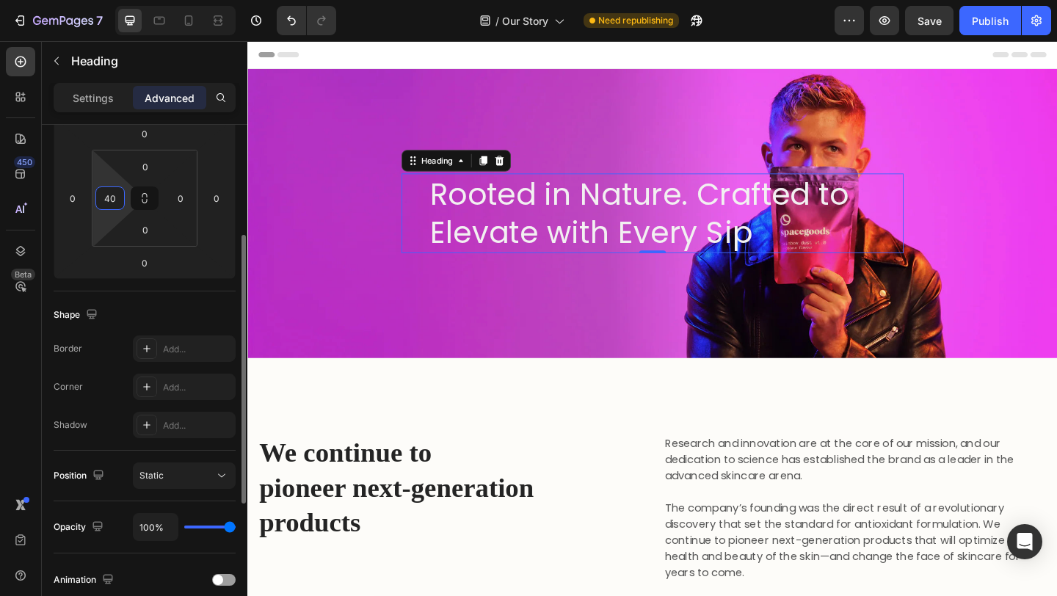
type input "4"
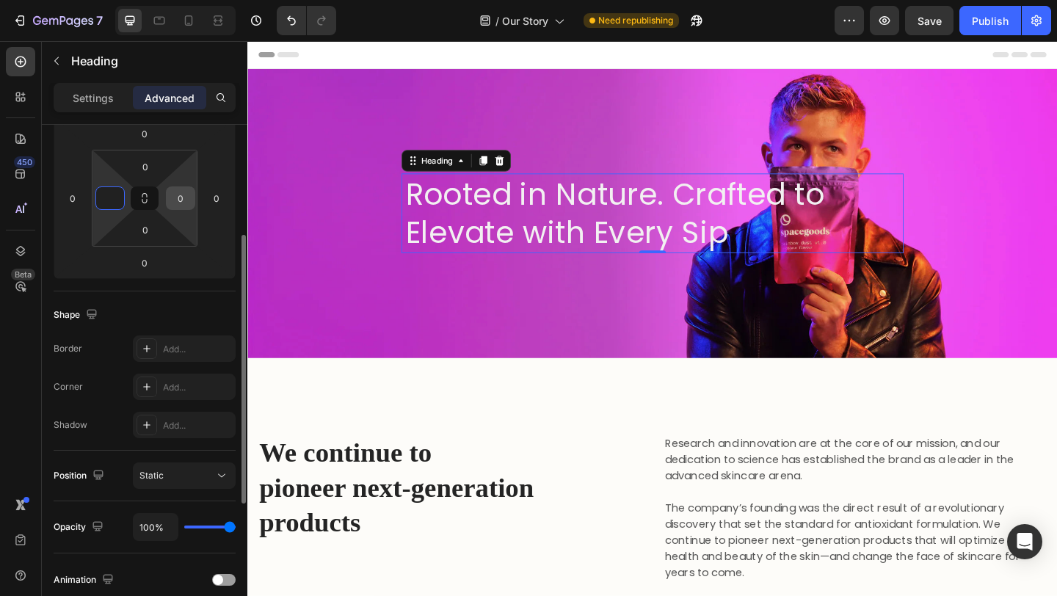
click at [183, 200] on input "0" at bounding box center [181, 198] width 22 height 22
type input "0"
type input "6"
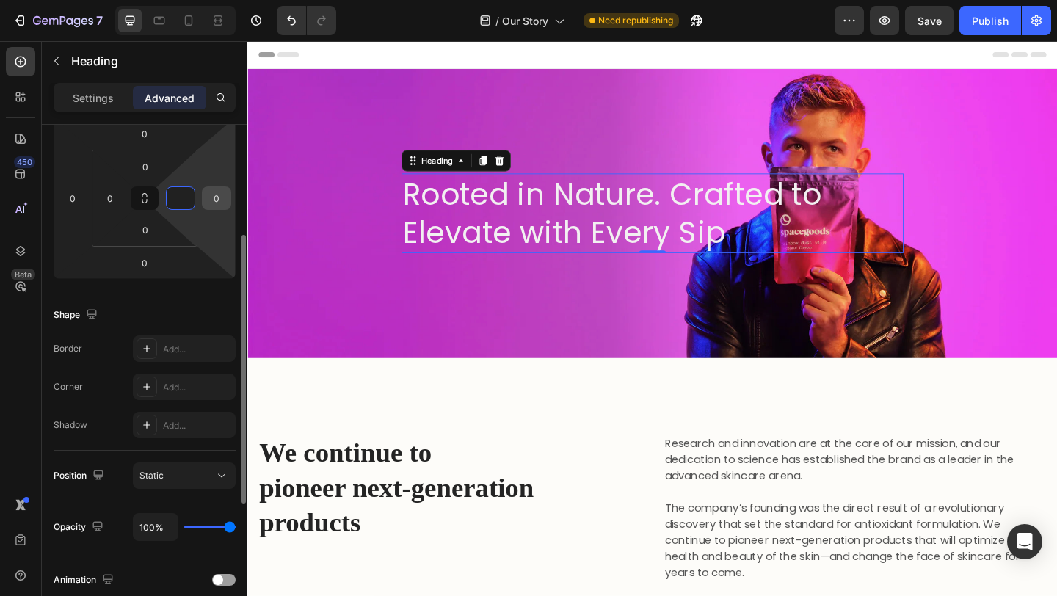
type input "0"
click at [219, 190] on input "0" at bounding box center [217, 198] width 22 height 22
type input "60"
click at [165, 0] on html "7 Version history / Our Story Need republishing Preview Save Publish 450 Beta S…" at bounding box center [528, 0] width 1057 height 0
click at [125, 0] on html "7 Version history / Our Story Need republishing Preview Save Publish 450 Beta S…" at bounding box center [528, 0] width 1057 height 0
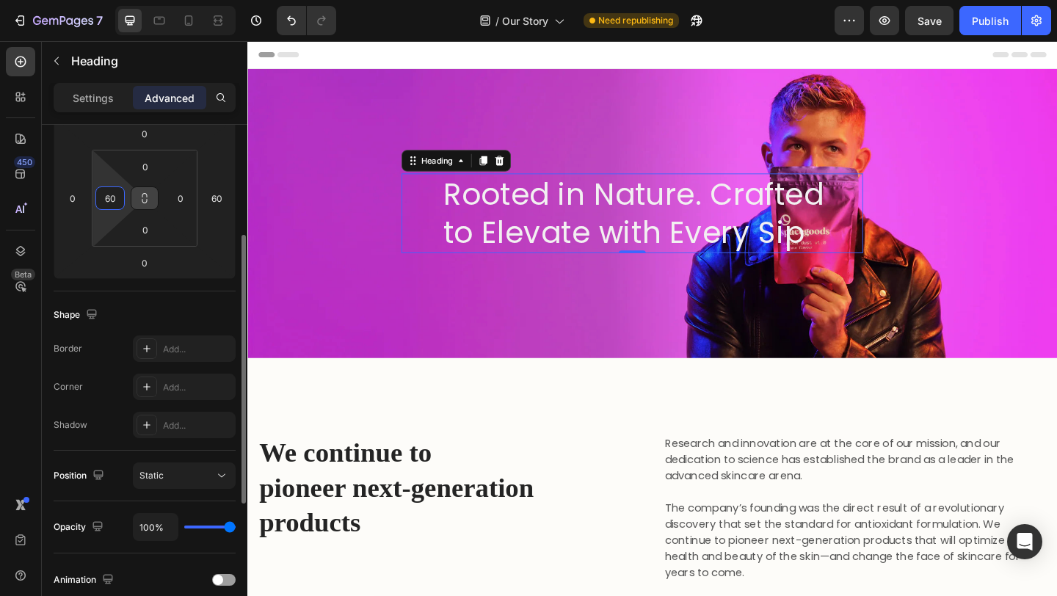
type input "6"
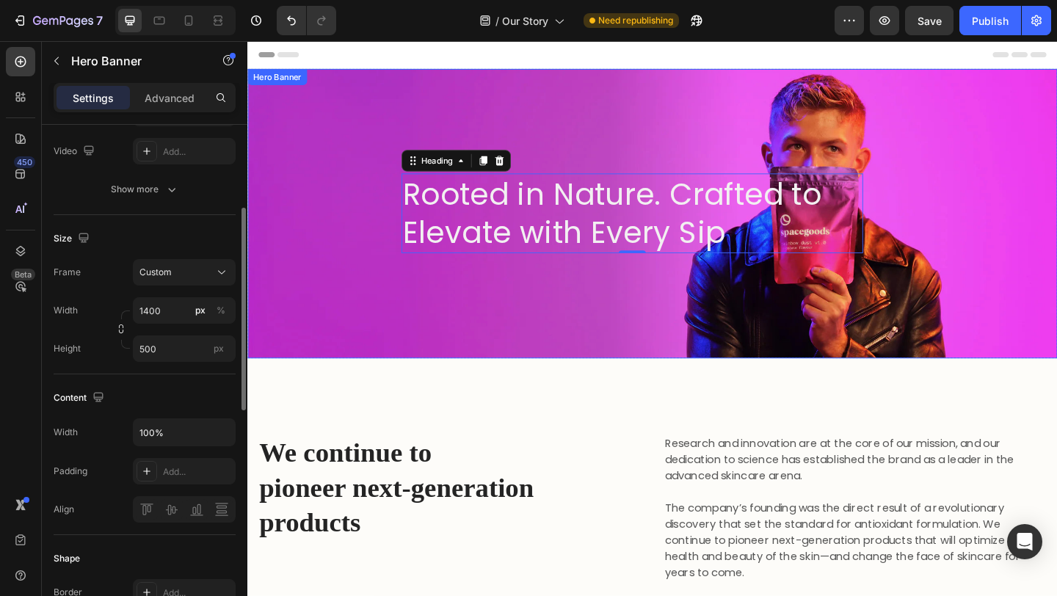
click at [335, 214] on div "Rooted in Nature. Crafted to Elevate with Every Sip Heading 0 Row" at bounding box center [687, 228] width 881 height 363
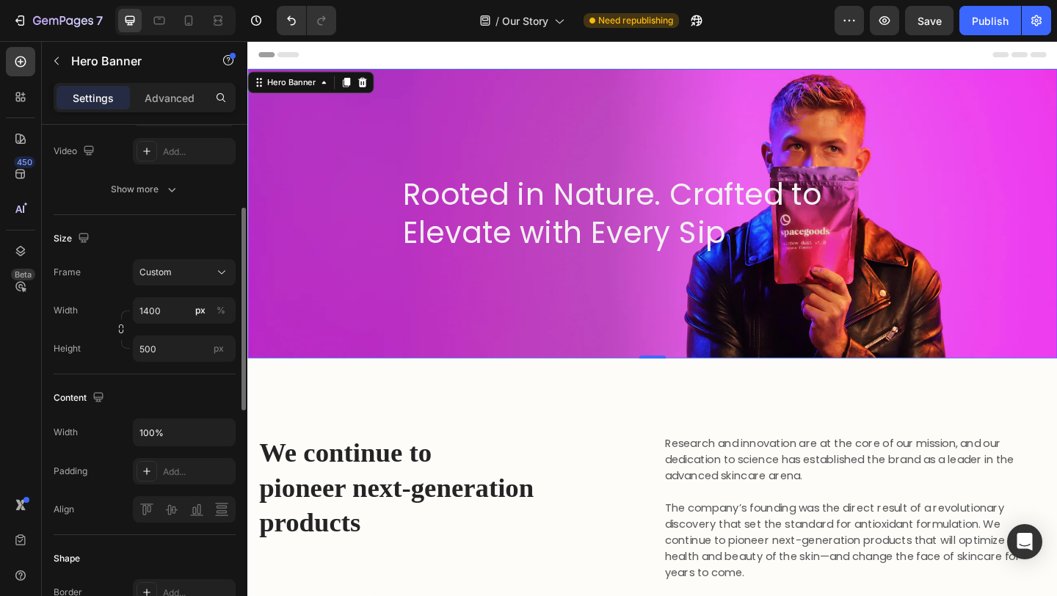
scroll to position [0, 0]
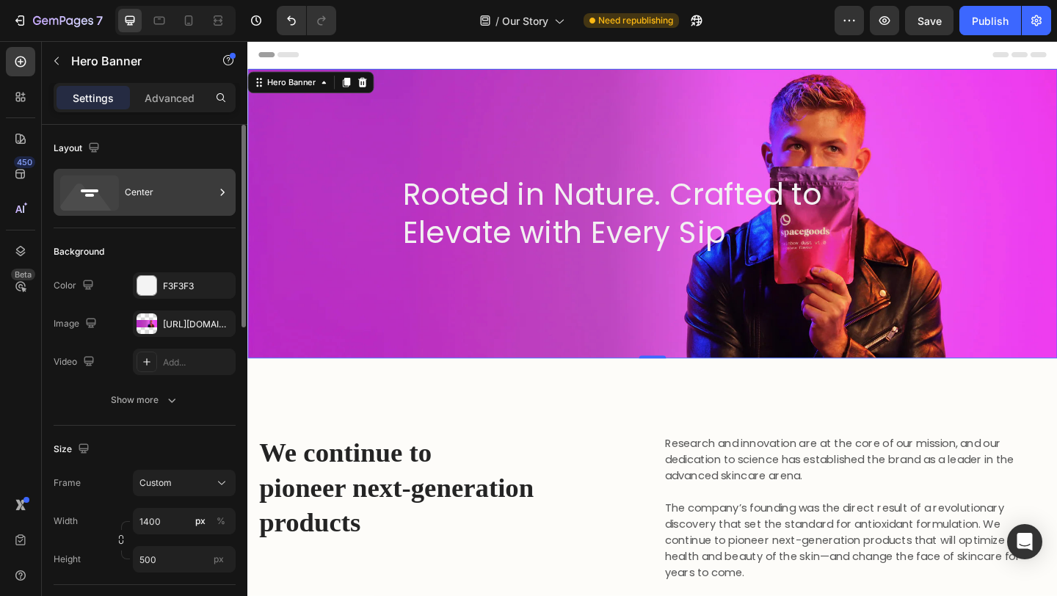
click at [164, 214] on div "Center" at bounding box center [145, 192] width 182 height 47
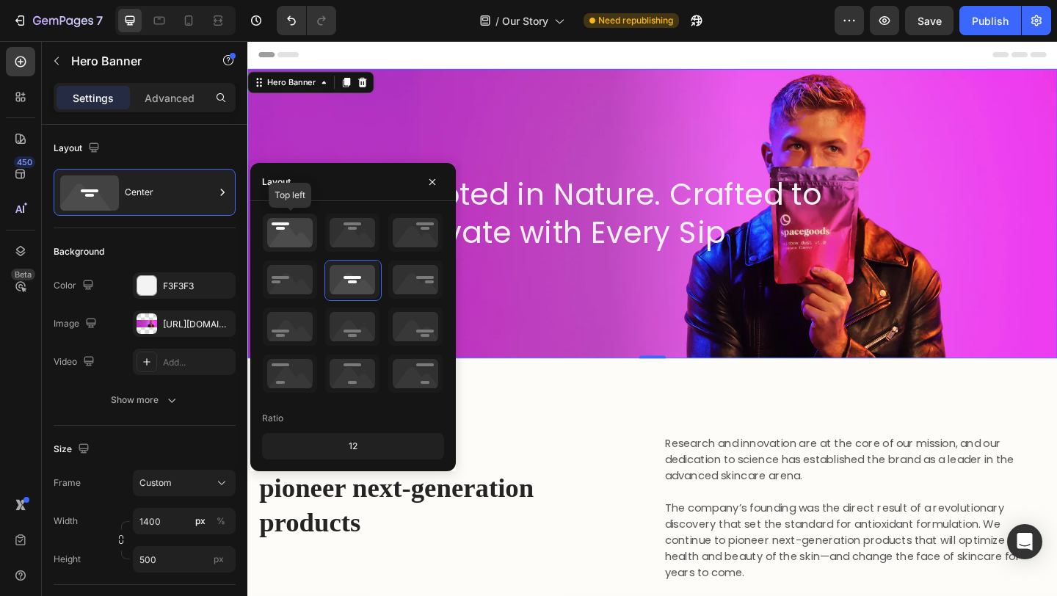
click at [291, 236] on icon at bounding box center [290, 233] width 54 height 38
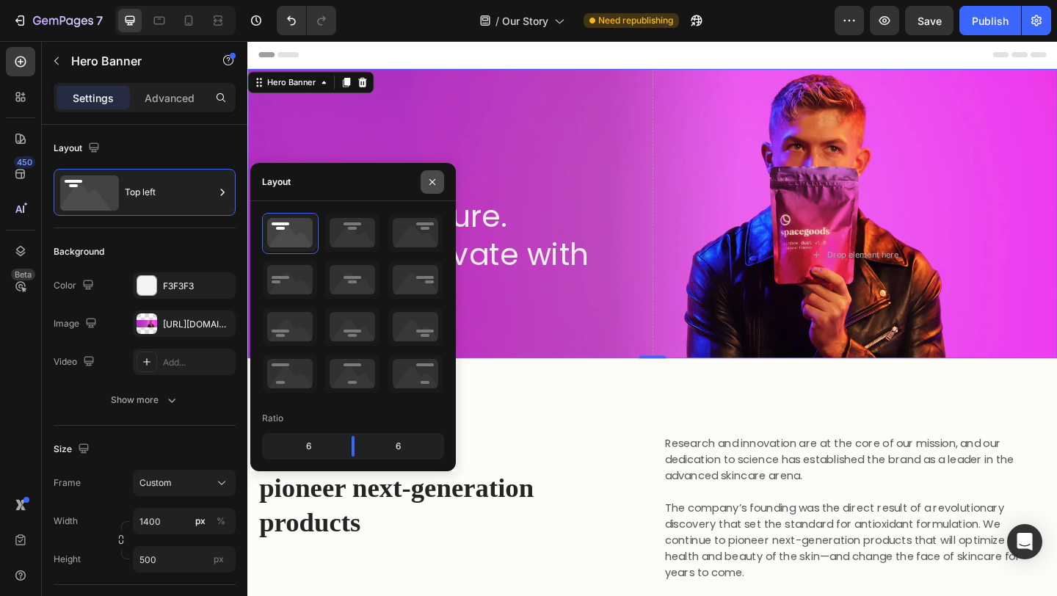
click at [438, 182] on button "button" at bounding box center [432, 181] width 23 height 23
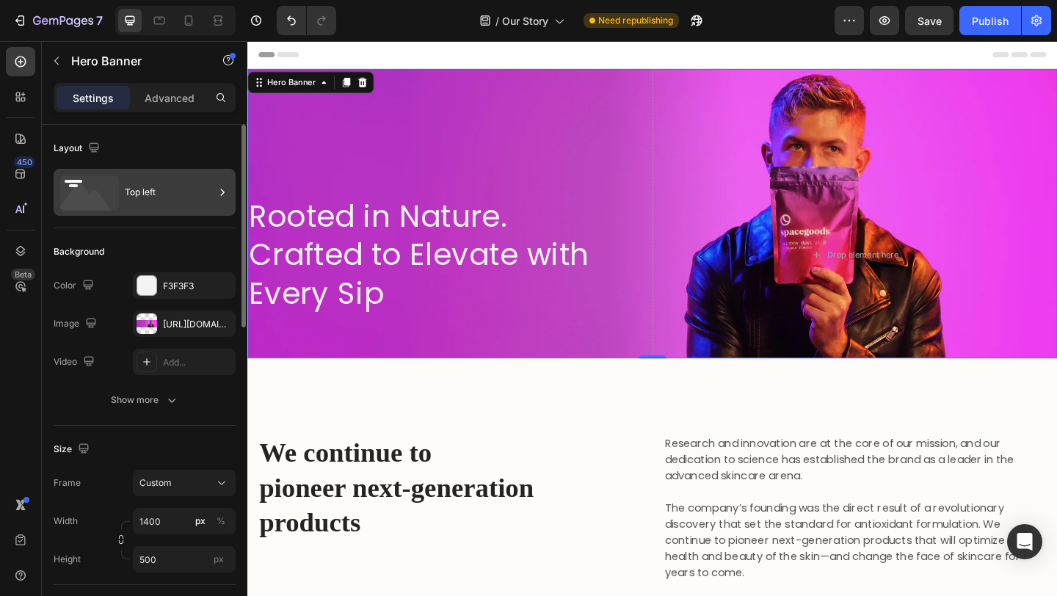
click at [189, 204] on div "Top left" at bounding box center [170, 192] width 90 height 34
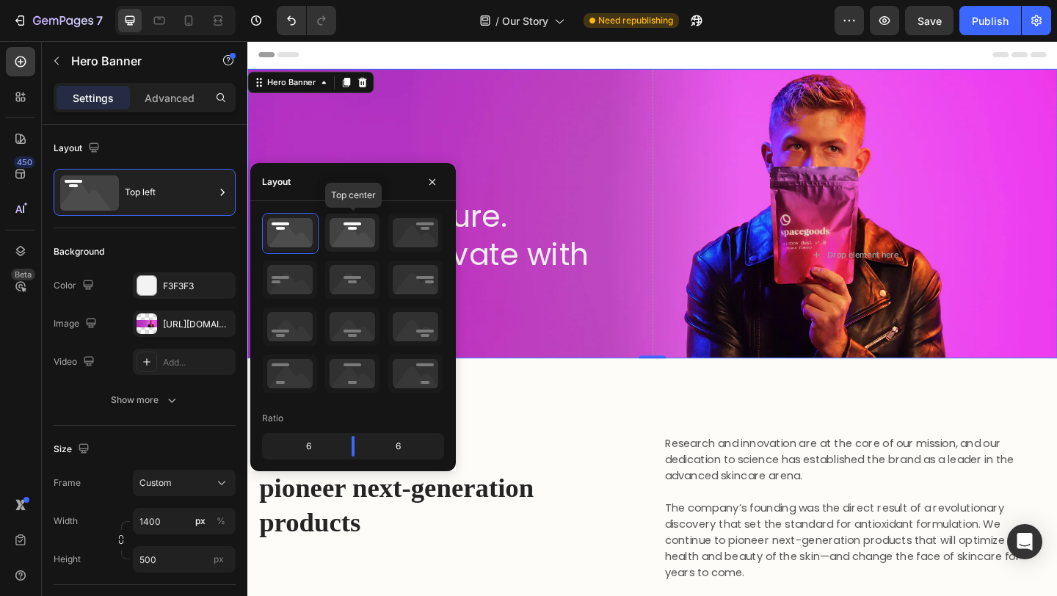
click at [346, 221] on icon at bounding box center [352, 233] width 54 height 38
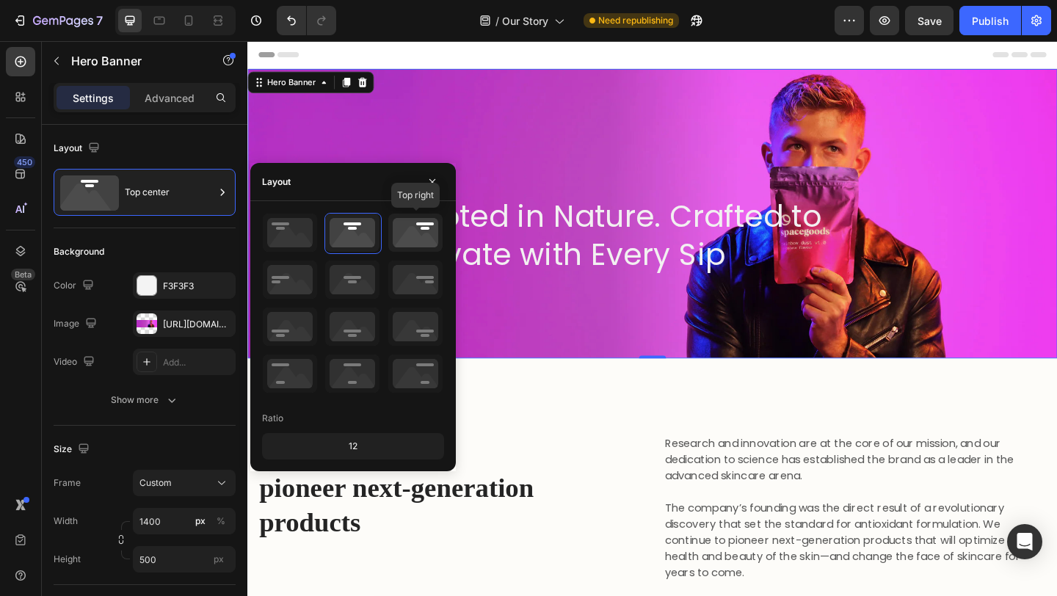
click at [408, 222] on icon at bounding box center [415, 233] width 54 height 38
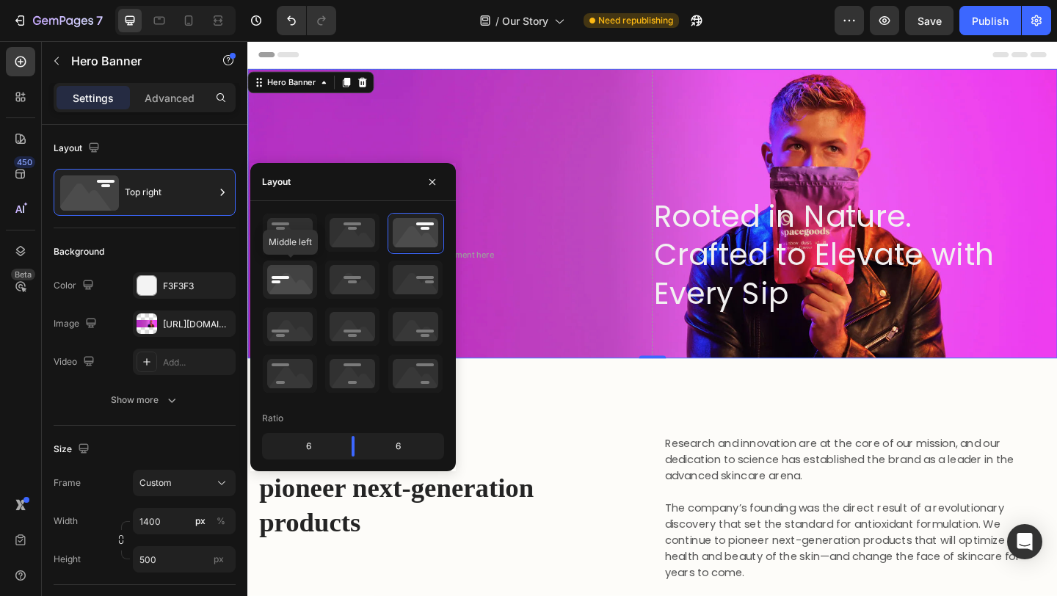
click at [290, 286] on icon at bounding box center [290, 280] width 54 height 38
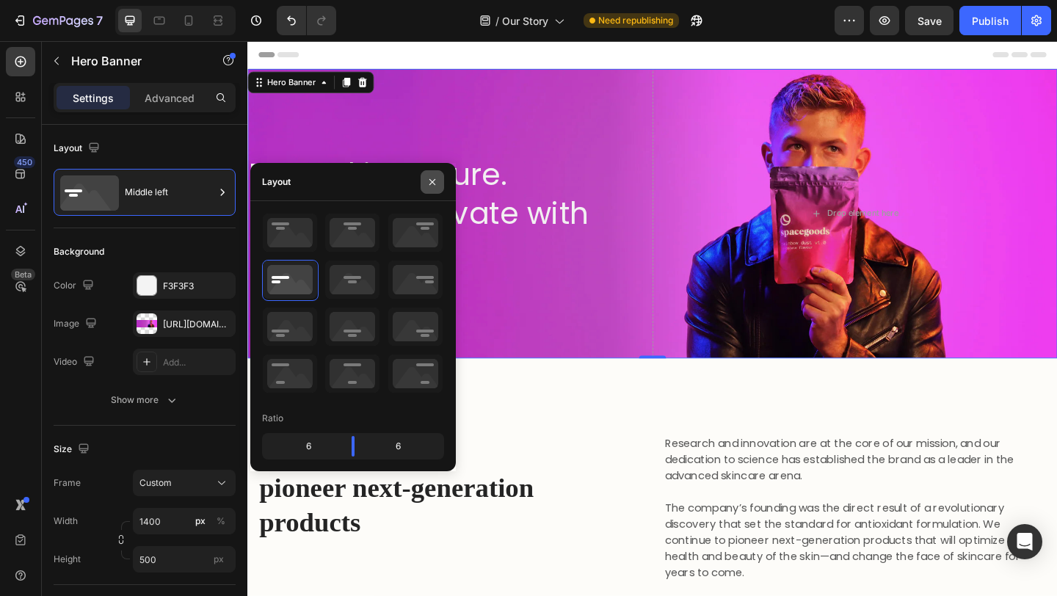
click at [432, 183] on icon "button" at bounding box center [432, 182] width 12 height 12
